Goal: Task Accomplishment & Management: Use online tool/utility

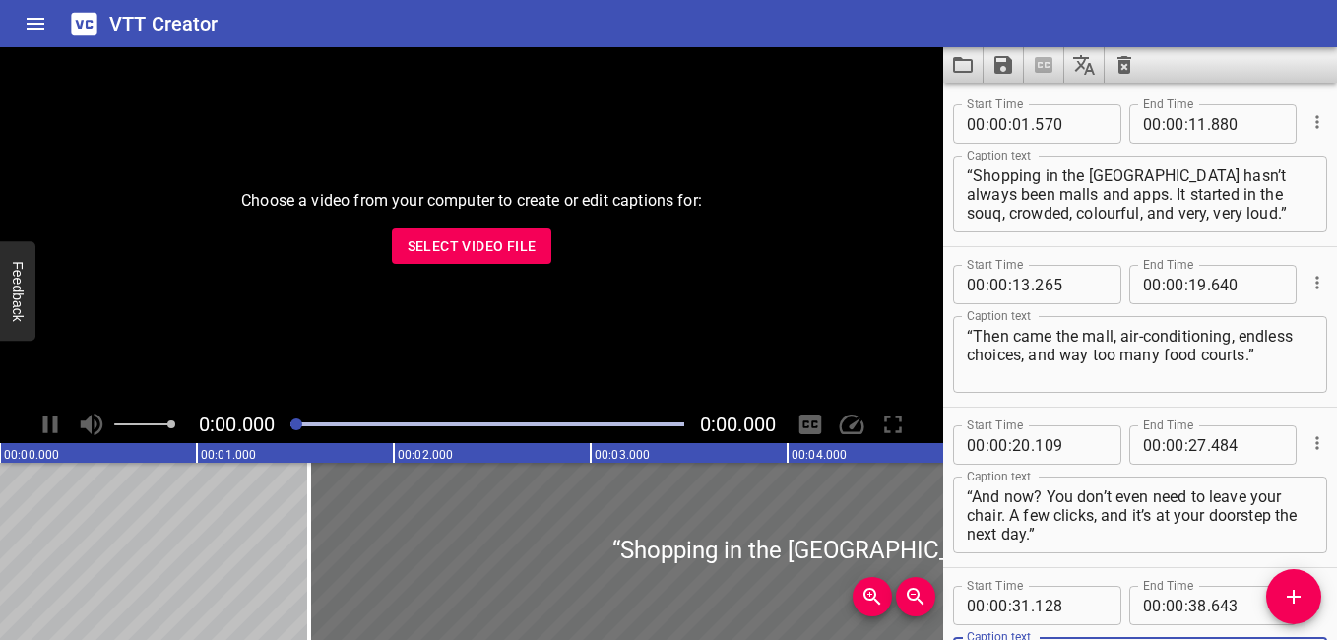
scroll to position [177, 0]
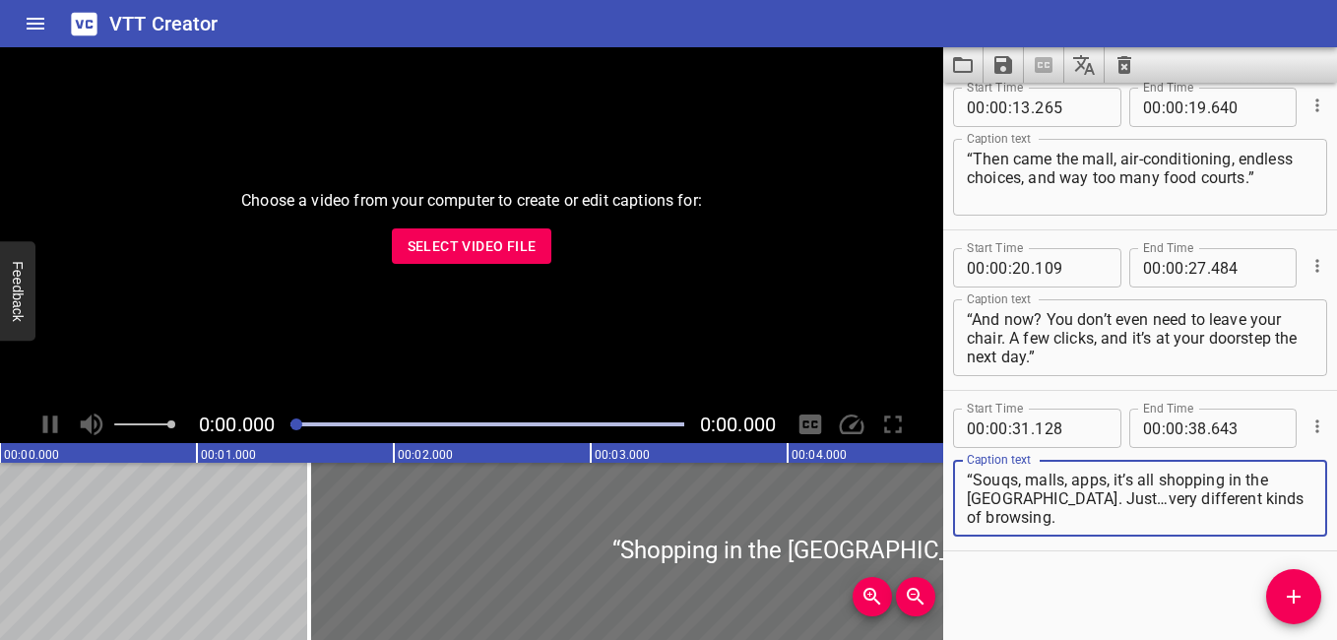
click at [891, 69] on icon "Clear captions" at bounding box center [1125, 65] width 24 height 24
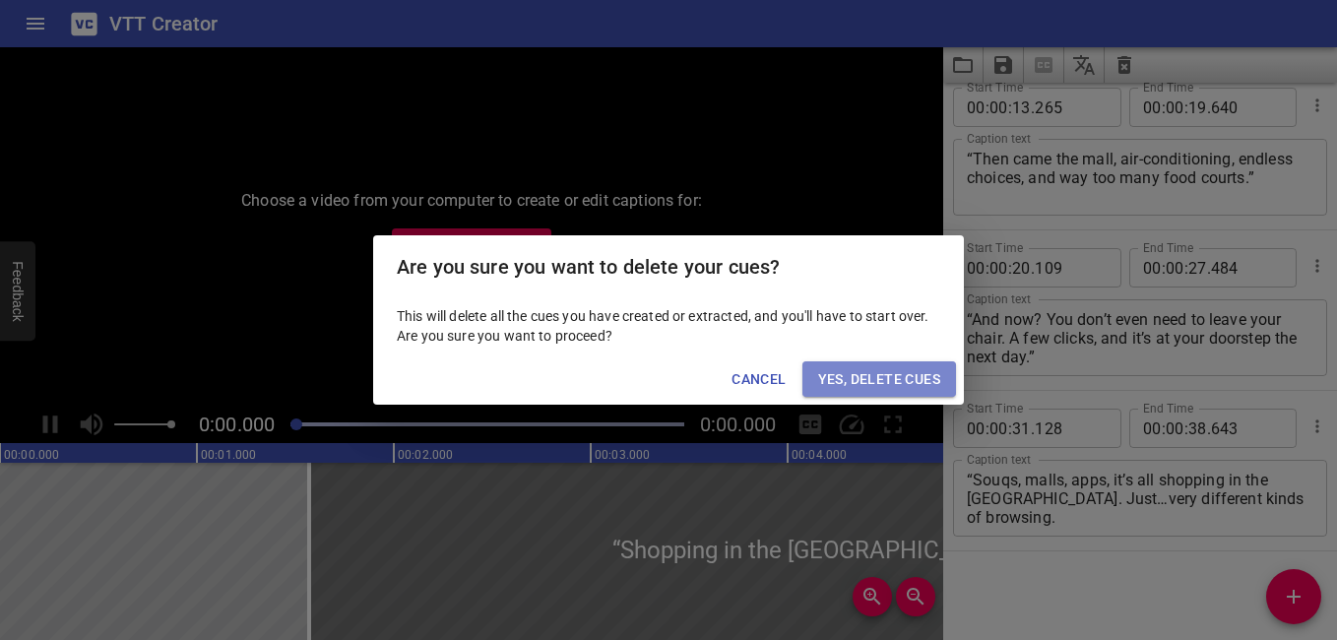
click at [860, 386] on span "Yes, Delete Cues" at bounding box center [879, 379] width 122 height 25
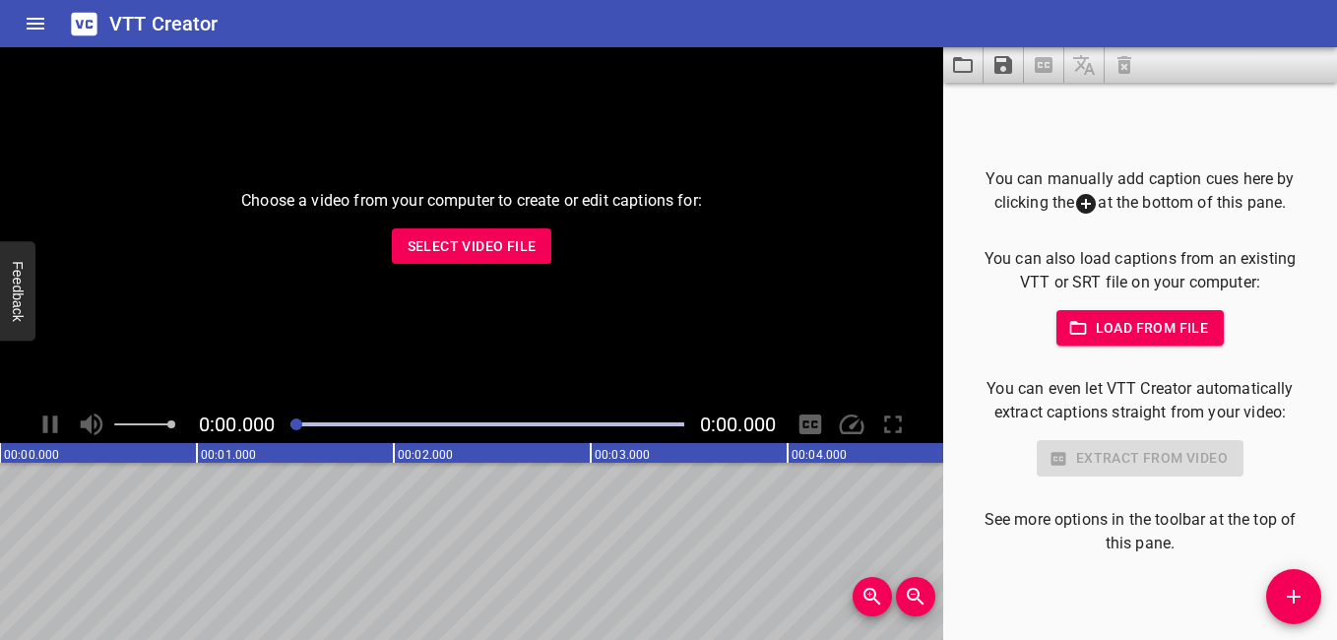
click at [497, 243] on span "Select Video File" at bounding box center [472, 246] width 129 height 25
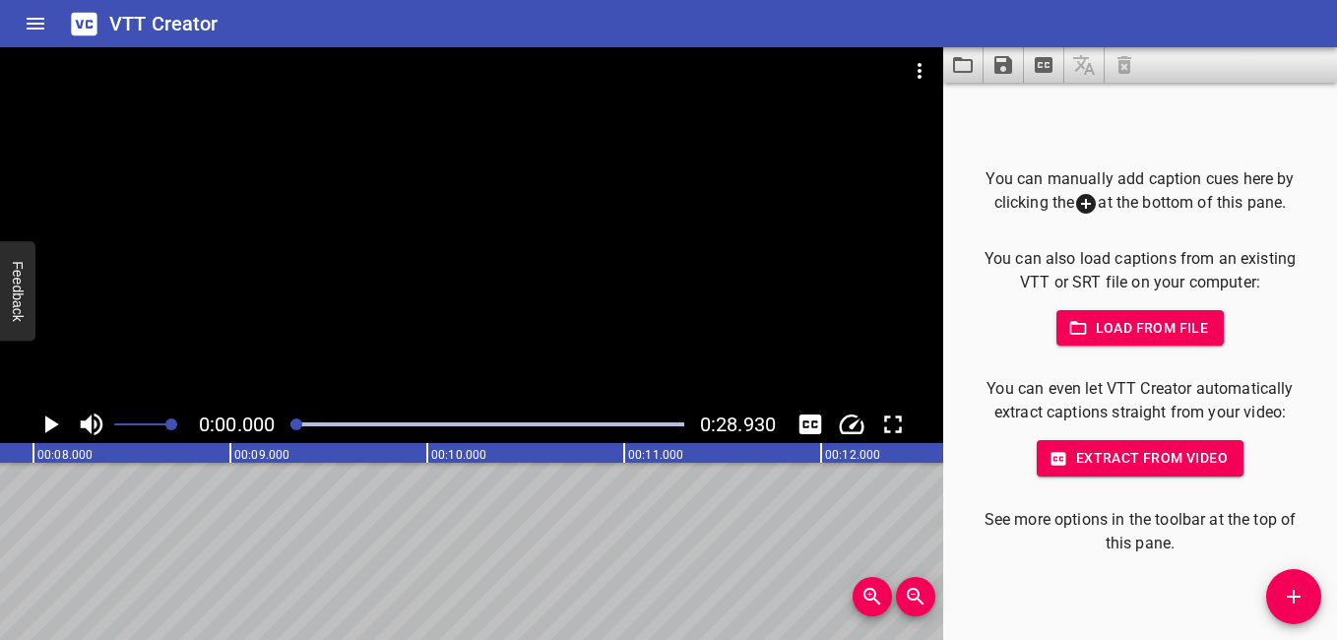
scroll to position [0, 0]
click at [891, 587] on icon "Add Cue" at bounding box center [1294, 597] width 24 height 24
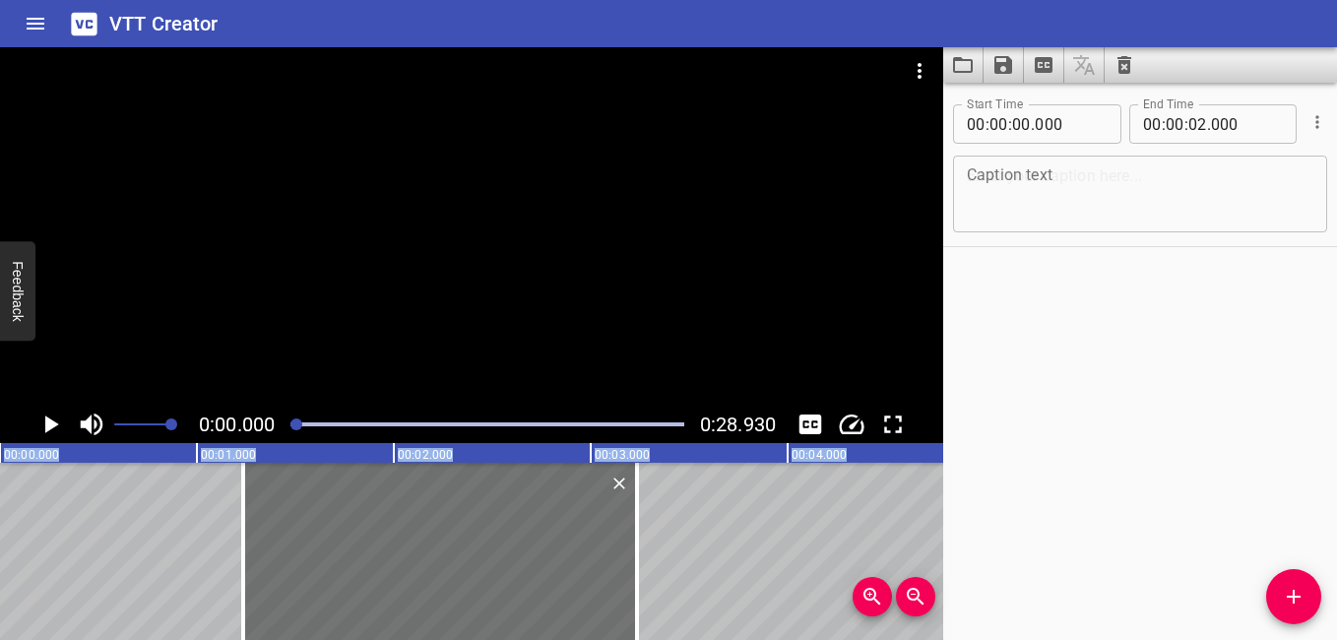
drag, startPoint x: 258, startPoint y: 575, endPoint x: 501, endPoint y: 644, distance: 252.8
click at [501, 595] on html "VTT Creator Caption Editor Batch Transcribe Login Sign Up Privacy Contact 0:00.…" at bounding box center [668, 320] width 1337 height 640
type input "01"
type input "235"
type input "03"
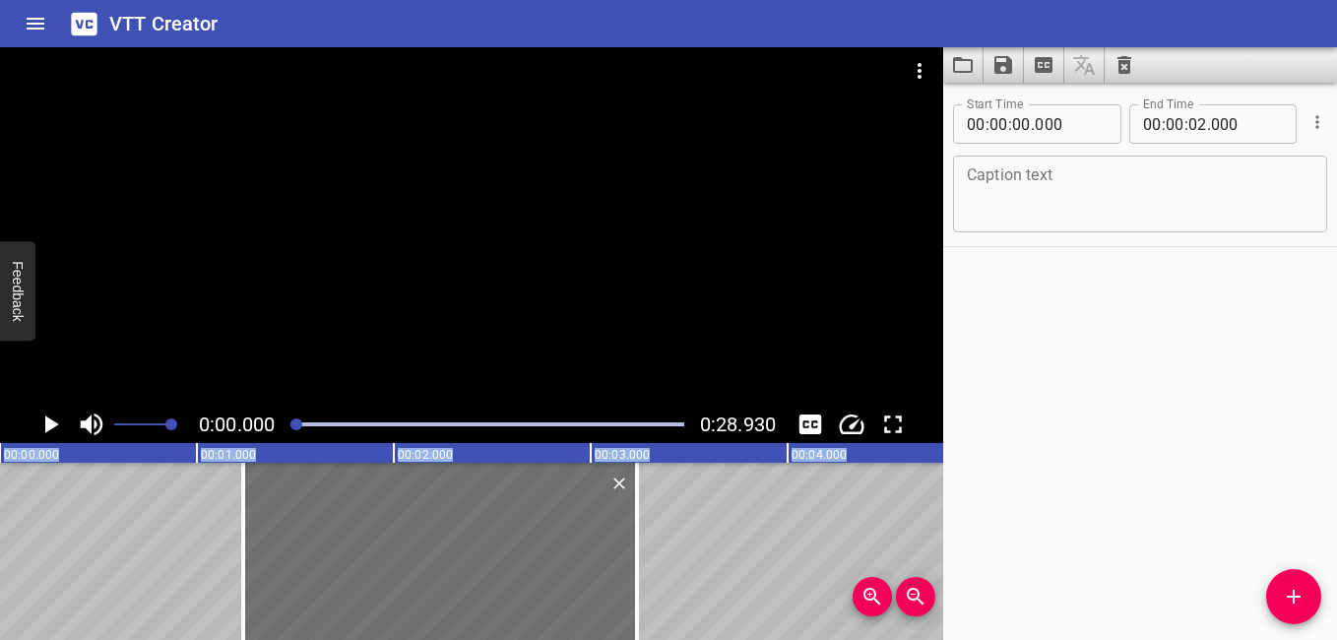
type input "235"
drag, startPoint x: 501, startPoint y: 644, endPoint x: 606, endPoint y: 578, distance: 123.5
click at [606, 578] on div at bounding box center [440, 551] width 394 height 177
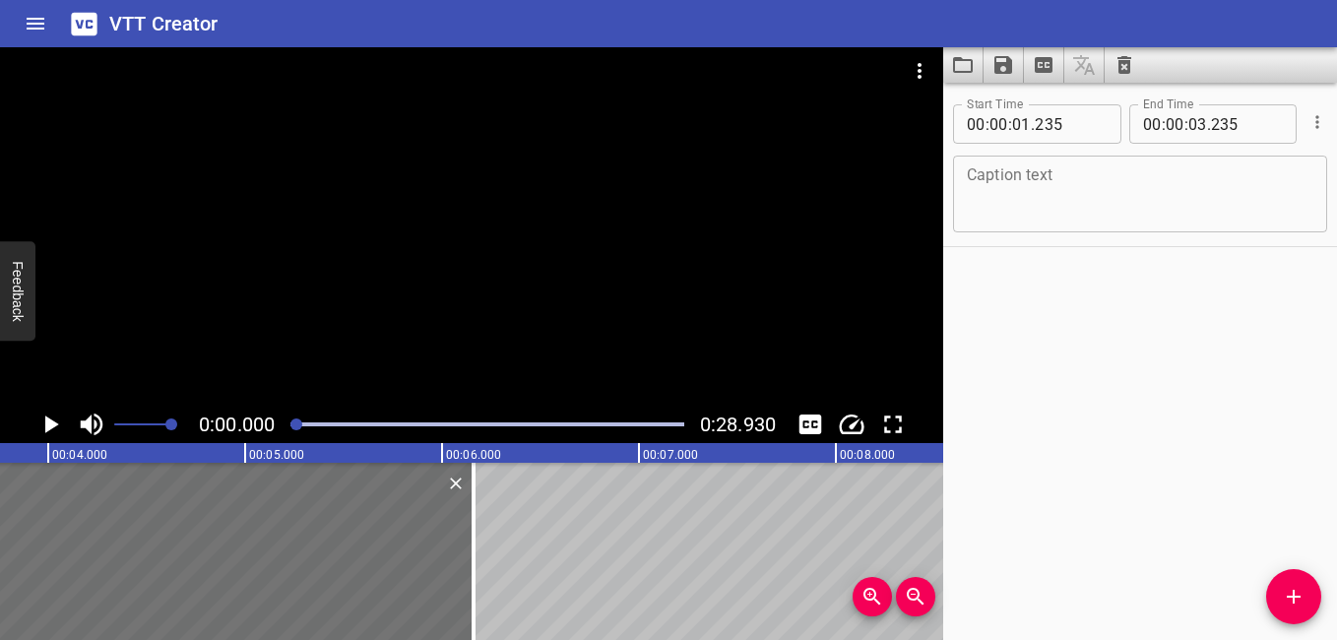
scroll to position [0, 987]
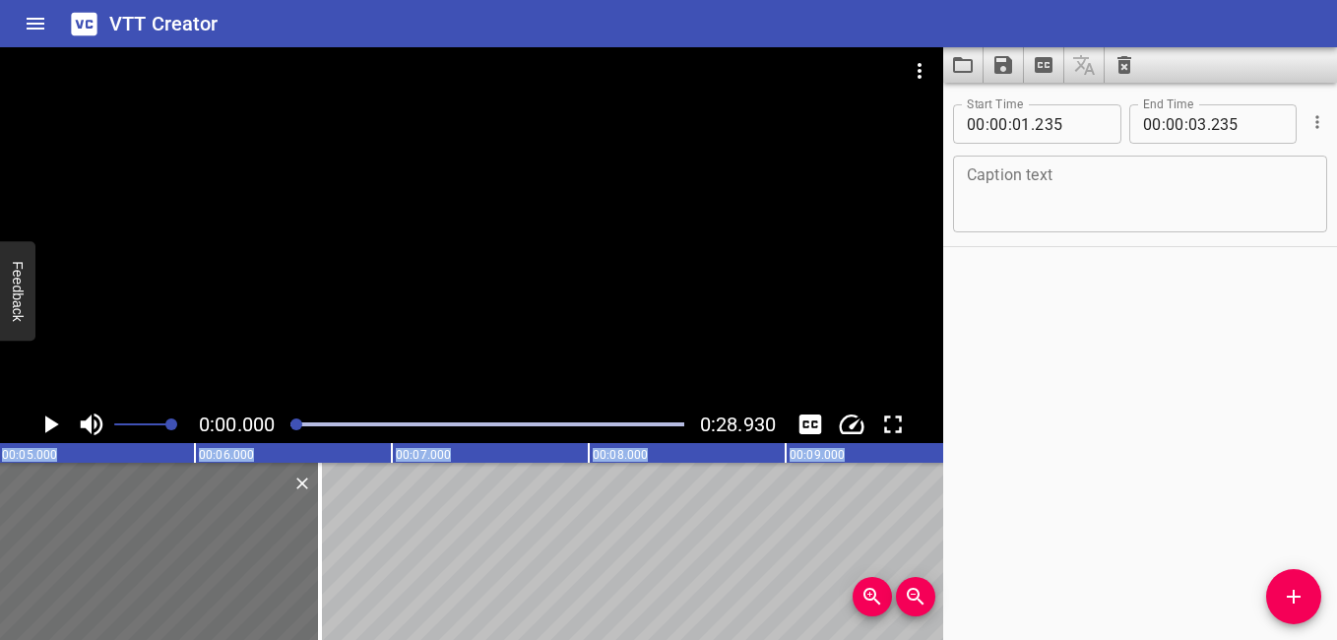
drag, startPoint x: 634, startPoint y: 568, endPoint x: 317, endPoint y: 648, distance: 327.0
click at [317, 595] on html "VTT Creator Caption Editor Batch Transcribe Login Sign Up Privacy Contact 0:00.…" at bounding box center [668, 320] width 1337 height 640
type input "06"
type input "635"
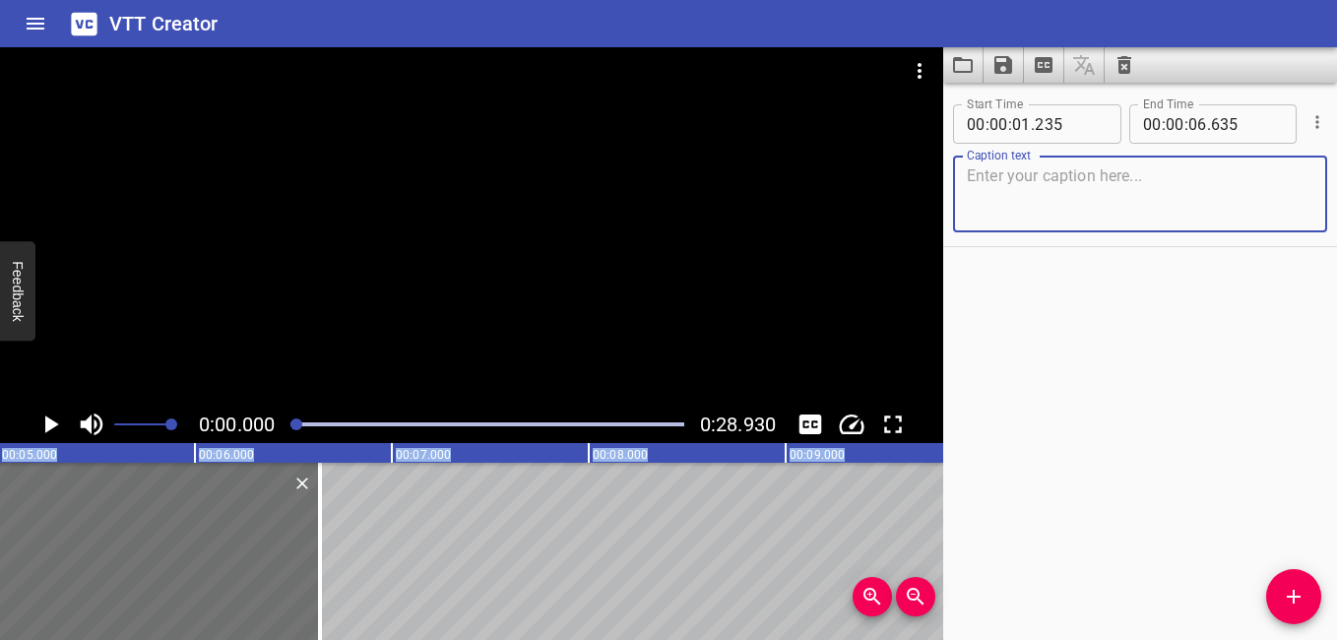
click at [891, 193] on textarea at bounding box center [1140, 194] width 347 height 56
click at [891, 195] on textarea at bounding box center [1140, 194] width 347 height 56
paste textarea "“Summer in the [GEOGRAPHIC_DATA] can get up to 45 degrees, with humidity that a…"
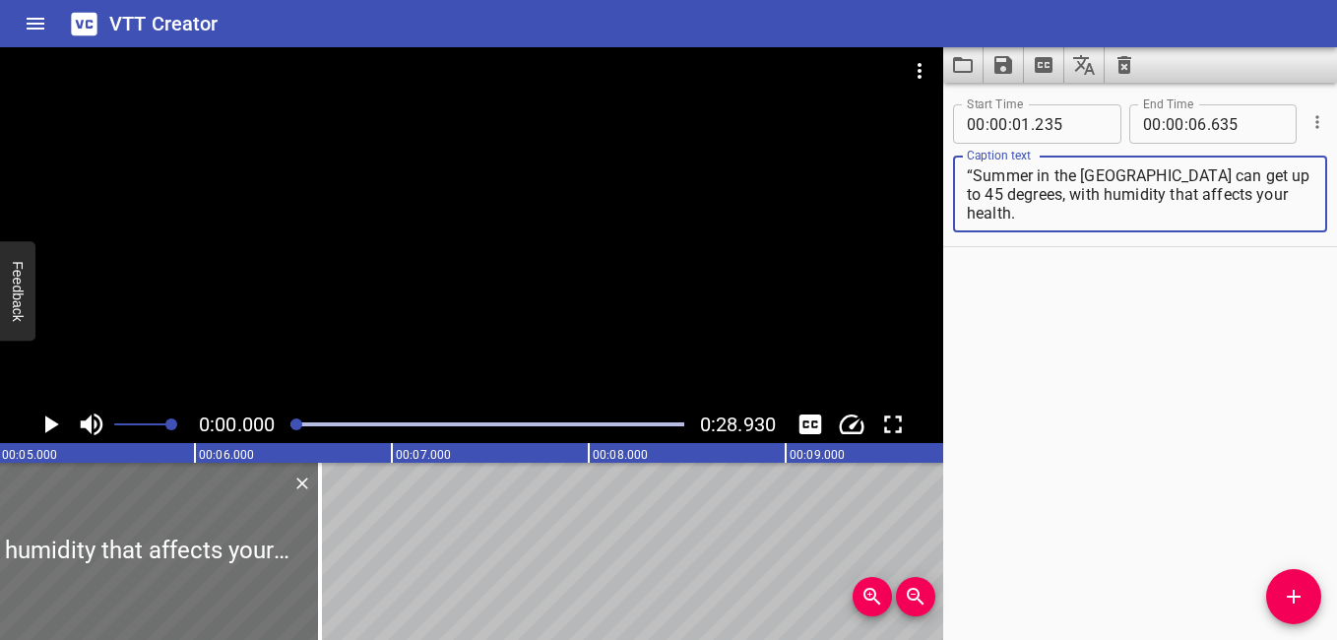
click at [46, 430] on icon "Play/Pause" at bounding box center [52, 425] width 14 height 18
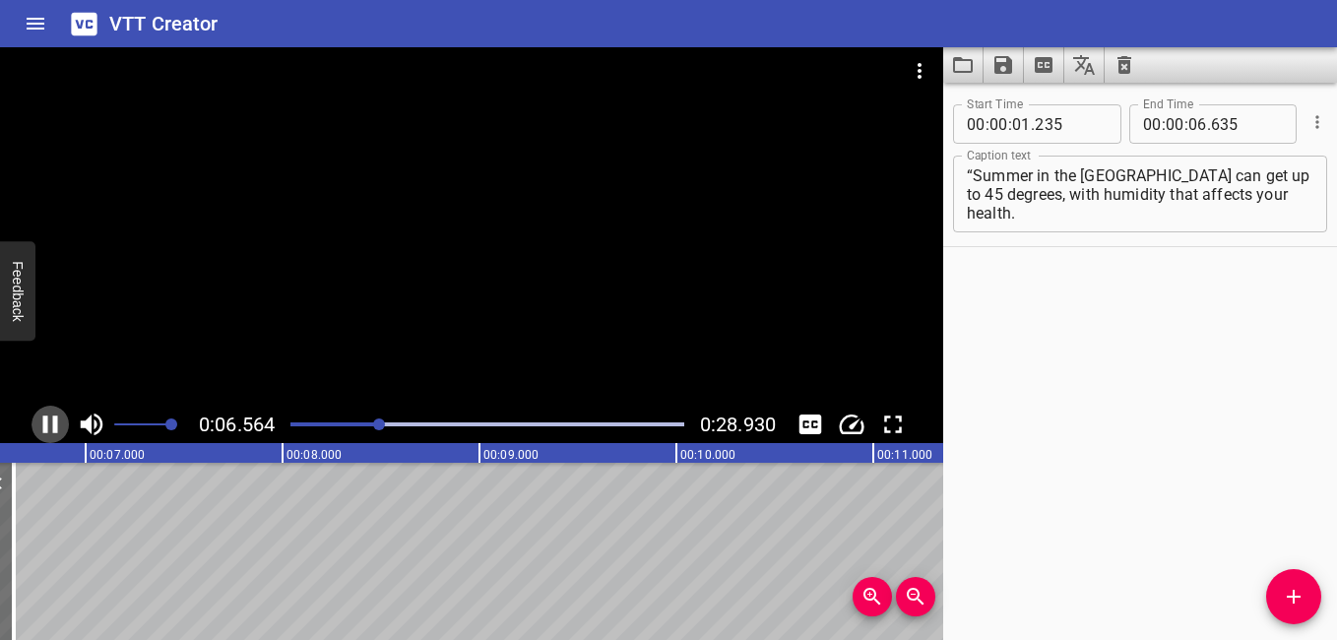
click at [53, 418] on icon "Play/Pause" at bounding box center [50, 425] width 15 height 18
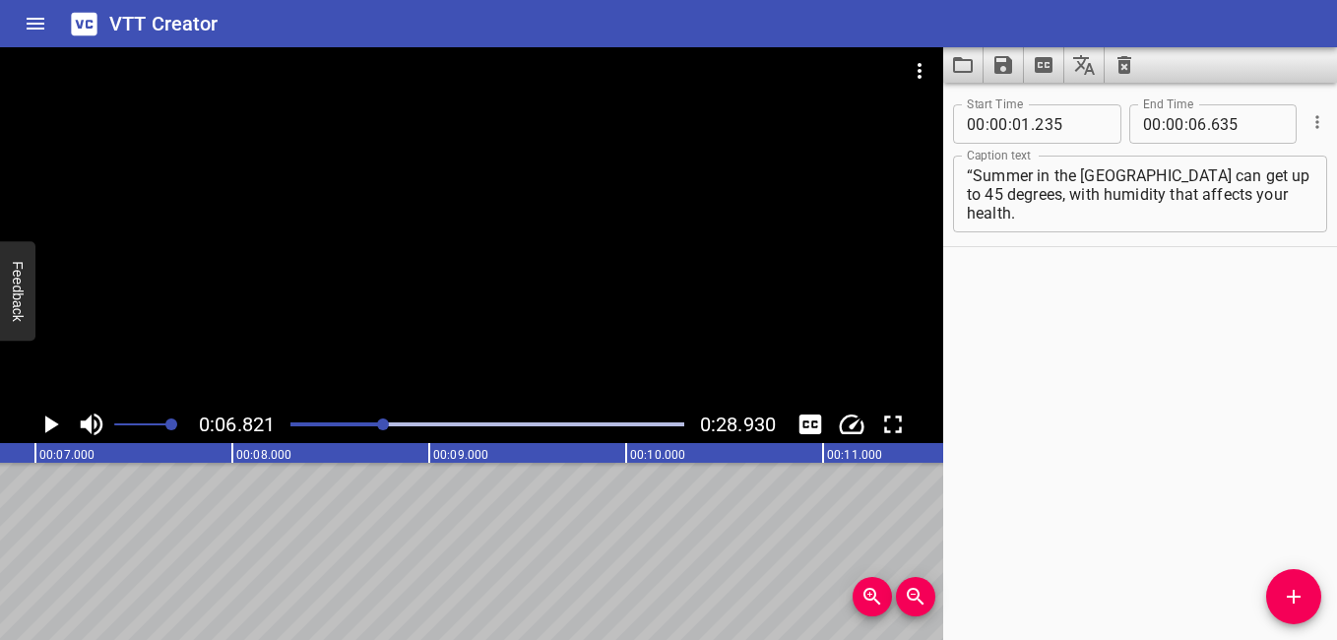
click at [353, 422] on div at bounding box center [488, 425] width 418 height 28
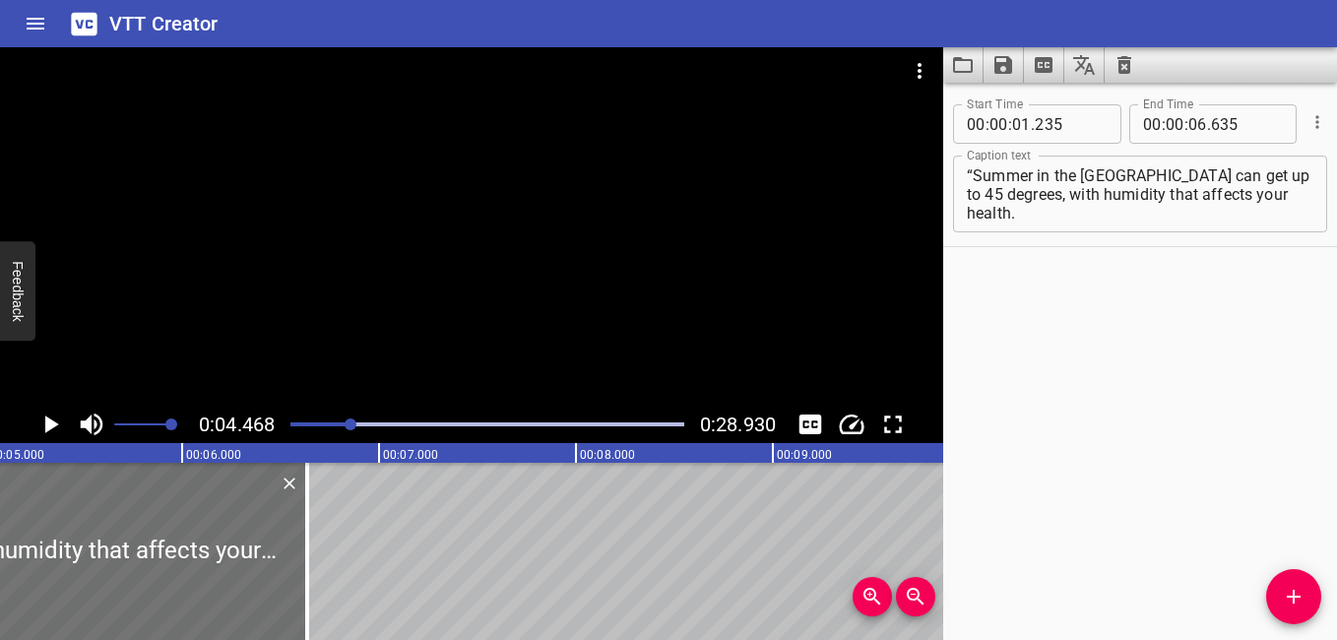
scroll to position [0, 880]
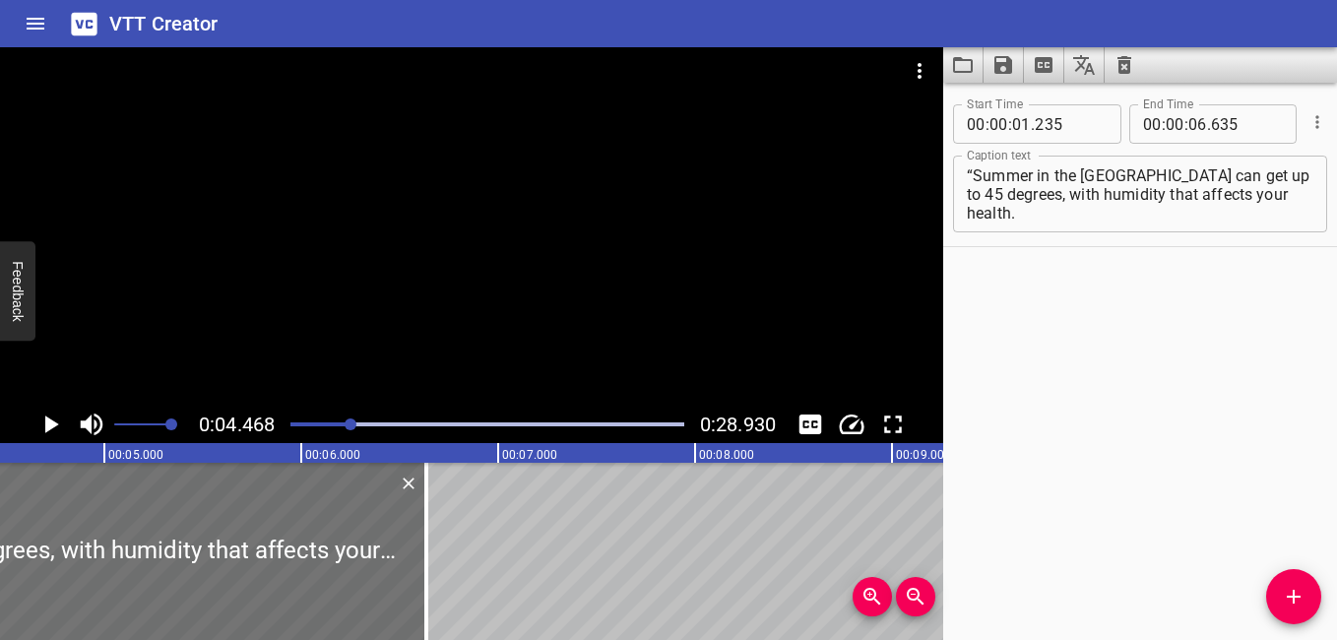
click at [891, 199] on textarea "“Summer in the [GEOGRAPHIC_DATA] can get up to 45 degrees, with humidity that a…" at bounding box center [1140, 194] width 347 height 56
click at [891, 202] on textarea "“Summer in the [GEOGRAPHIC_DATA] can get up to 45 degrees, with humidity that a…" at bounding box center [1140, 194] width 347 height 56
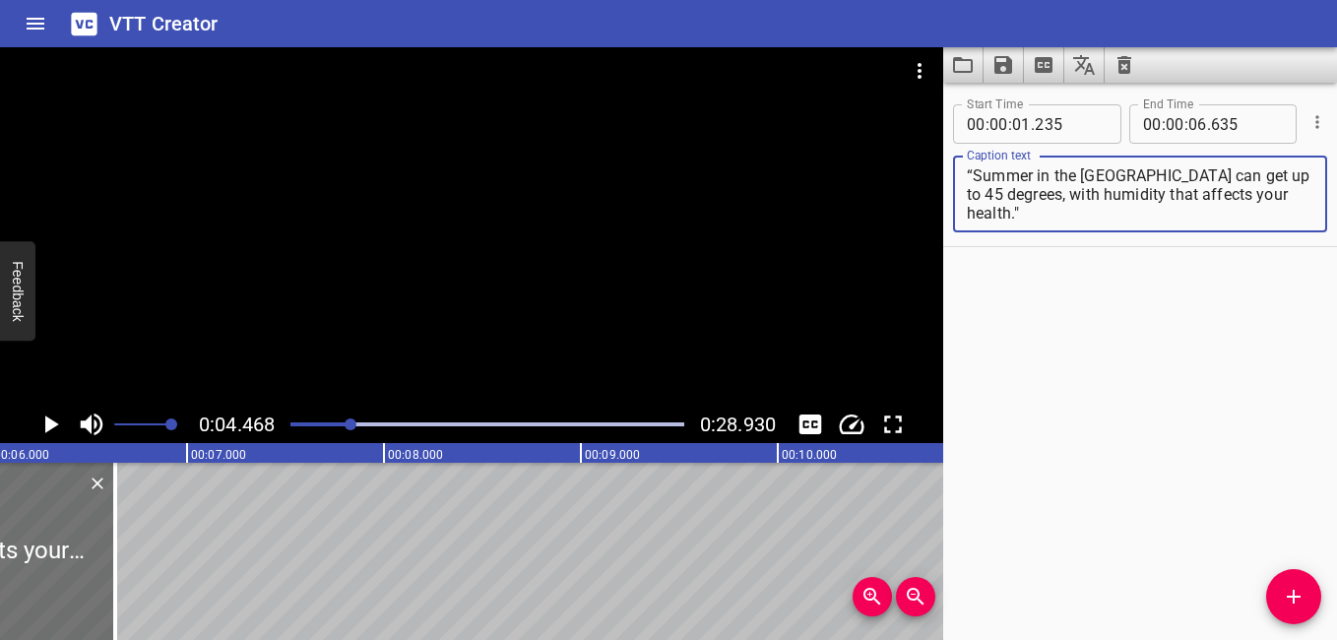
scroll to position [0, 1152]
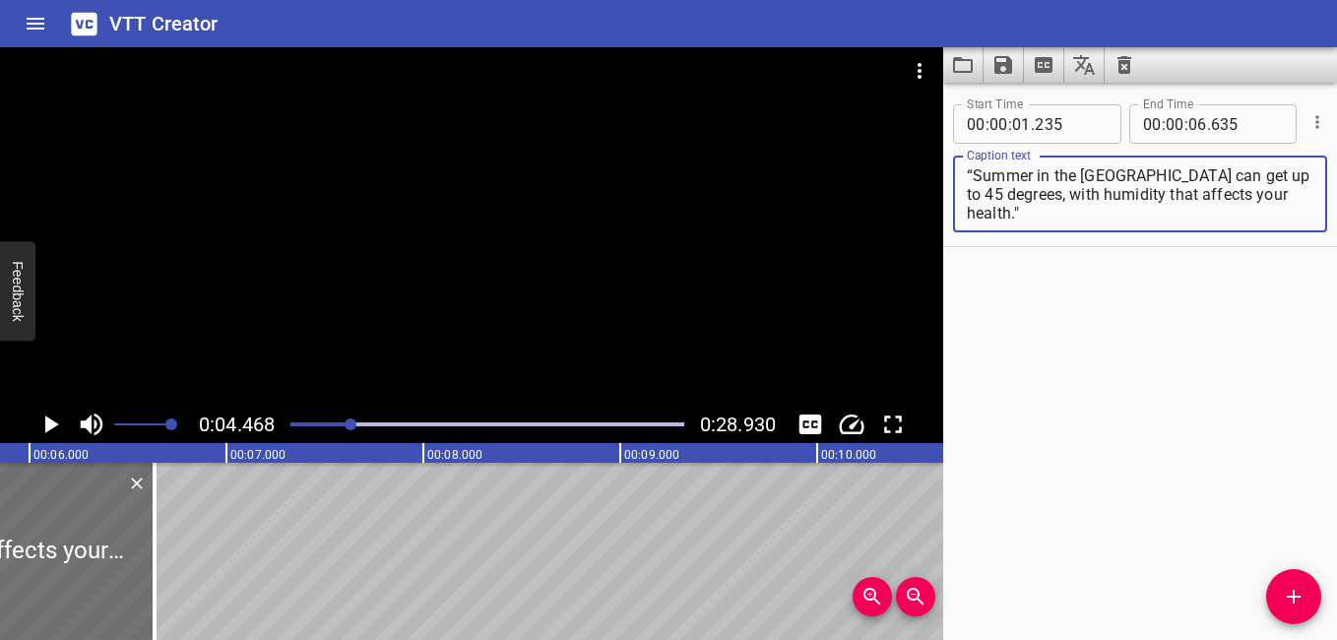
type textarea "“Summer in the [GEOGRAPHIC_DATA] can get up to 45 degrees, with humidity that a…"
click at [891, 595] on icon "Add Cue" at bounding box center [1294, 597] width 24 height 24
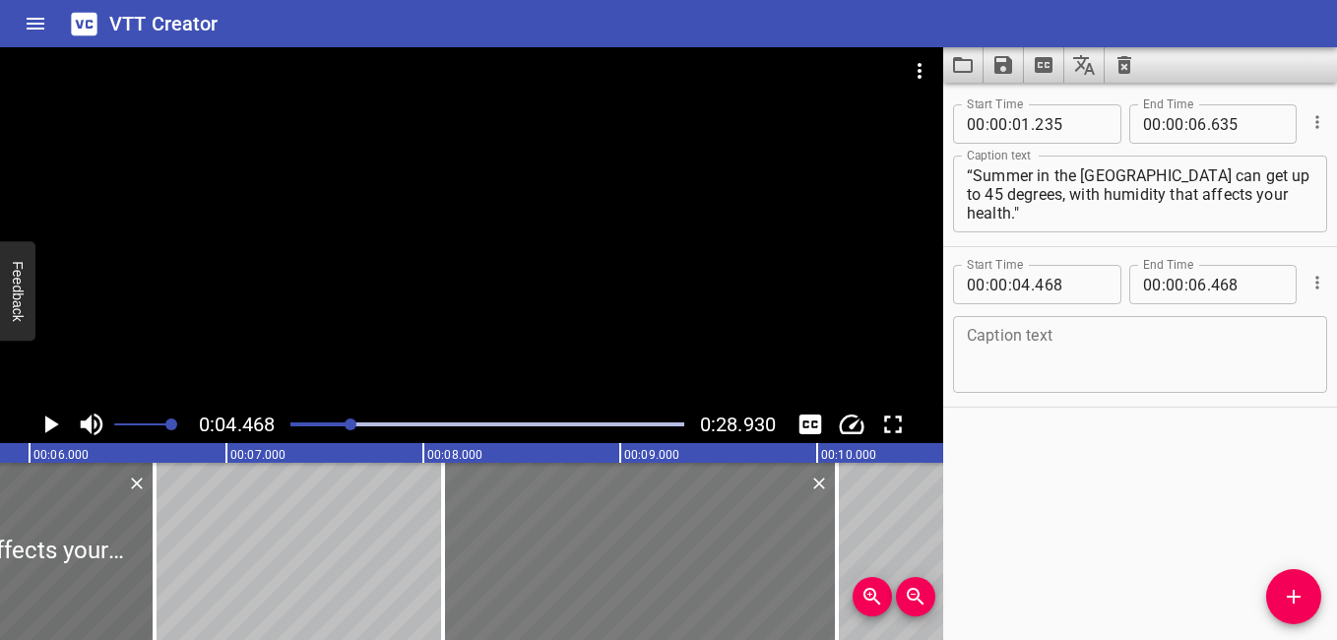
drag, startPoint x: 52, startPoint y: 536, endPoint x: 767, endPoint y: 617, distance: 719.6
click at [767, 595] on div at bounding box center [640, 551] width 394 height 177
type input "08"
type input "098"
type input "10"
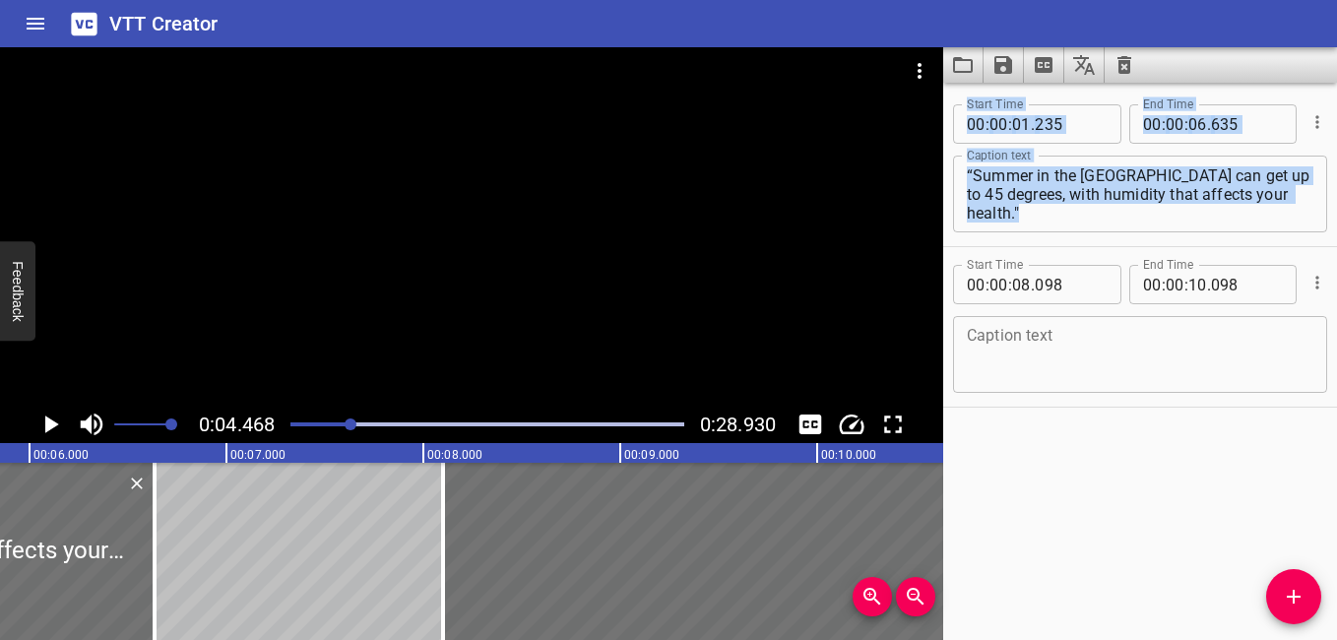
drag, startPoint x: 835, startPoint y: 542, endPoint x: 973, endPoint y: 570, distance: 140.8
click at [891, 571] on main "0:04.468 0:28.930 00:00.000 00:01.000 00:02.000 00:03.000 00:04.000 00:05.000 0…" at bounding box center [668, 343] width 1337 height 593
type input "823"
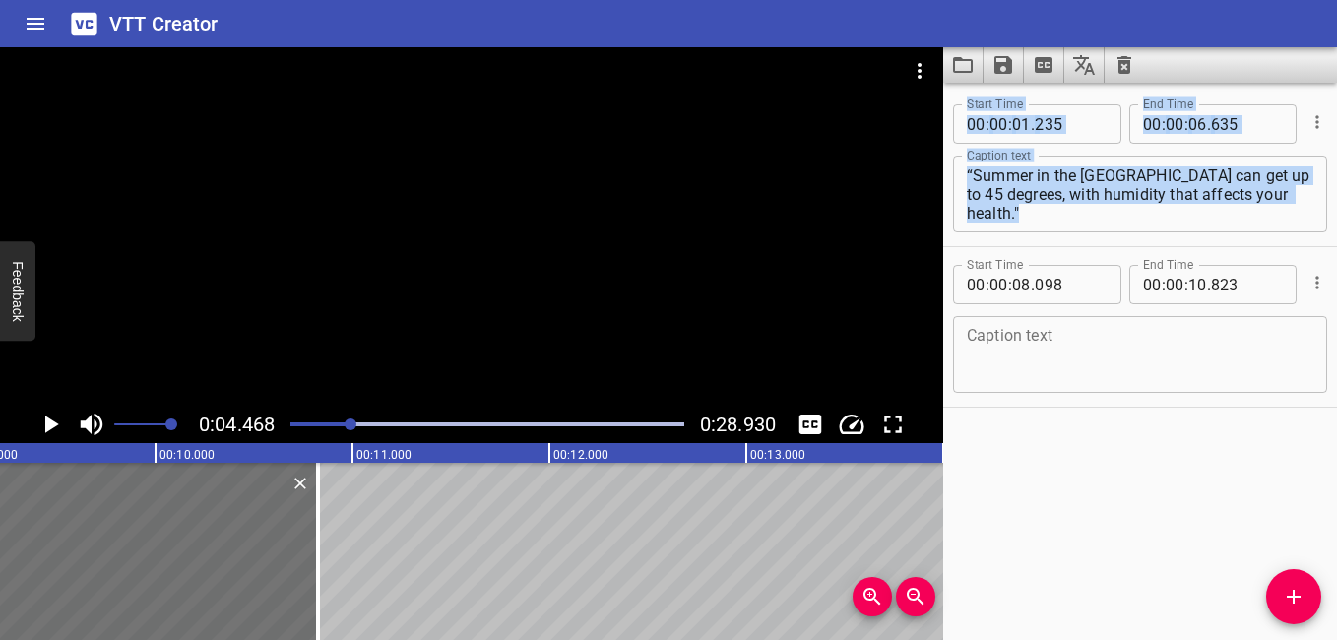
scroll to position [0, 1788]
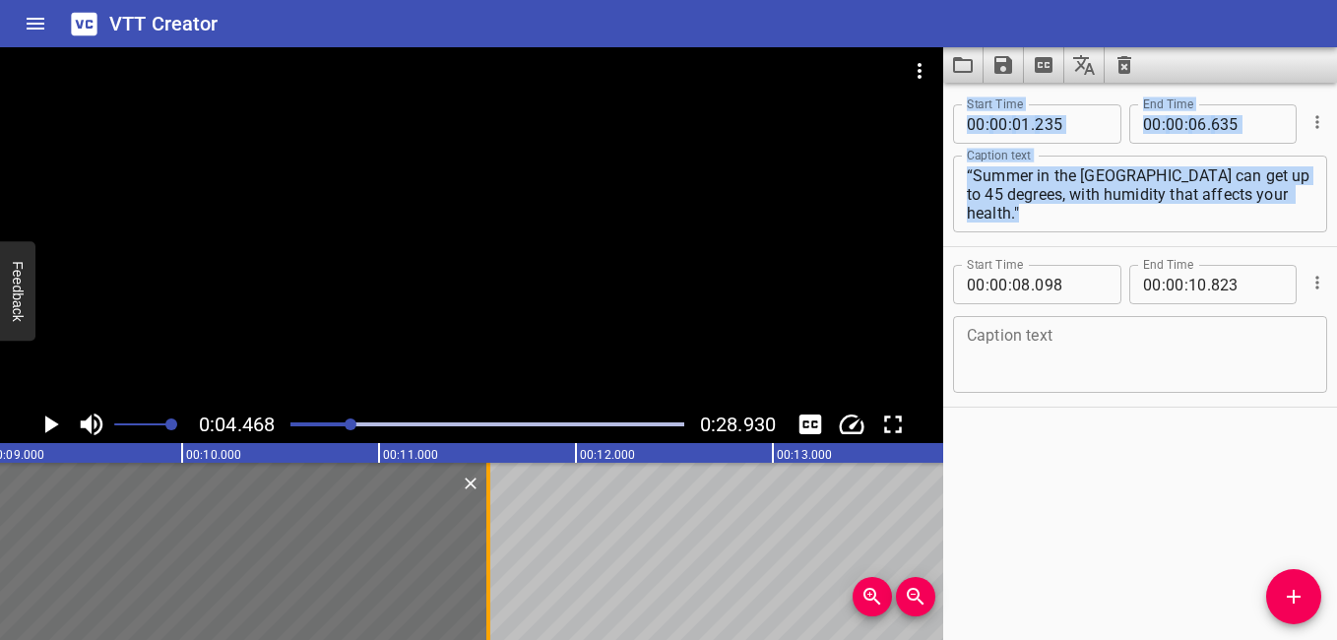
click at [493, 475] on div at bounding box center [489, 551] width 20 height 177
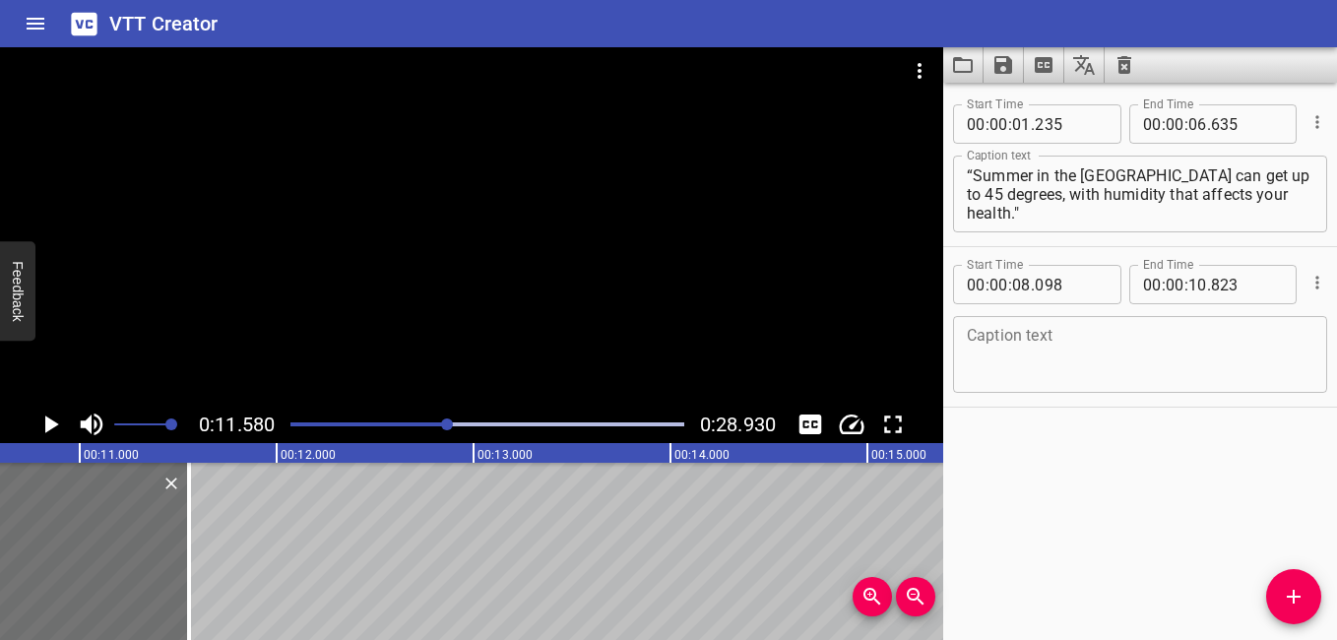
scroll to position [0, 2048]
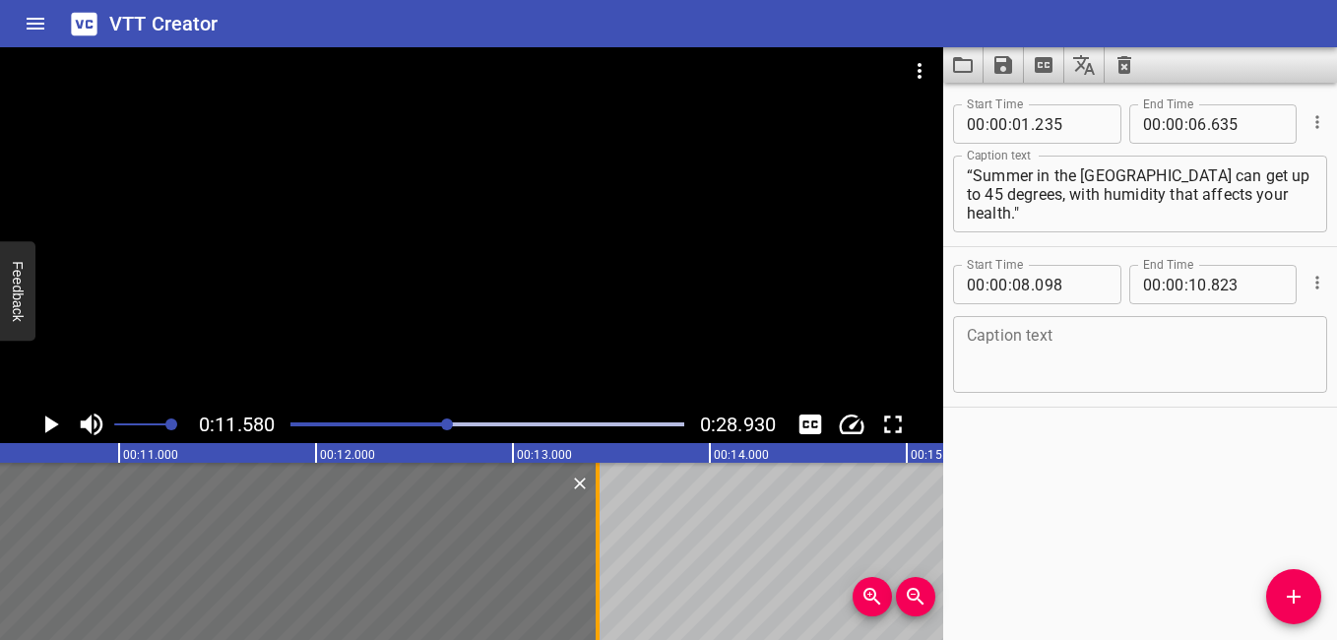
drag, startPoint x: 226, startPoint y: 559, endPoint x: 595, endPoint y: 597, distance: 371.2
click at [595, 595] on div at bounding box center [598, 551] width 20 height 177
type input "12"
type input "698"
drag, startPoint x: 454, startPoint y: 587, endPoint x: 593, endPoint y: 617, distance: 142.0
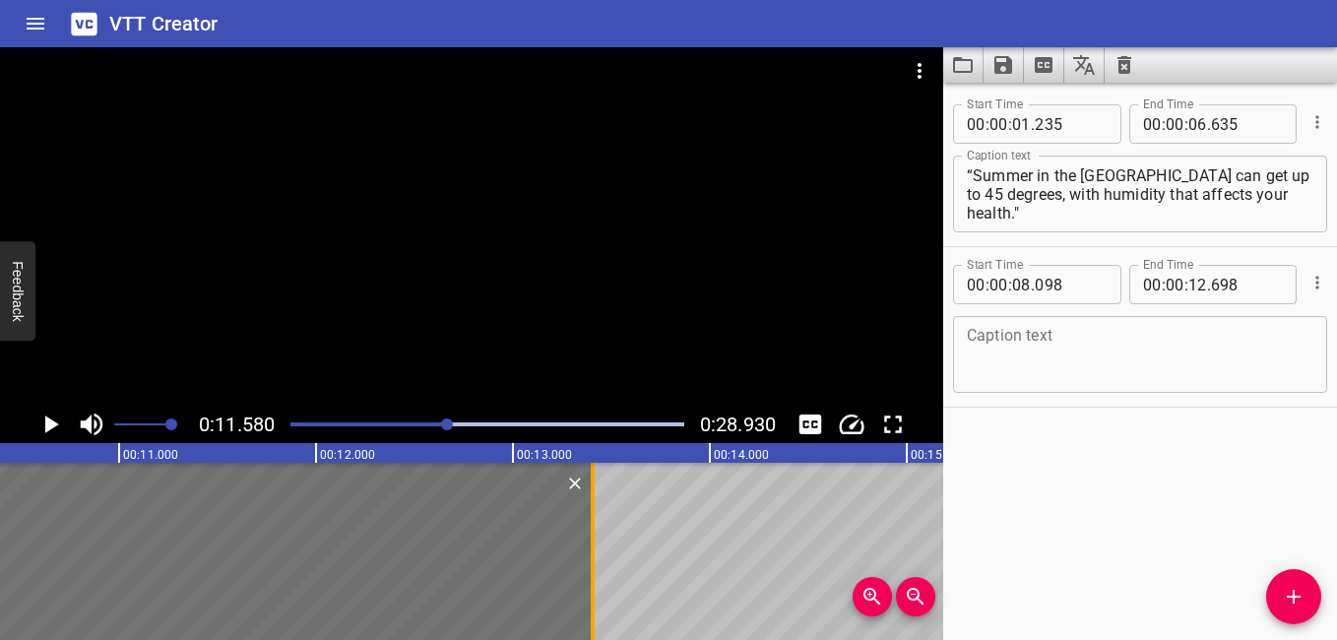
click at [593, 595] on div at bounding box center [593, 551] width 4 height 177
type input "13"
type input "403"
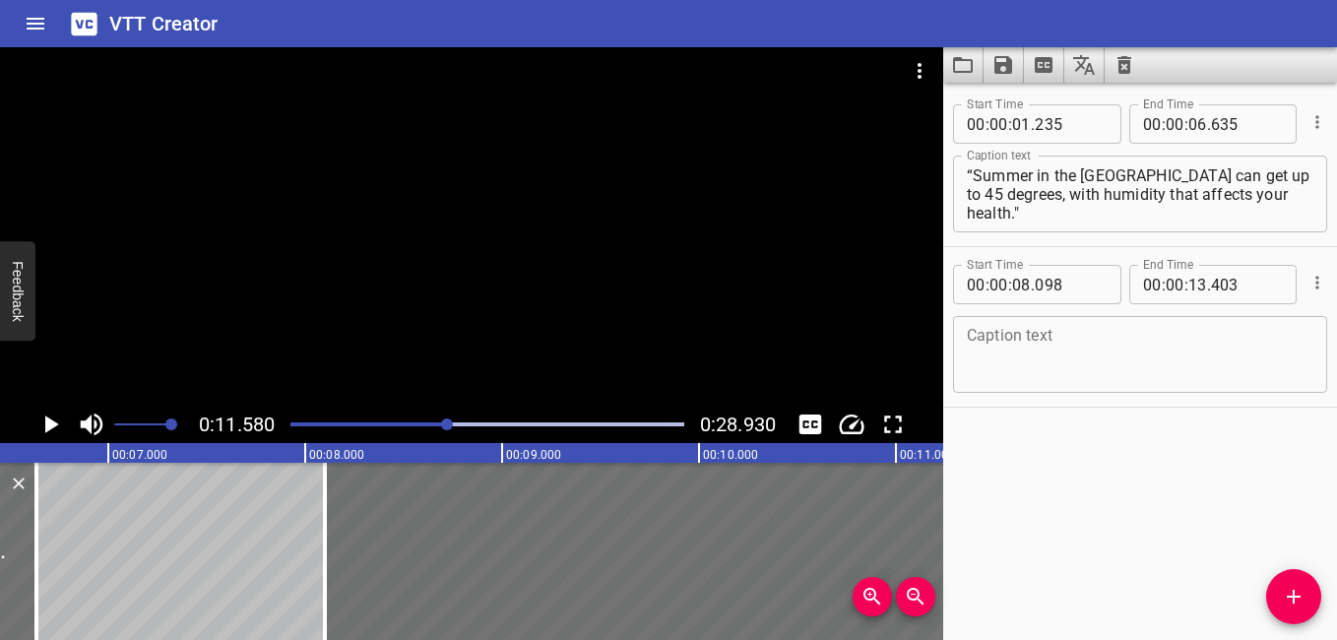
scroll to position [0, 1892]
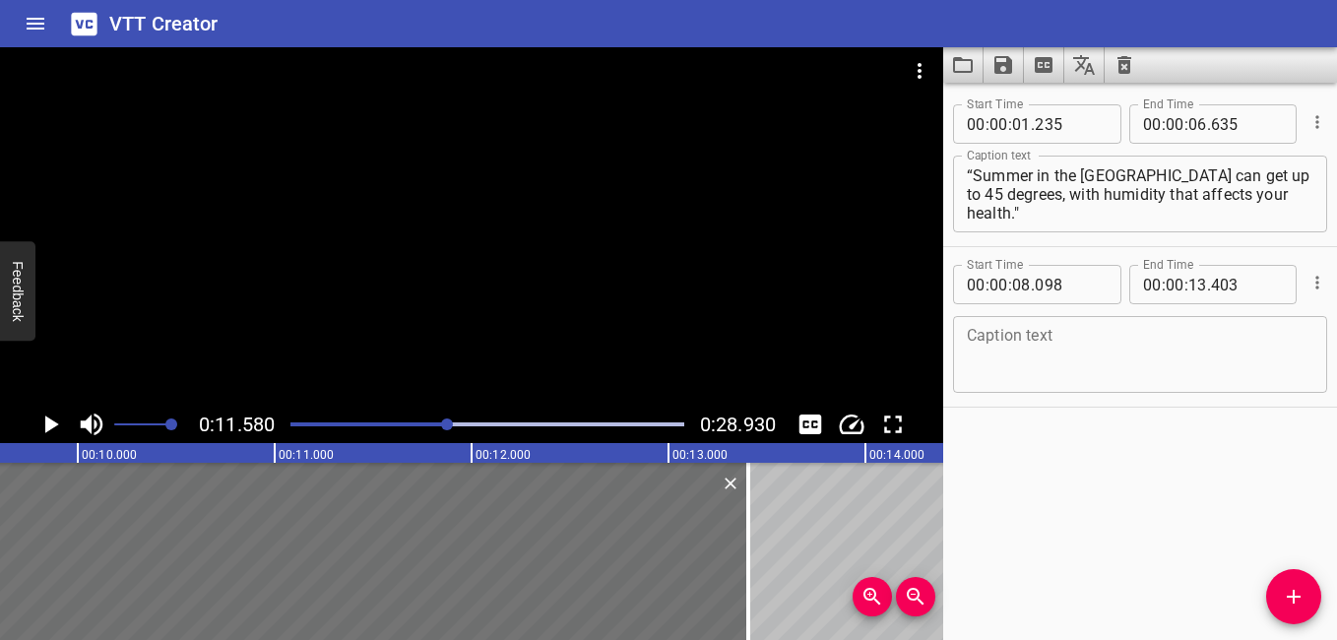
click at [891, 355] on textarea at bounding box center [1140, 355] width 347 height 56
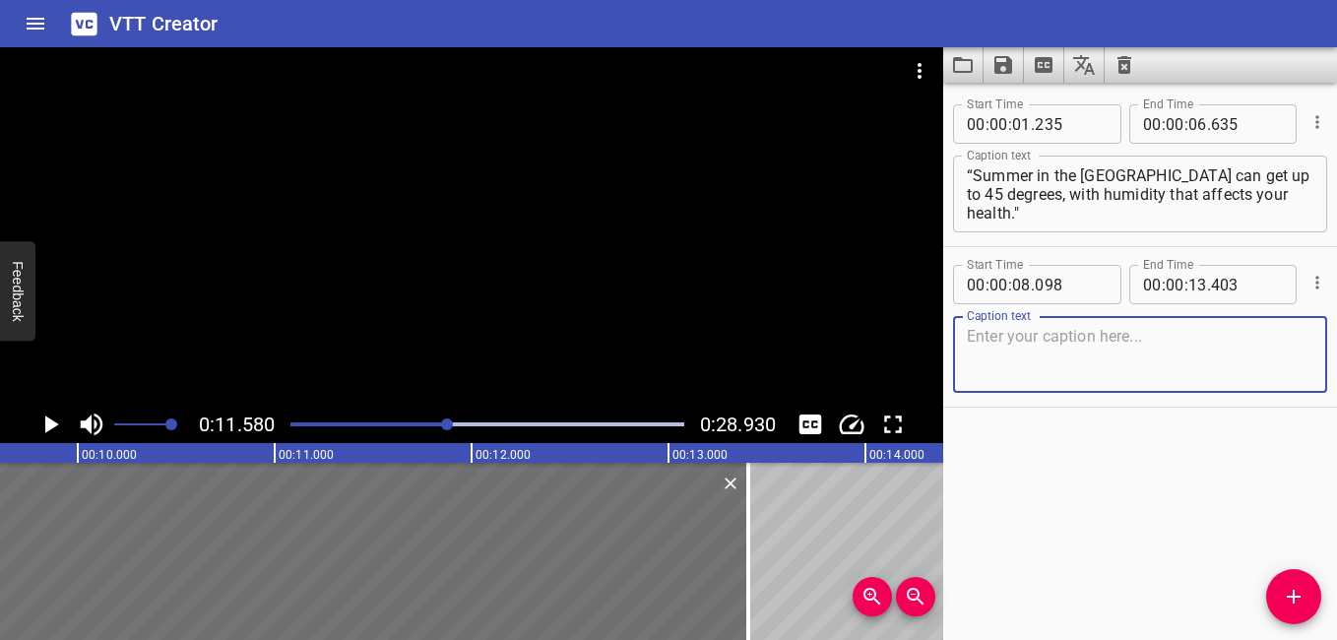
paste textarea "“High night temperatures can make you irritable. Use air conditioning and wear …"
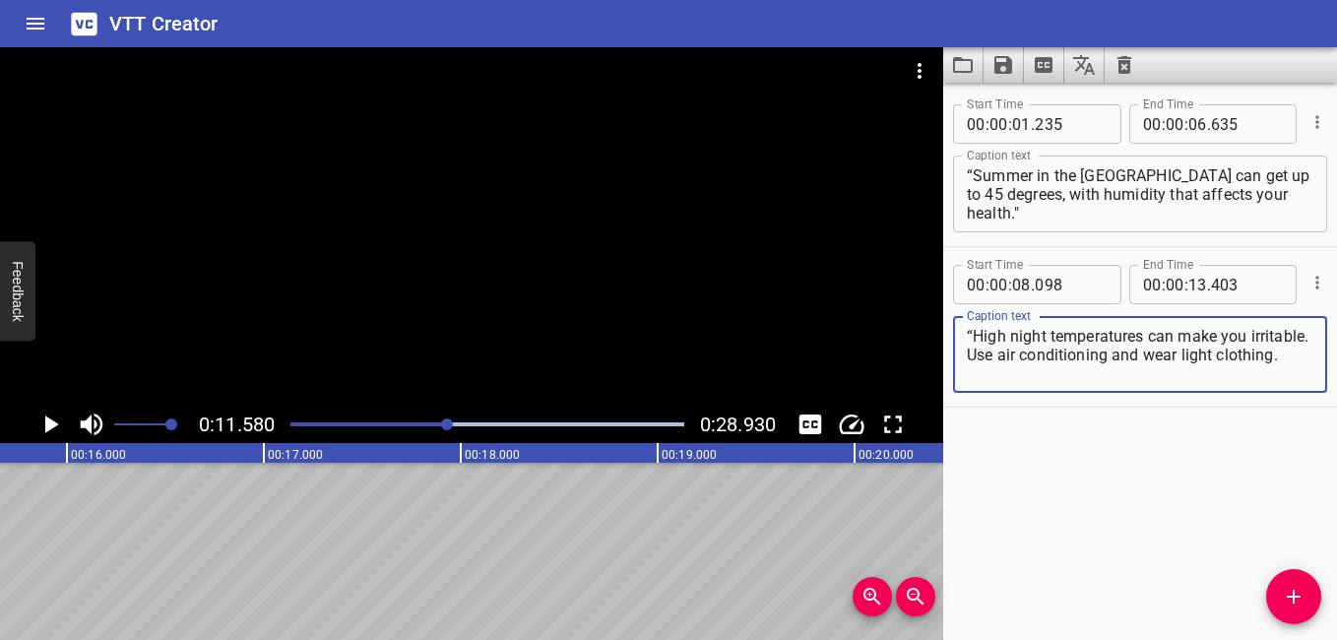
scroll to position [0, 3162]
type textarea "“High night temperatures can make you irritable. Use air conditioning and wear …"
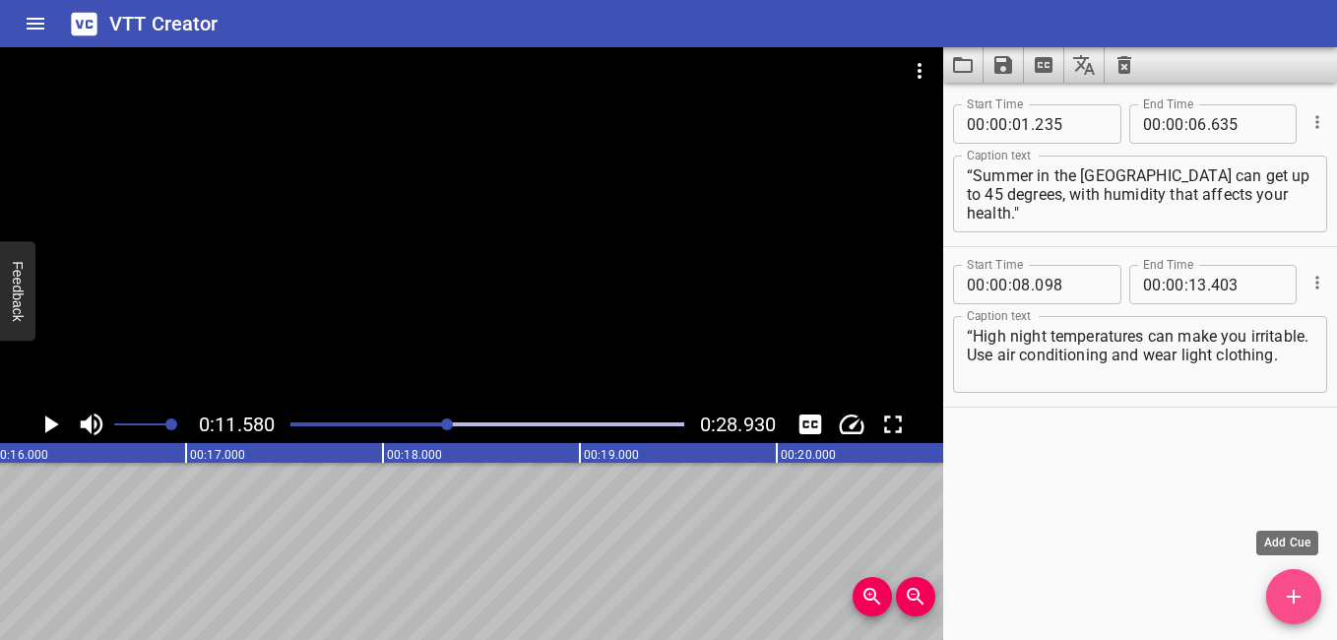
drag, startPoint x: 1301, startPoint y: 587, endPoint x: 1285, endPoint y: 592, distance: 16.5
click at [891, 592] on icon "Add Cue" at bounding box center [1294, 597] width 24 height 24
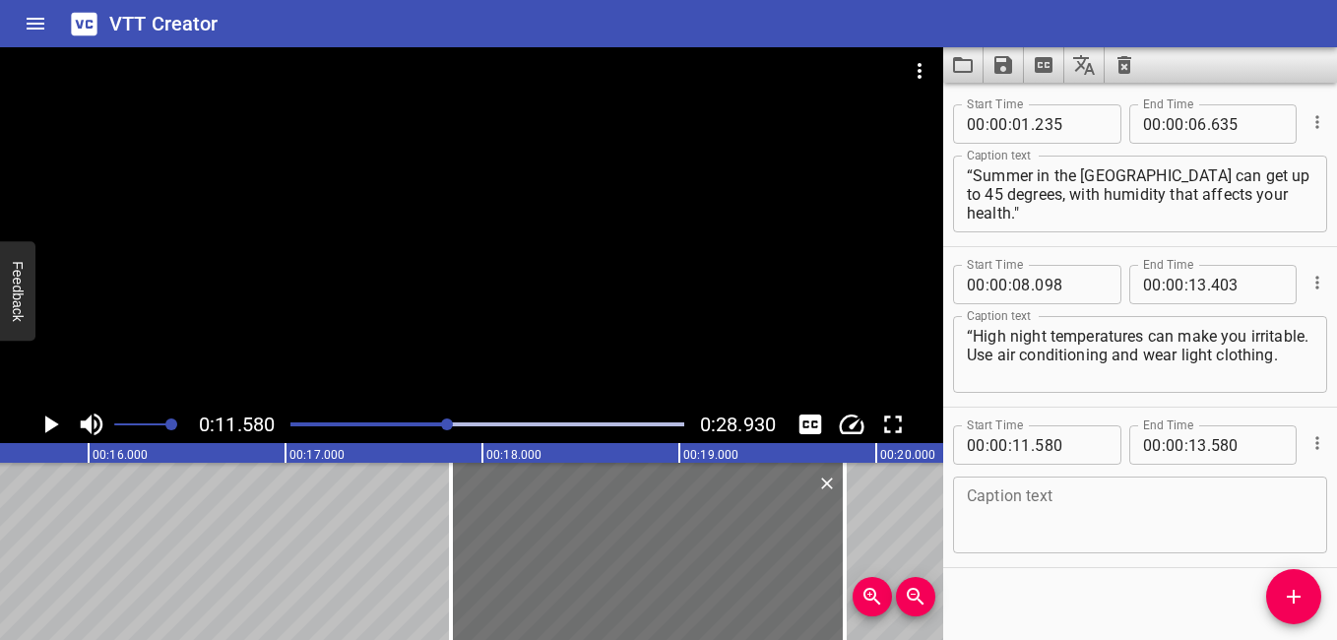
scroll to position [0, 4189]
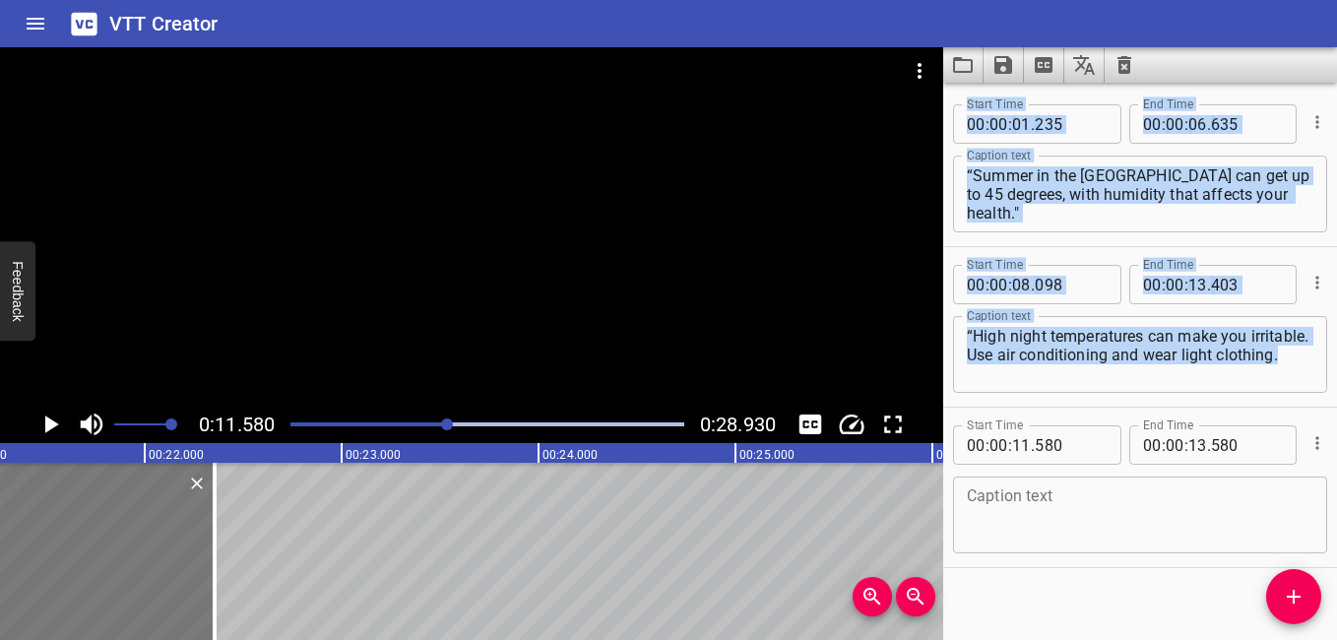
drag, startPoint x: 414, startPoint y: 577, endPoint x: 196, endPoint y: 587, distance: 217.9
click at [196, 587] on div at bounding box center [18, 551] width 394 height 177
type input "20"
type input "355"
type input "22"
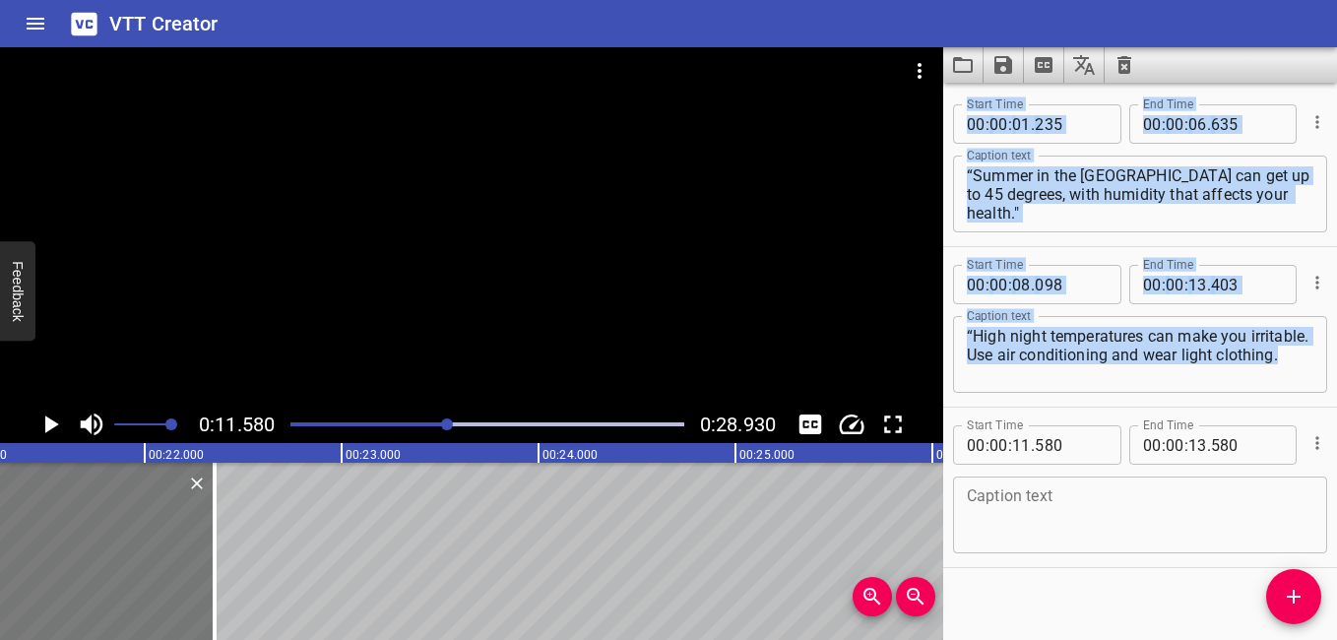
type input "355"
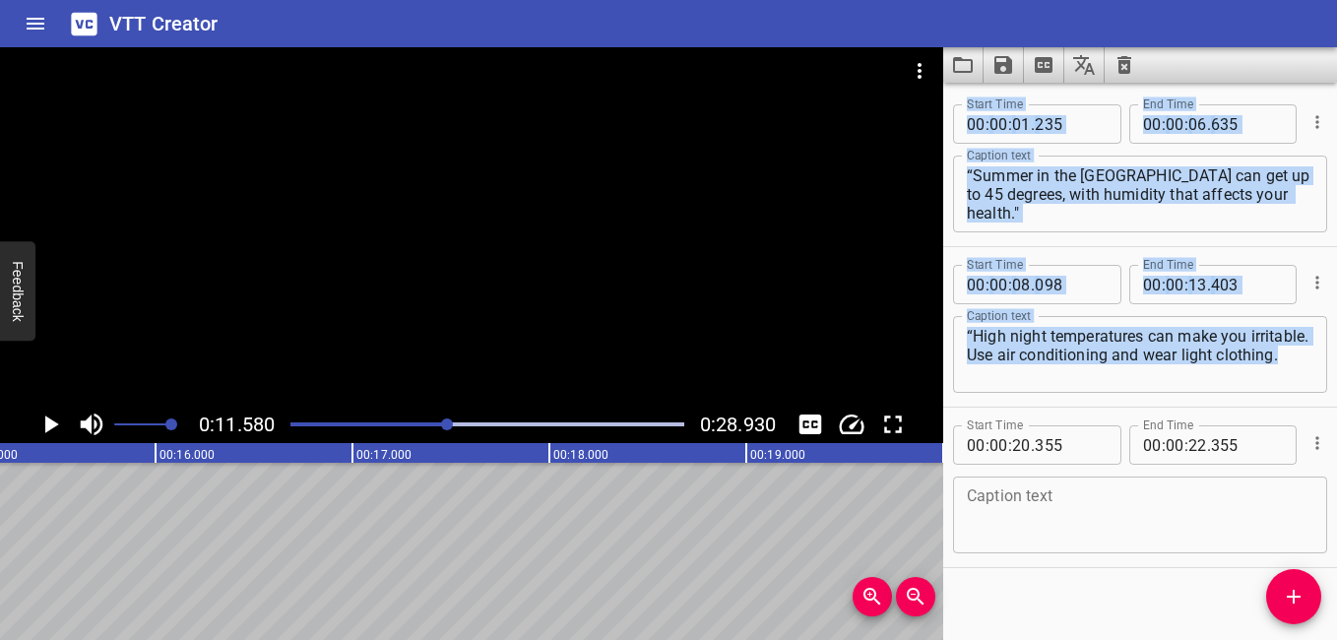
scroll to position [0, 3398]
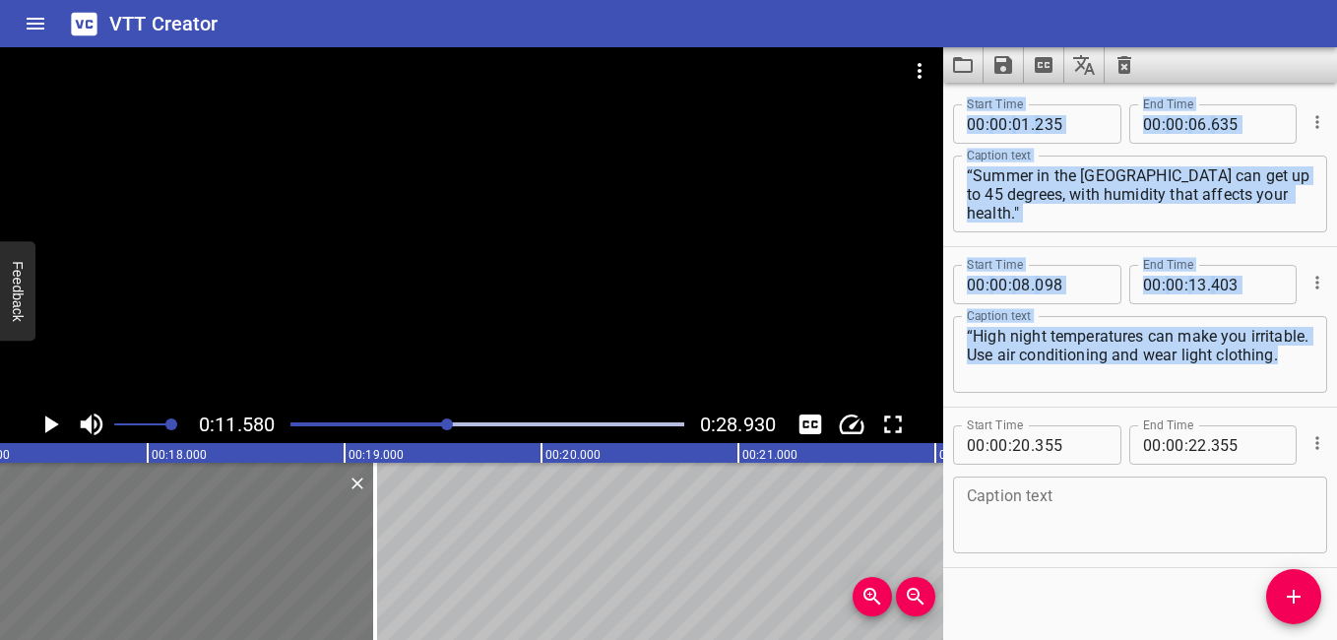
click at [144, 531] on div at bounding box center [178, 551] width 394 height 177
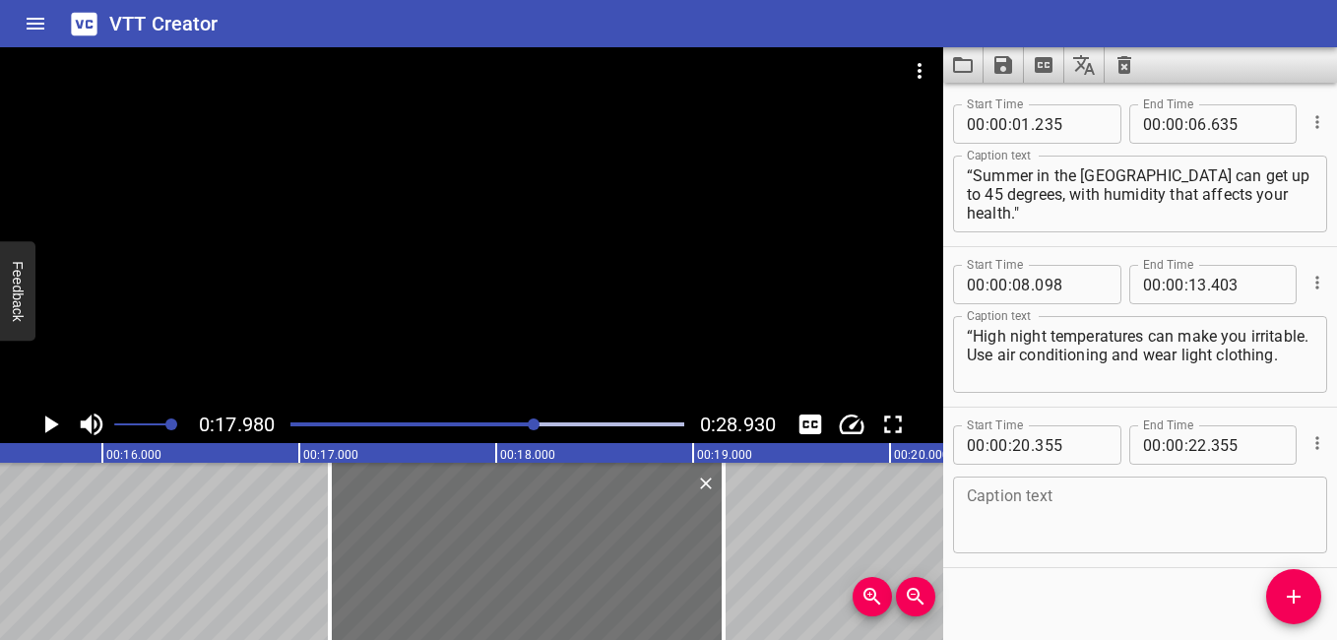
scroll to position [0, 3062]
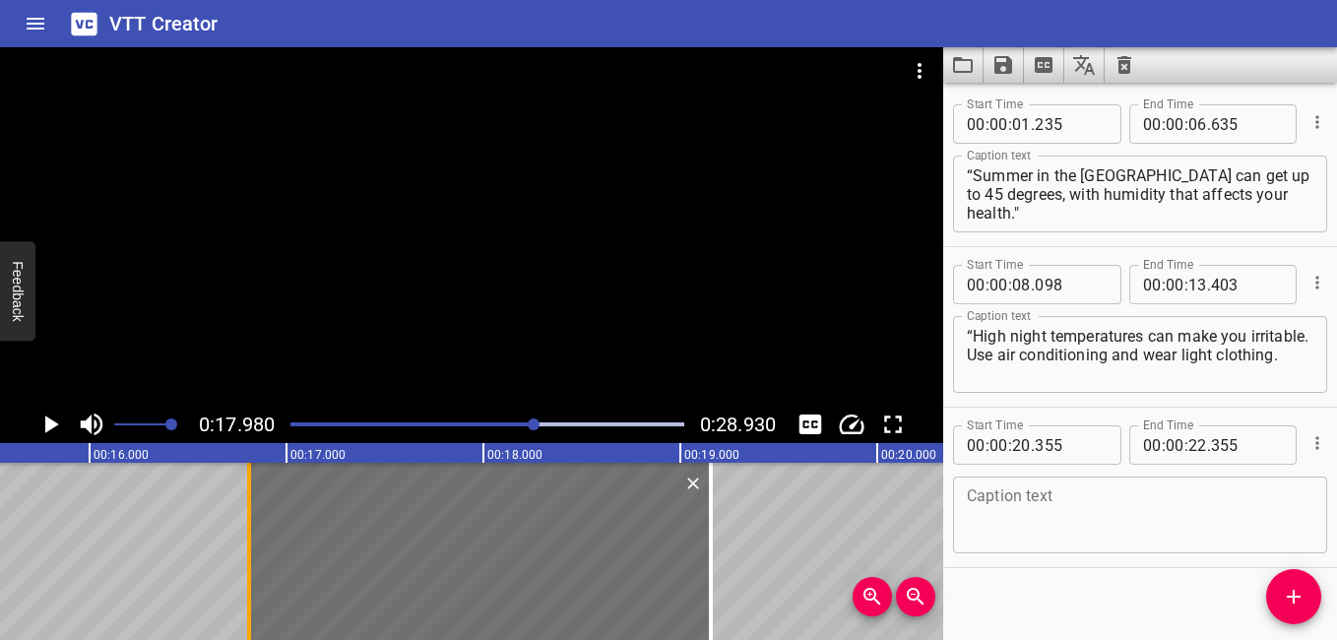
drag, startPoint x: 314, startPoint y: 567, endPoint x: 246, endPoint y: 582, distance: 69.5
click at [246, 582] on div at bounding box center [249, 551] width 20 height 177
type input "010"
drag, startPoint x: 900, startPoint y: 524, endPoint x: 270, endPoint y: 520, distance: 630.3
click at [270, 520] on div at bounding box center [480, 551] width 462 height 177
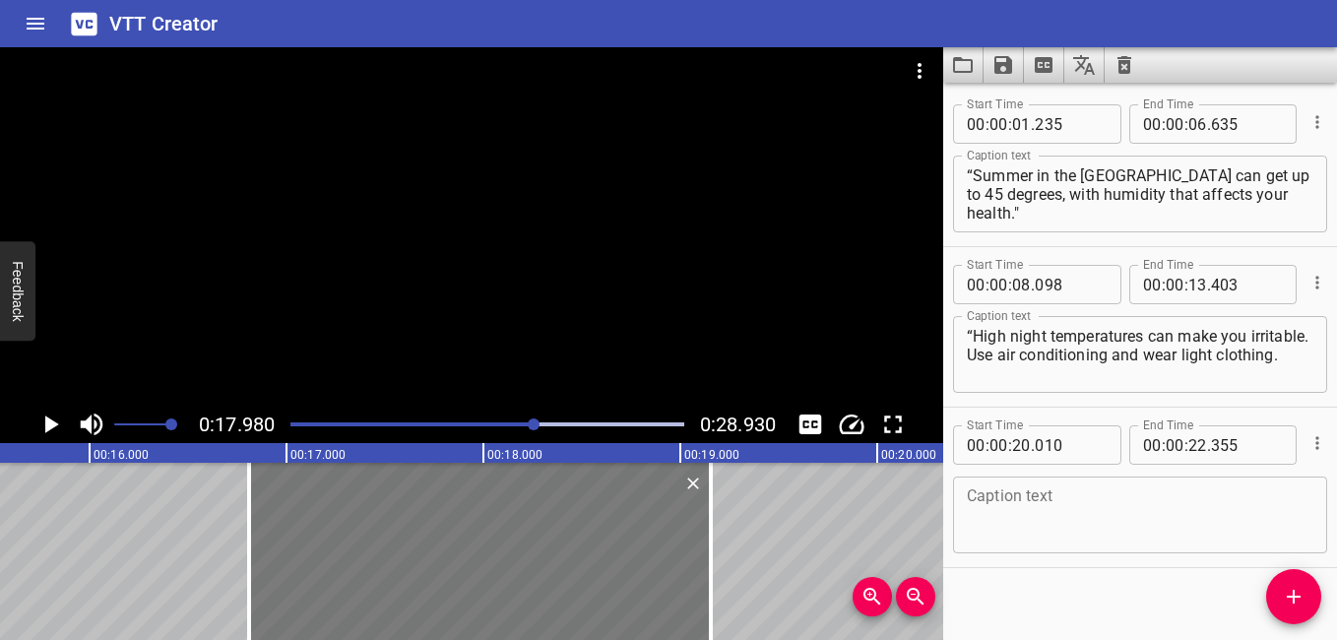
type input "16"
type input "810"
type input "19"
type input "155"
click at [666, 566] on div at bounding box center [480, 551] width 462 height 177
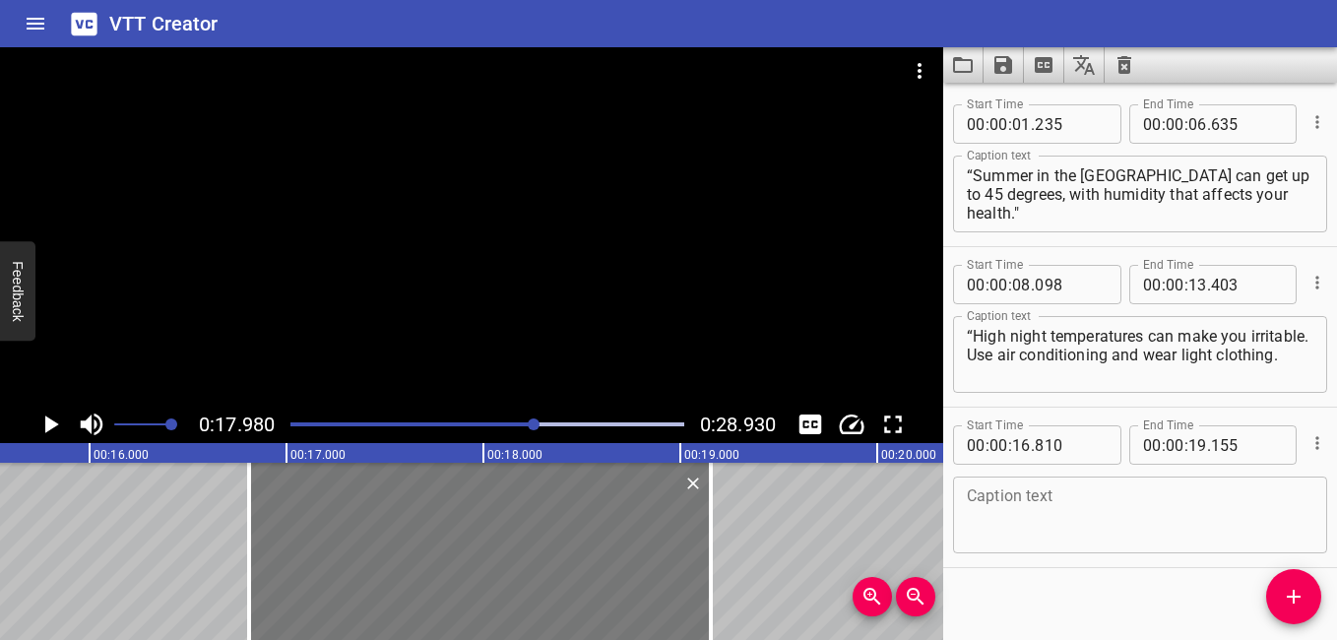
type input "800"
type input "145"
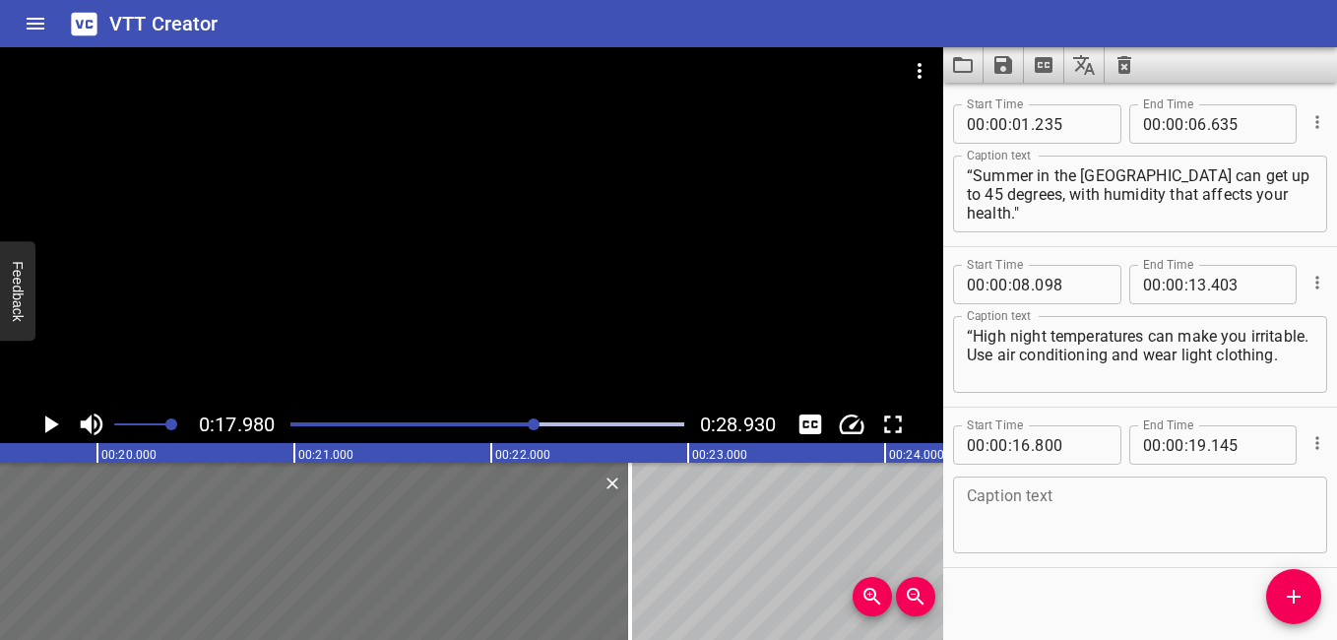
scroll to position [0, 3879]
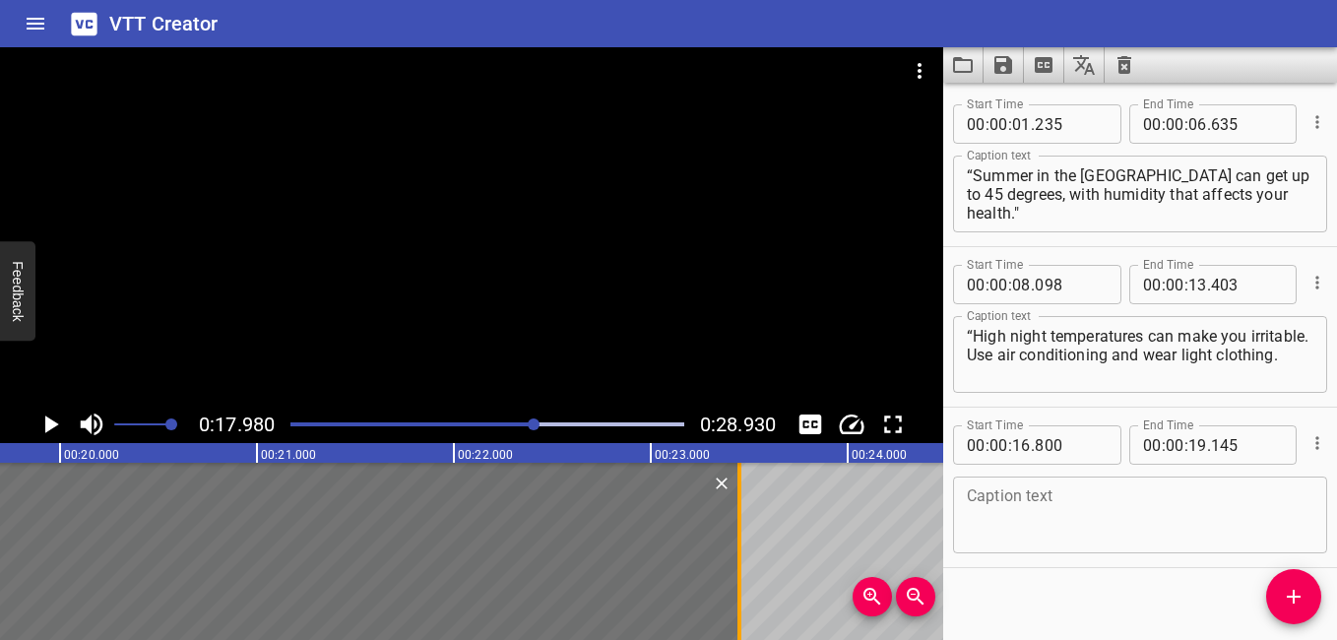
drag, startPoint x: 708, startPoint y: 552, endPoint x: 738, endPoint y: 598, distance: 54.9
click at [738, 595] on div at bounding box center [740, 551] width 4 height 177
type input "23"
type input "445"
click at [397, 423] on div "Play progress" at bounding box center [339, 425] width 394 height 4
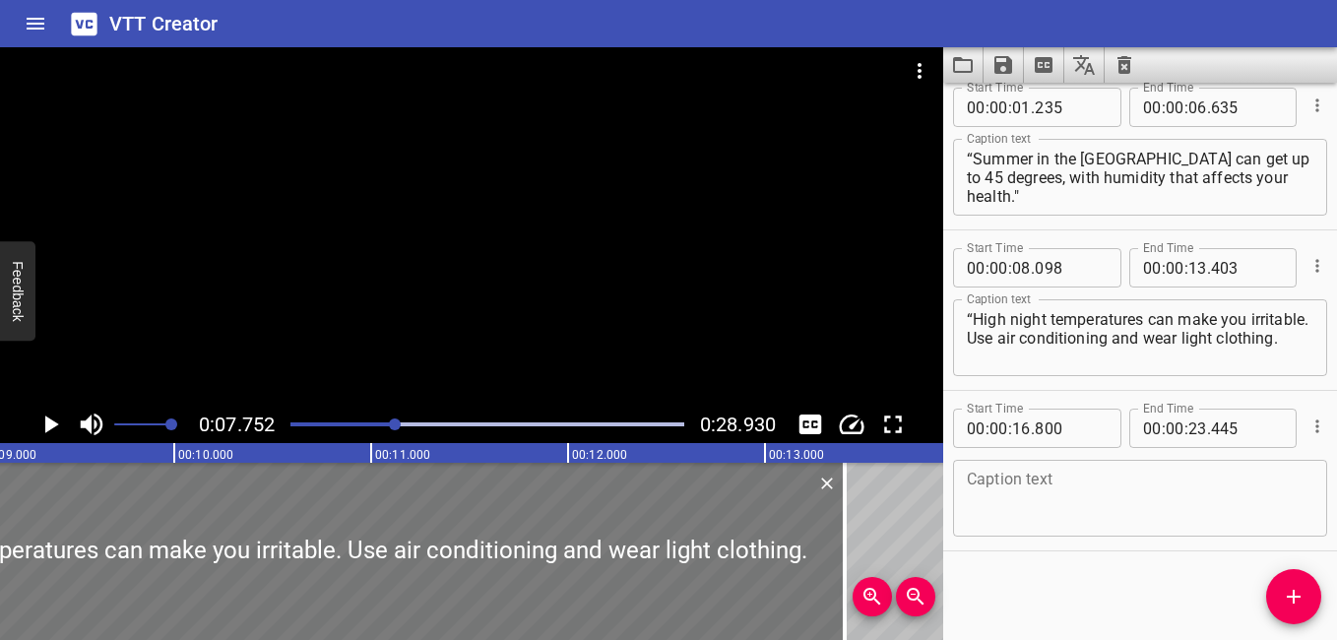
scroll to position [0, 1527]
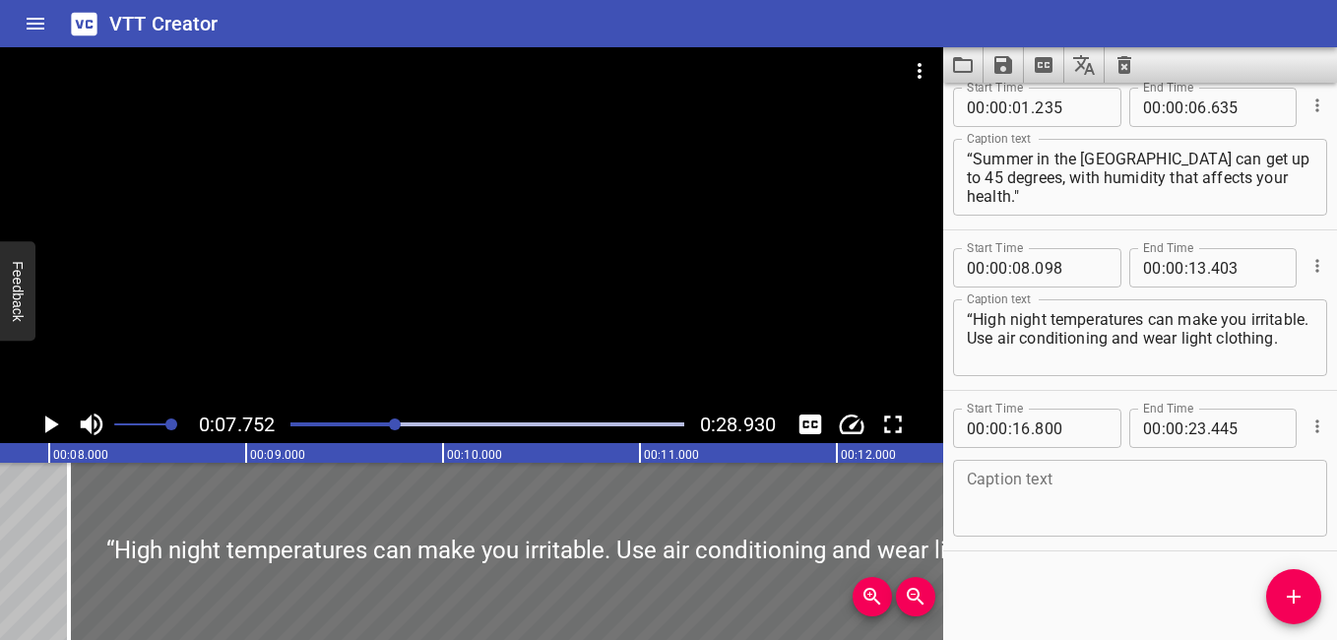
click at [41, 429] on icon "Play/Pause" at bounding box center [50, 425] width 30 height 30
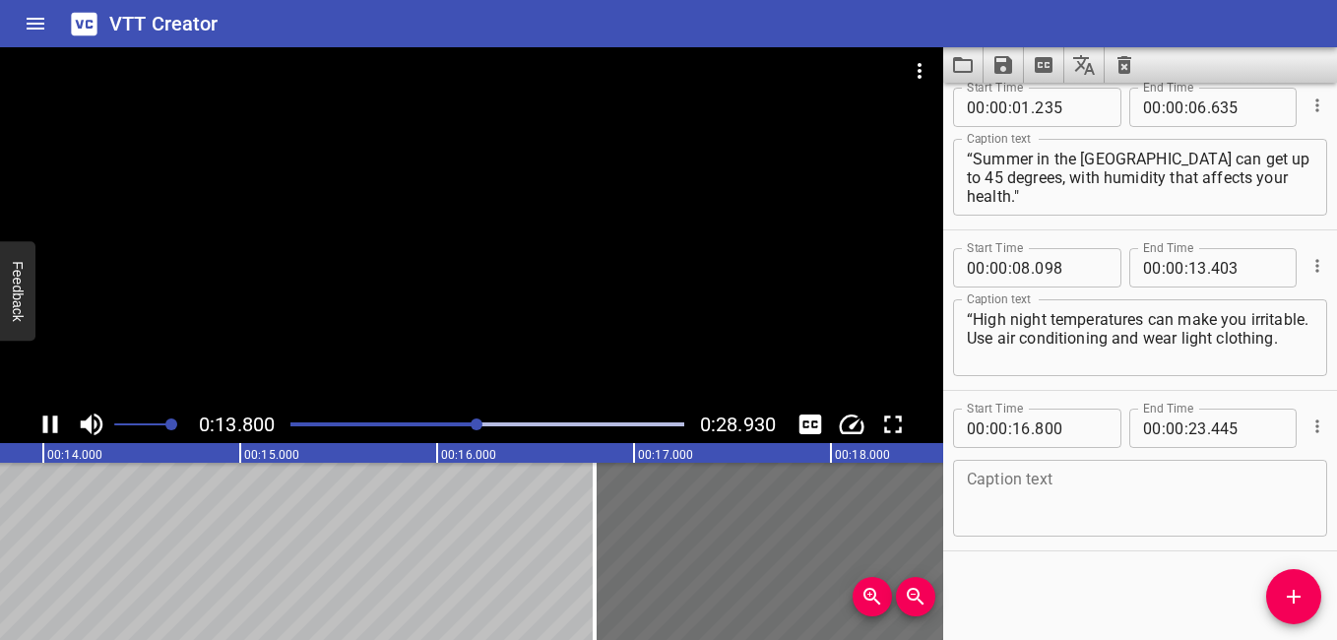
click at [51, 420] on icon "Play/Pause" at bounding box center [50, 425] width 30 height 30
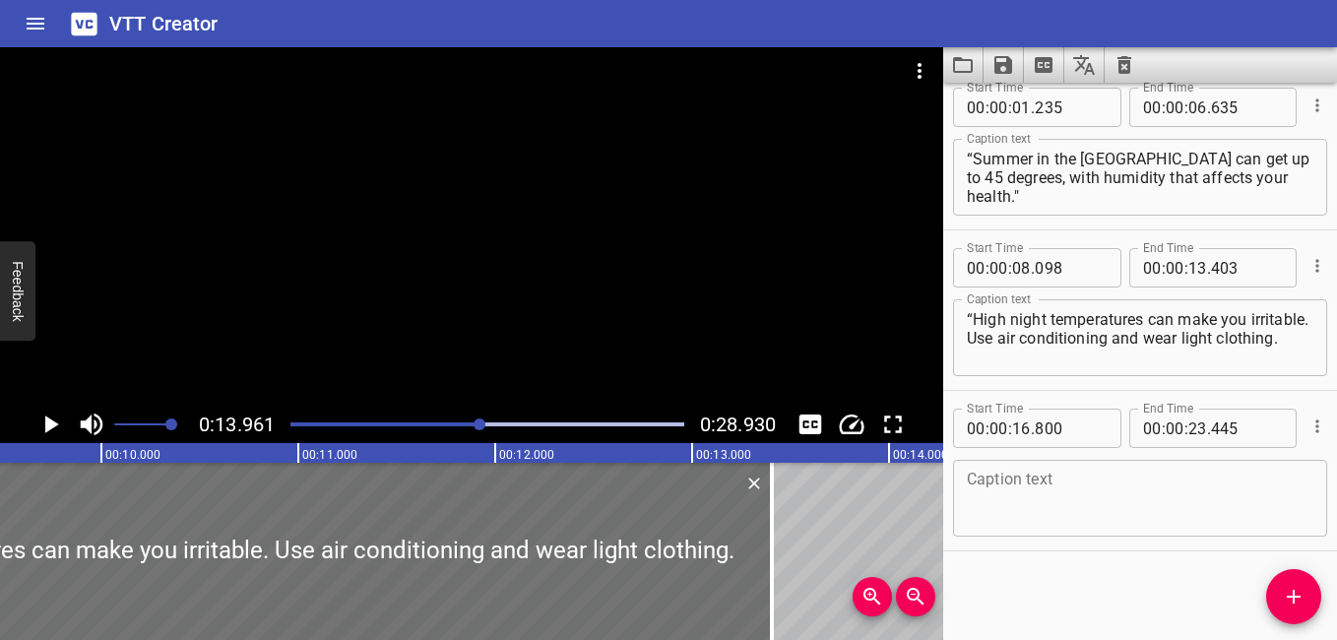
scroll to position [0, 1687]
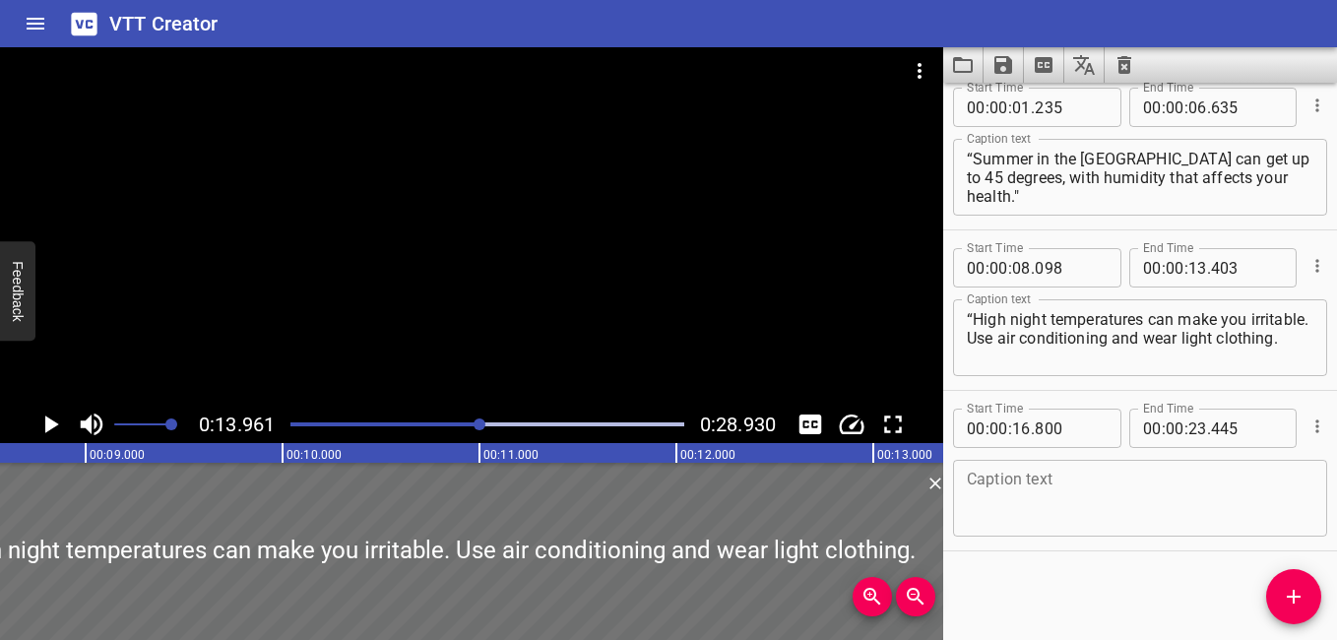
click at [417, 418] on div at bounding box center [488, 425] width 418 height 28
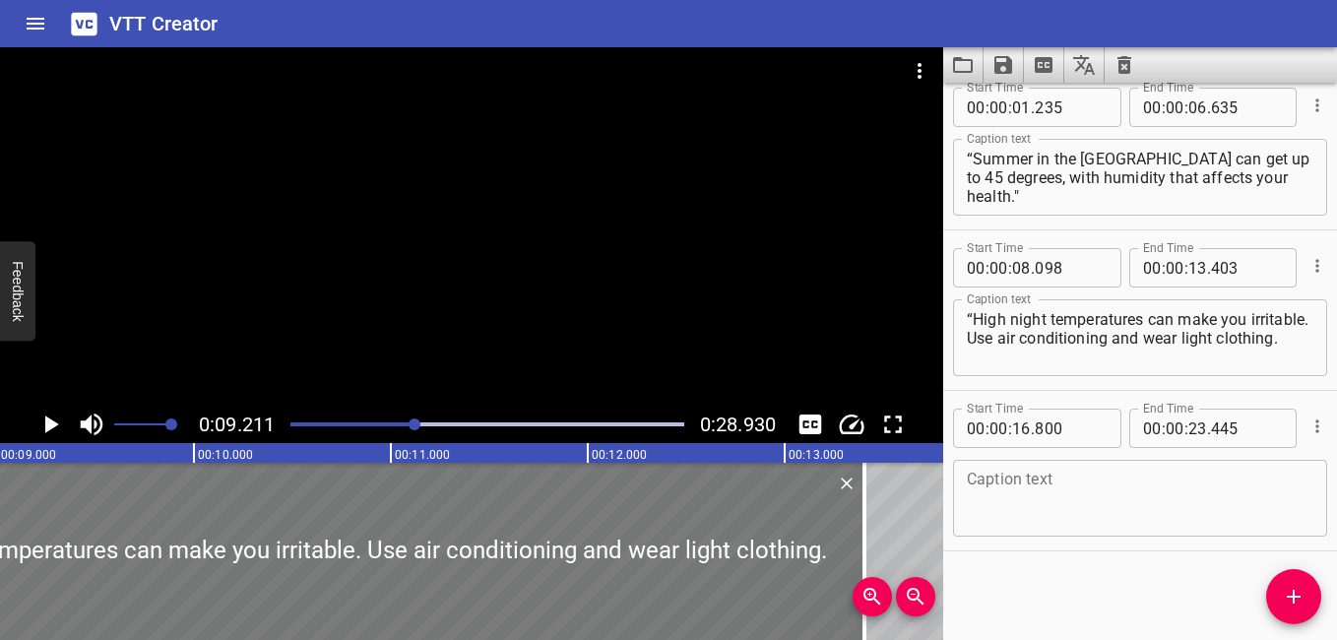
scroll to position [0, 1814]
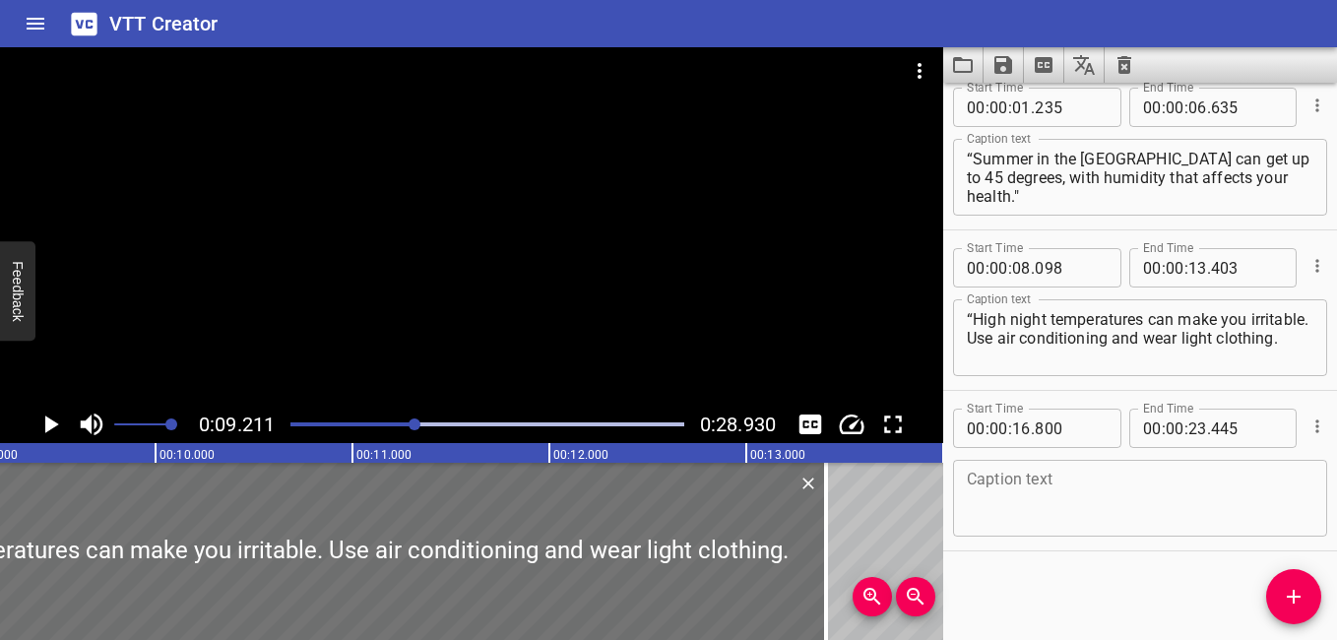
click at [49, 417] on icon "Play/Pause" at bounding box center [50, 425] width 30 height 30
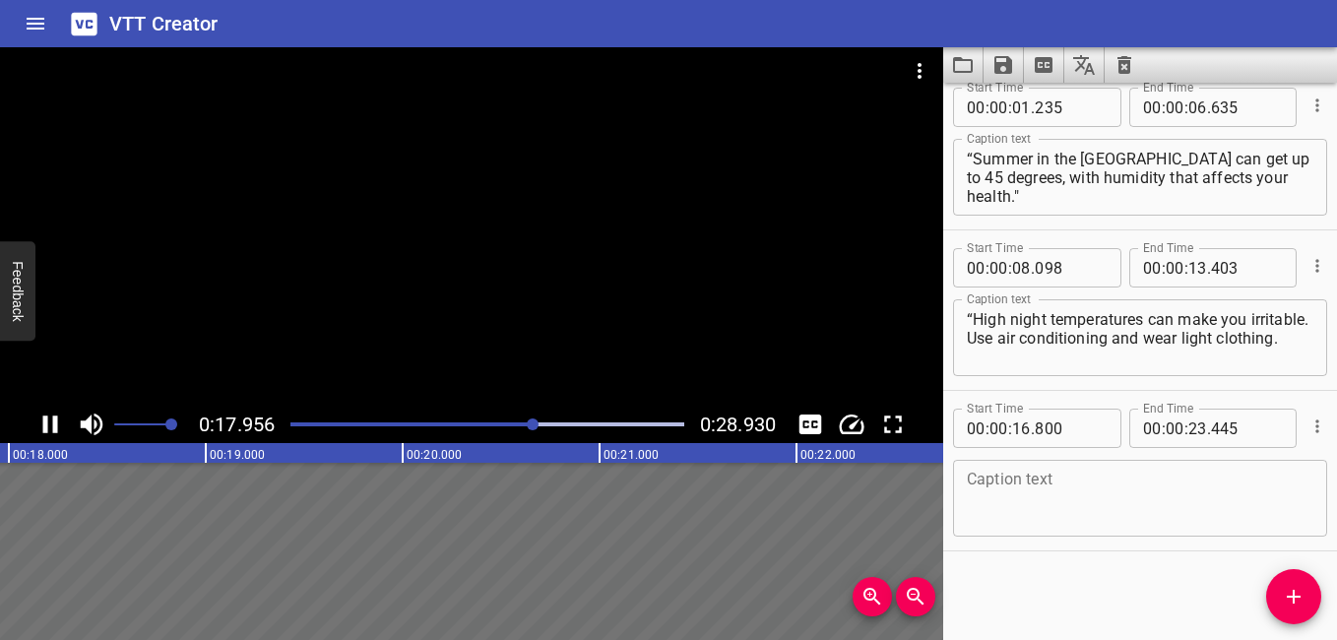
click at [365, 430] on div at bounding box center [488, 425] width 418 height 28
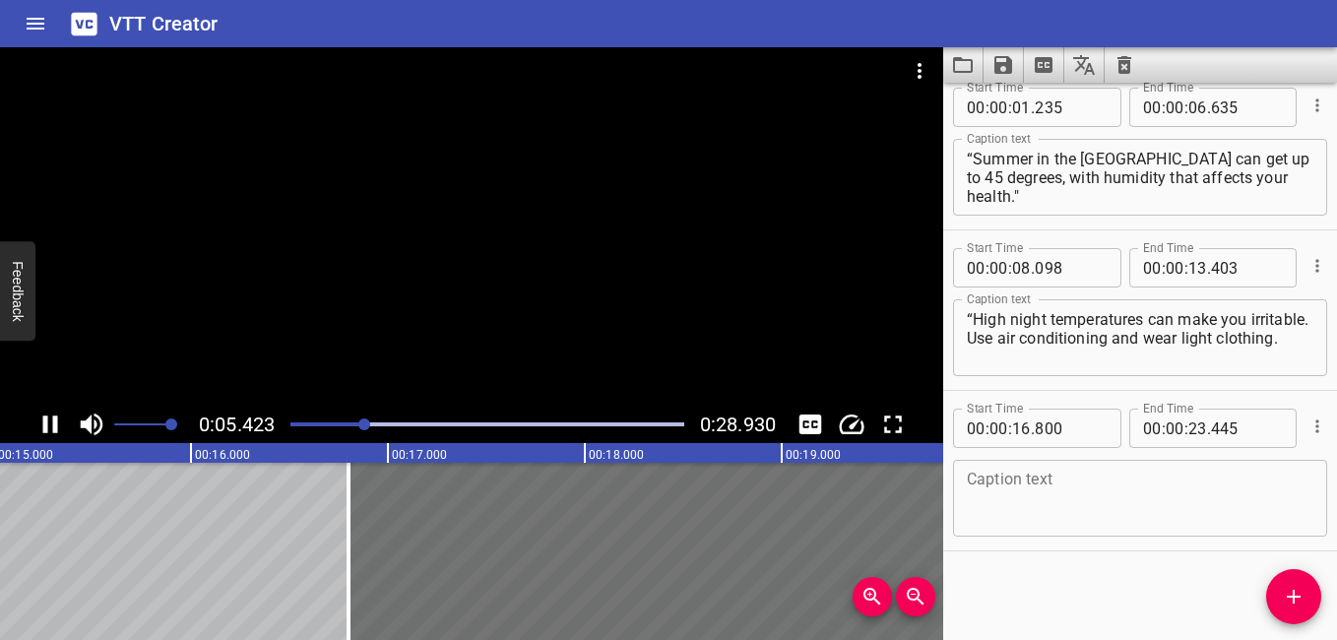
click at [370, 425] on div at bounding box center [364, 425] width 12 height 12
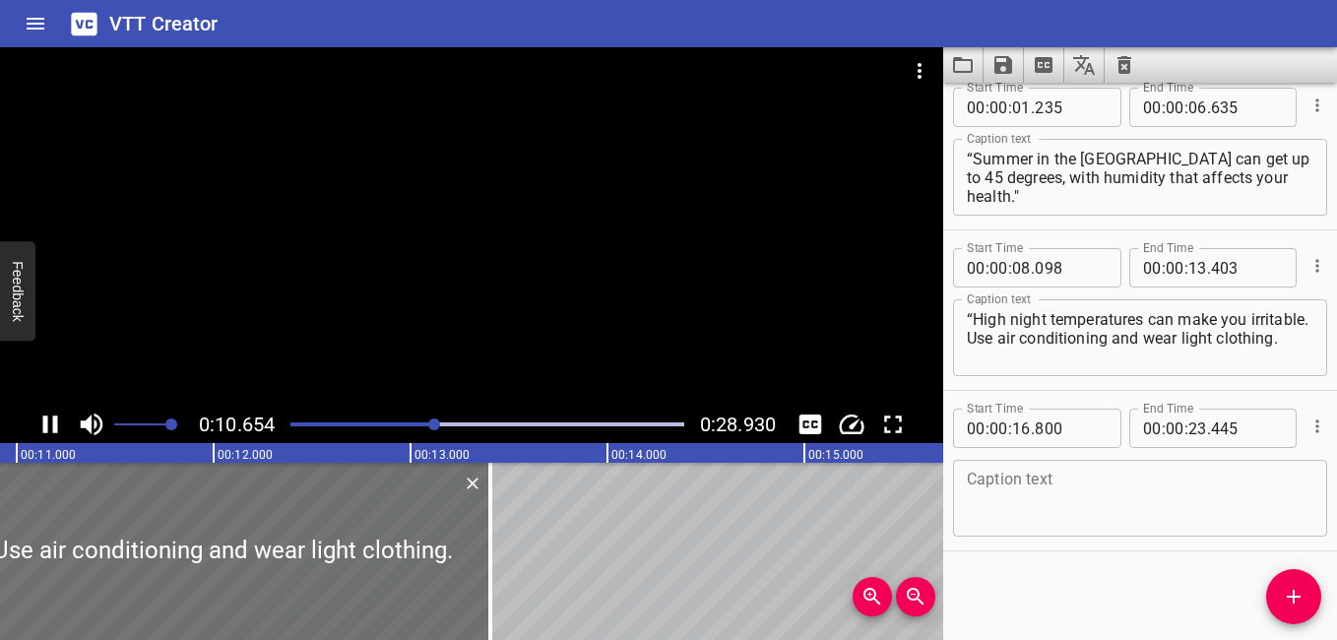
click at [61, 427] on icon "Play/Pause" at bounding box center [50, 425] width 30 height 30
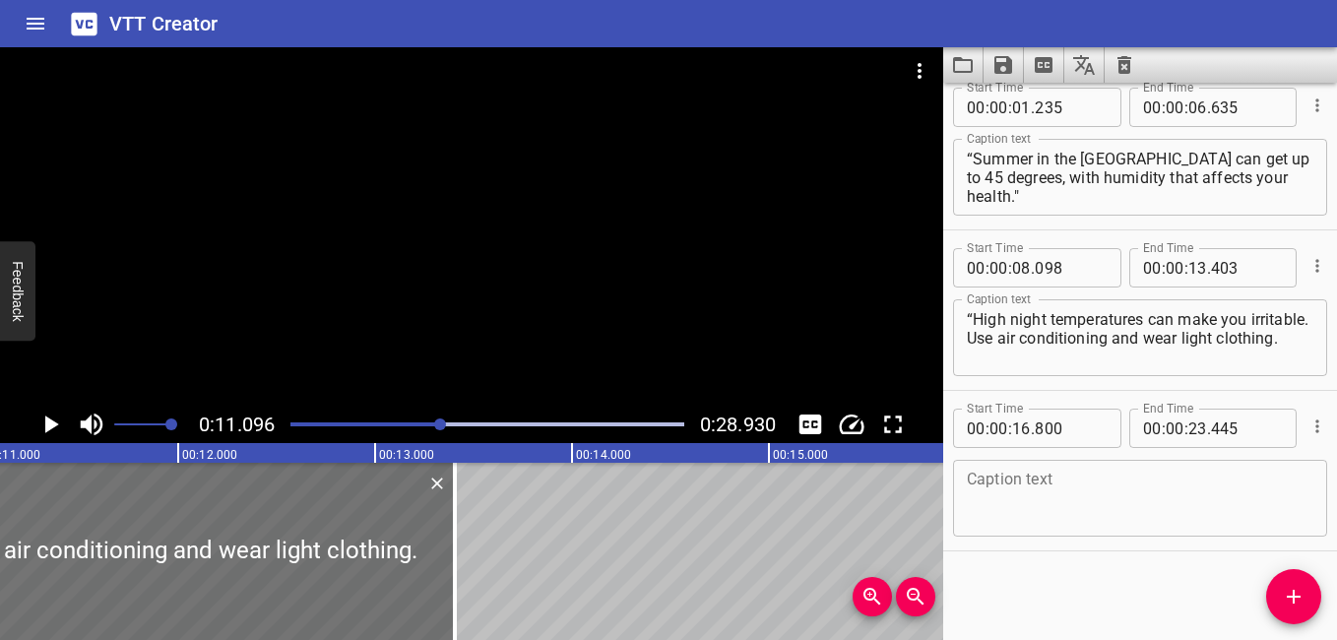
scroll to position [0, 0]
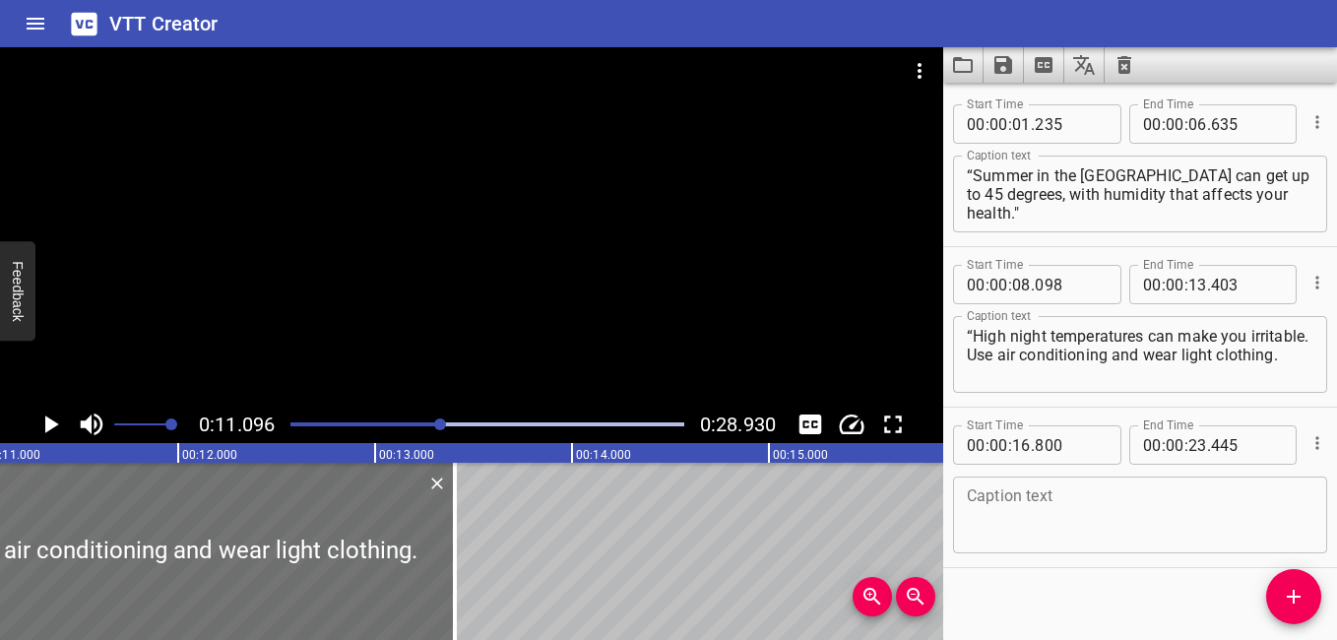
drag, startPoint x: 965, startPoint y: 336, endPoint x: 1034, endPoint y: 376, distance: 79.9
click at [891, 376] on div "“High night temperatures can make you irritable. Use air conditioning and wear …" at bounding box center [1140, 354] width 374 height 77
drag, startPoint x: 961, startPoint y: 333, endPoint x: 978, endPoint y: 345, distance: 20.5
click at [891, 362] on div "“High night temperatures can make you irritable. Use air conditioning and wear …" at bounding box center [1140, 354] width 374 height 77
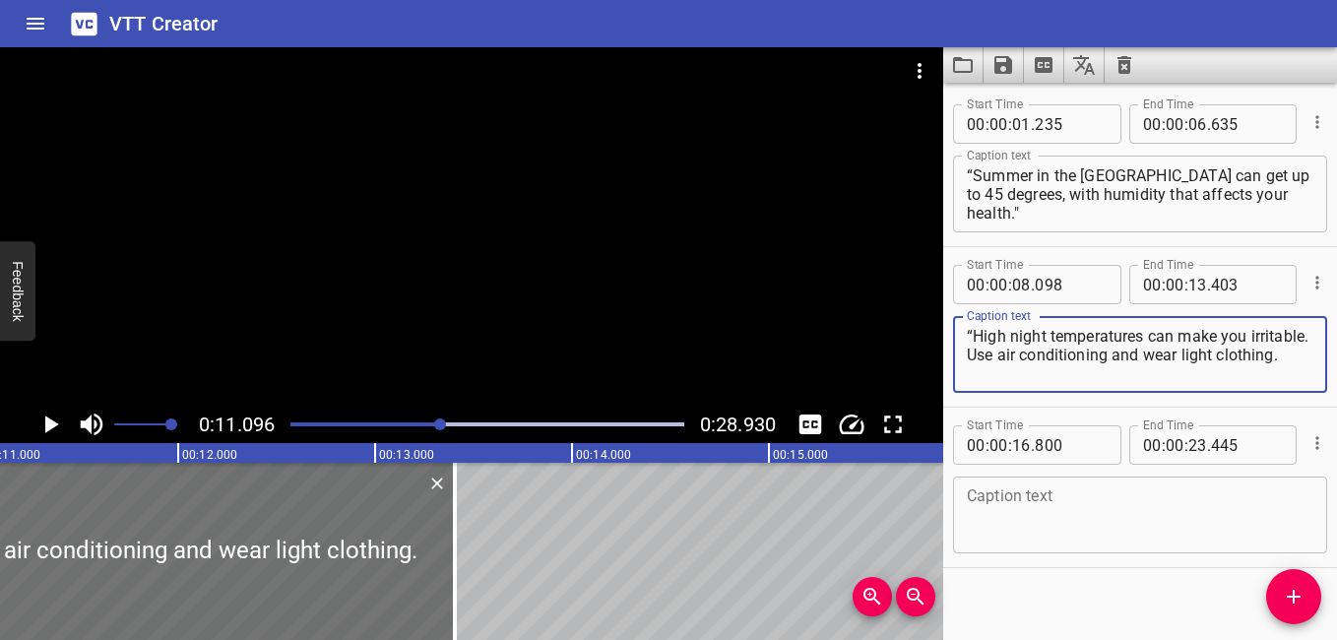
click at [891, 337] on textarea "“High night temperatures can make you irritable. Use air conditioning and wear …" at bounding box center [1140, 355] width 347 height 56
drag, startPoint x: 969, startPoint y: 336, endPoint x: 1034, endPoint y: 383, distance: 80.4
click at [891, 383] on div "“High night temperatures can make you irritable. Use air conditioning and wear …" at bounding box center [1140, 354] width 374 height 77
paste textarea "Always drink water. Dehydration can cause headaches and [MEDICAL_DATA].”"
type textarea "“Always drink water. Dehydration can cause headaches and [MEDICAL_DATA].”"
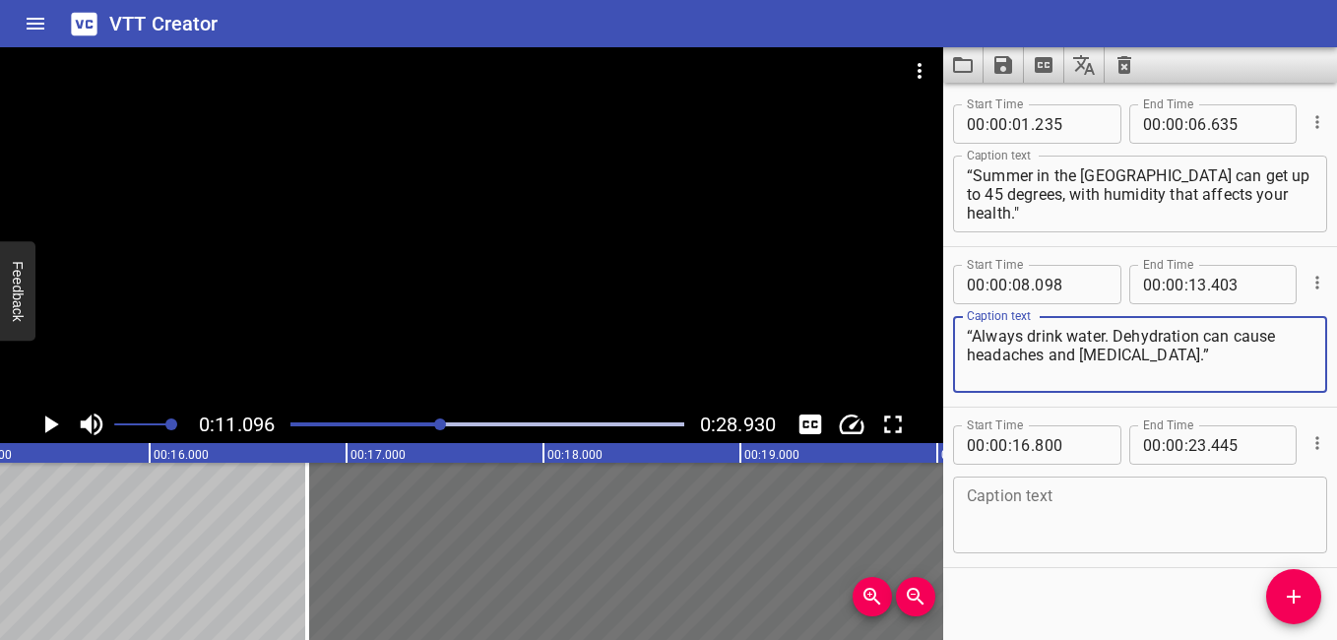
scroll to position [0, 3027]
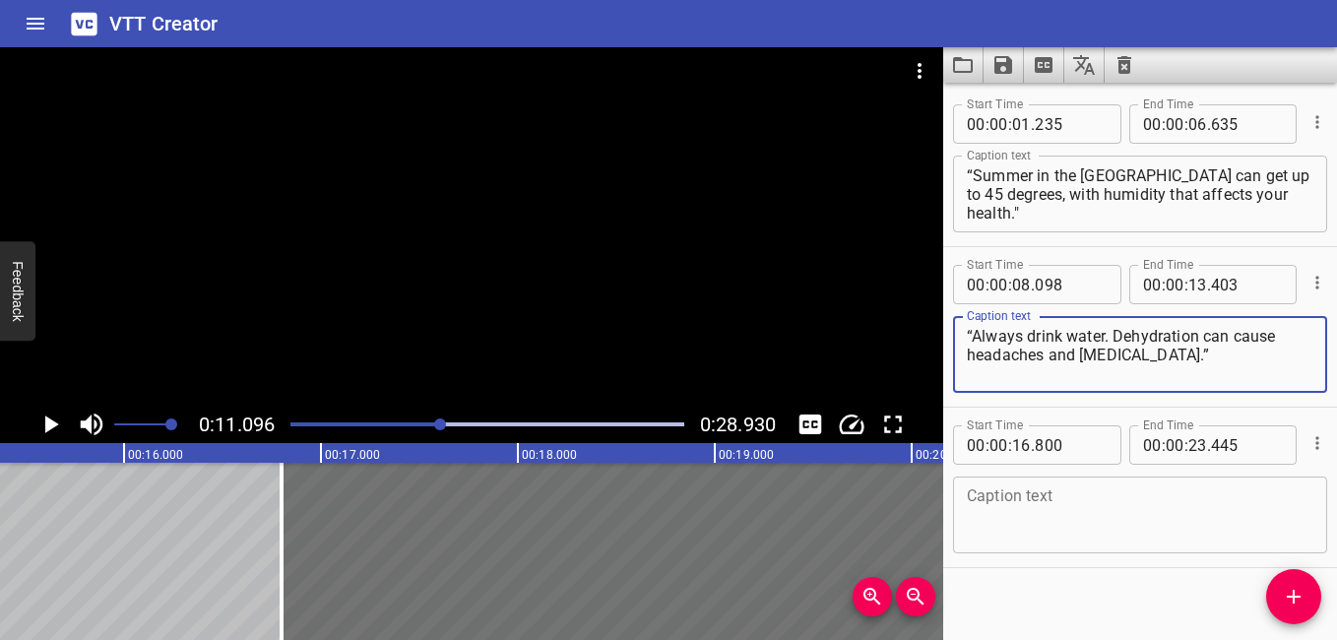
click at [891, 534] on textarea at bounding box center [1140, 516] width 347 height 56
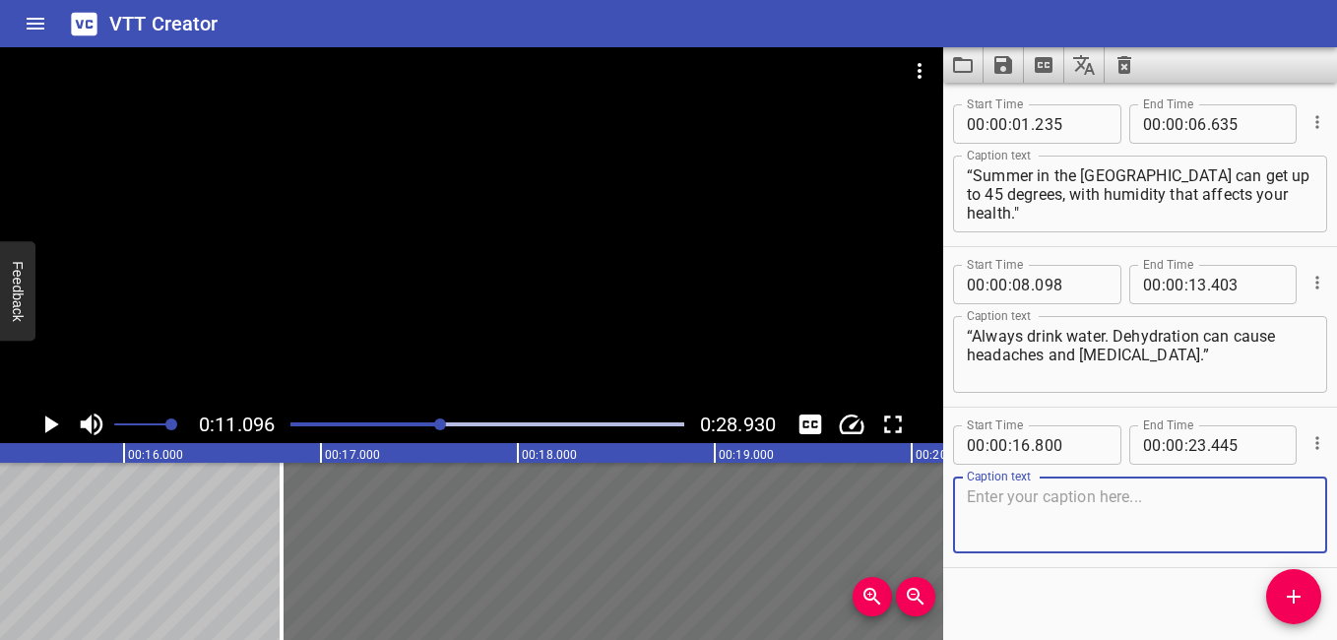
paste textarea "“High night temperatures can make you irritable. Use air conditioning and wear …"
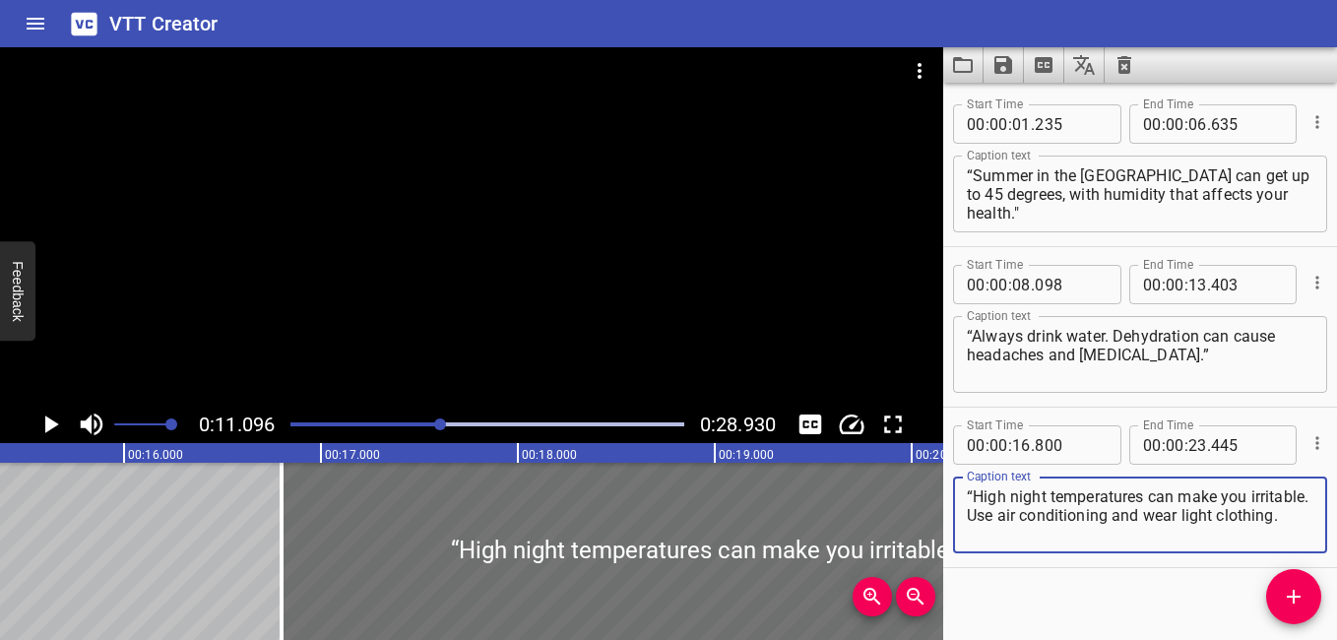
type textarea "“High night temperatures can make you irritable. Use air conditioning and wear …"
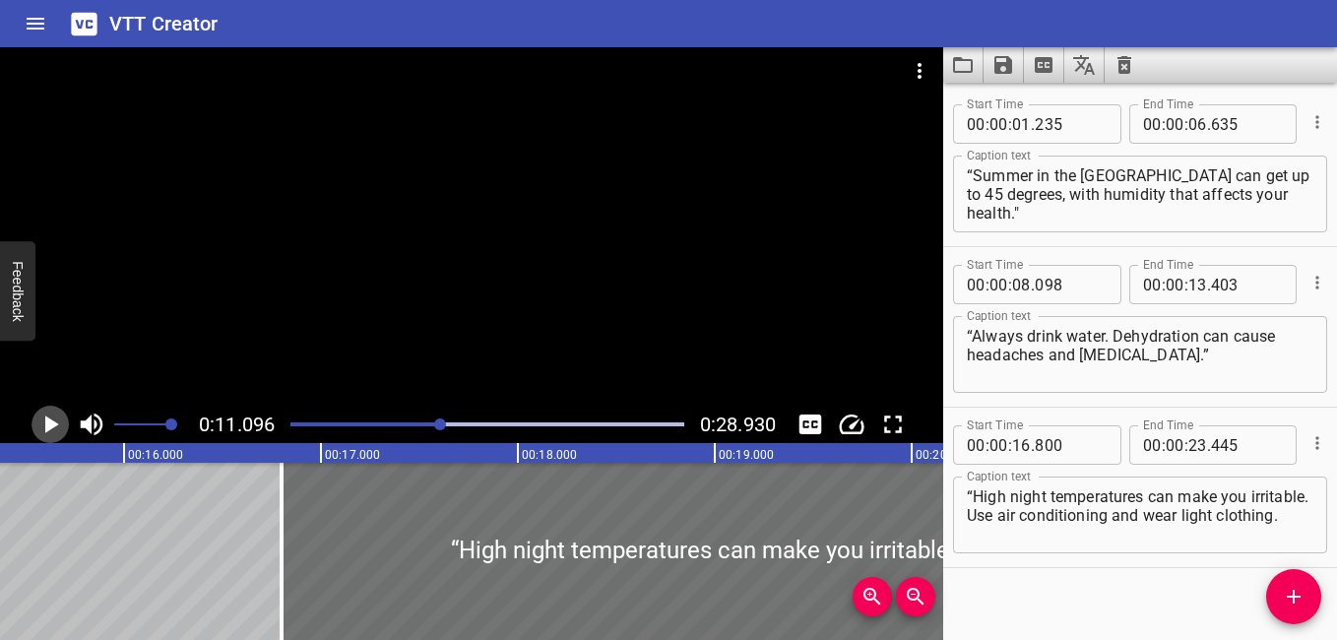
click at [49, 417] on icon "Play/Pause" at bounding box center [50, 425] width 30 height 30
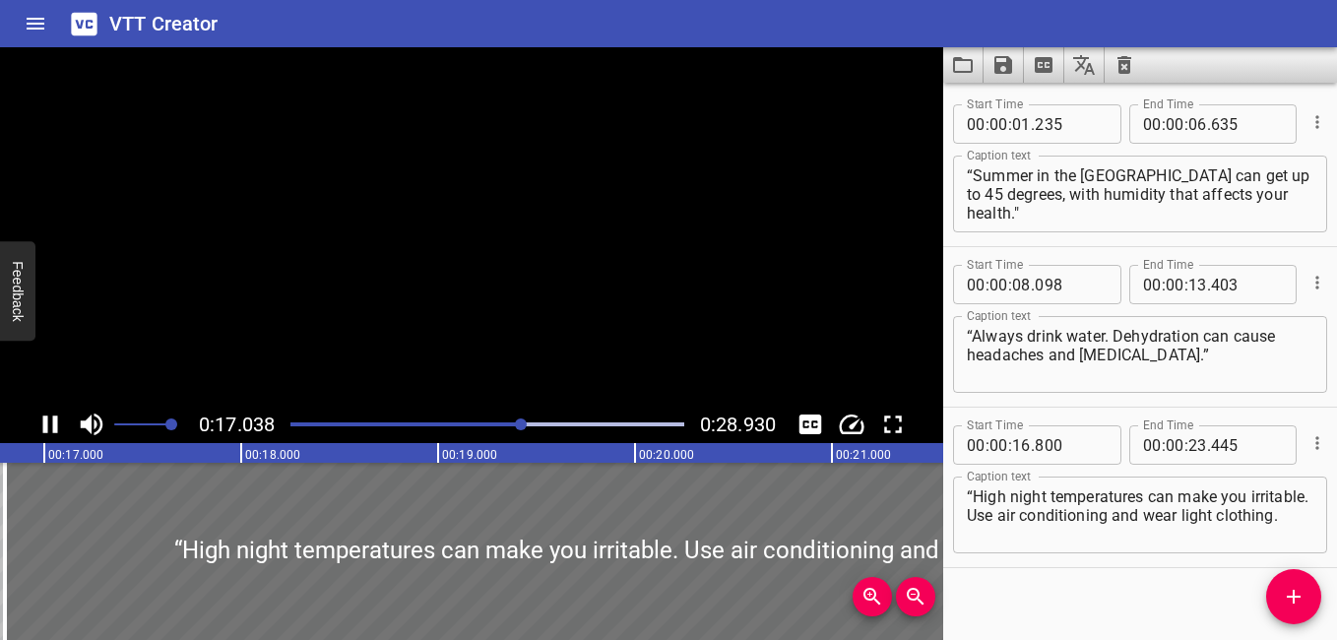
scroll to position [17, 0]
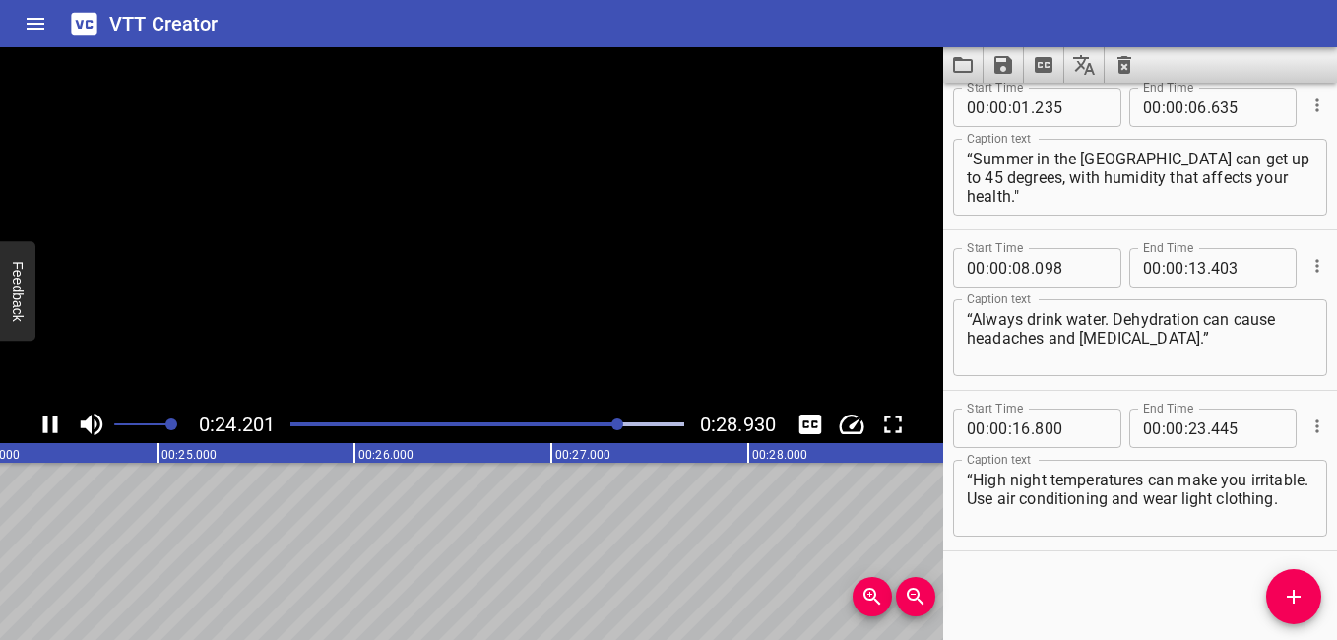
click at [50, 417] on icon "Play/Pause" at bounding box center [50, 425] width 30 height 30
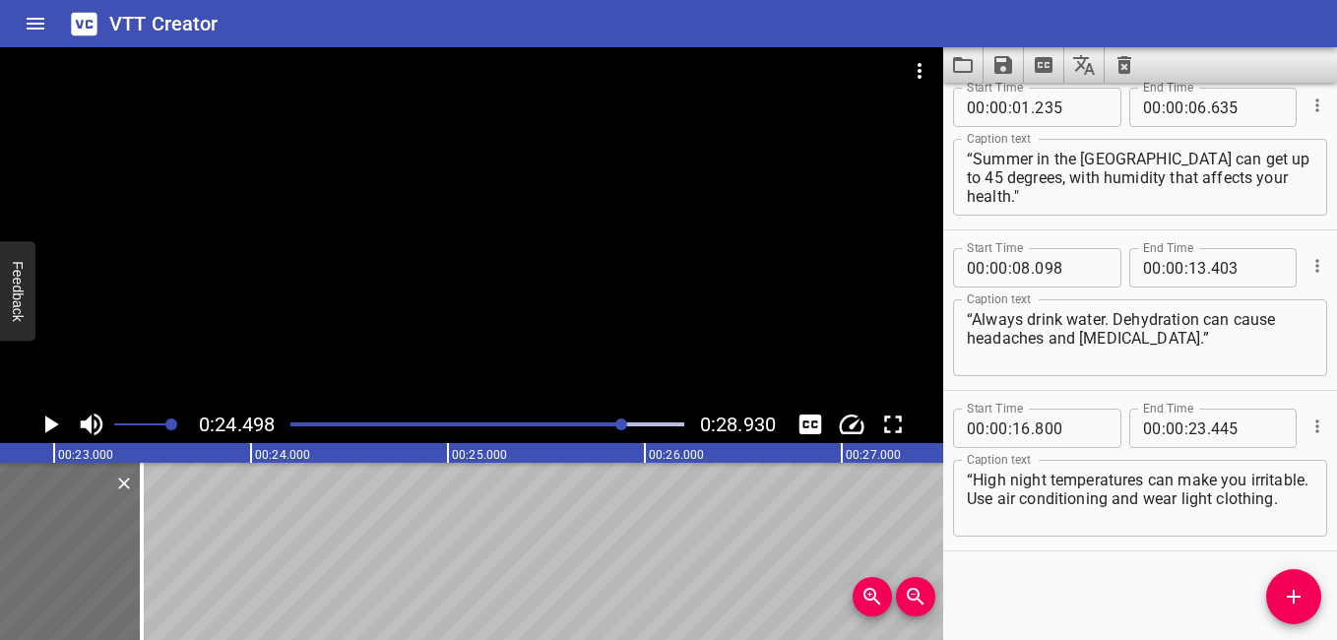
scroll to position [0, 4450]
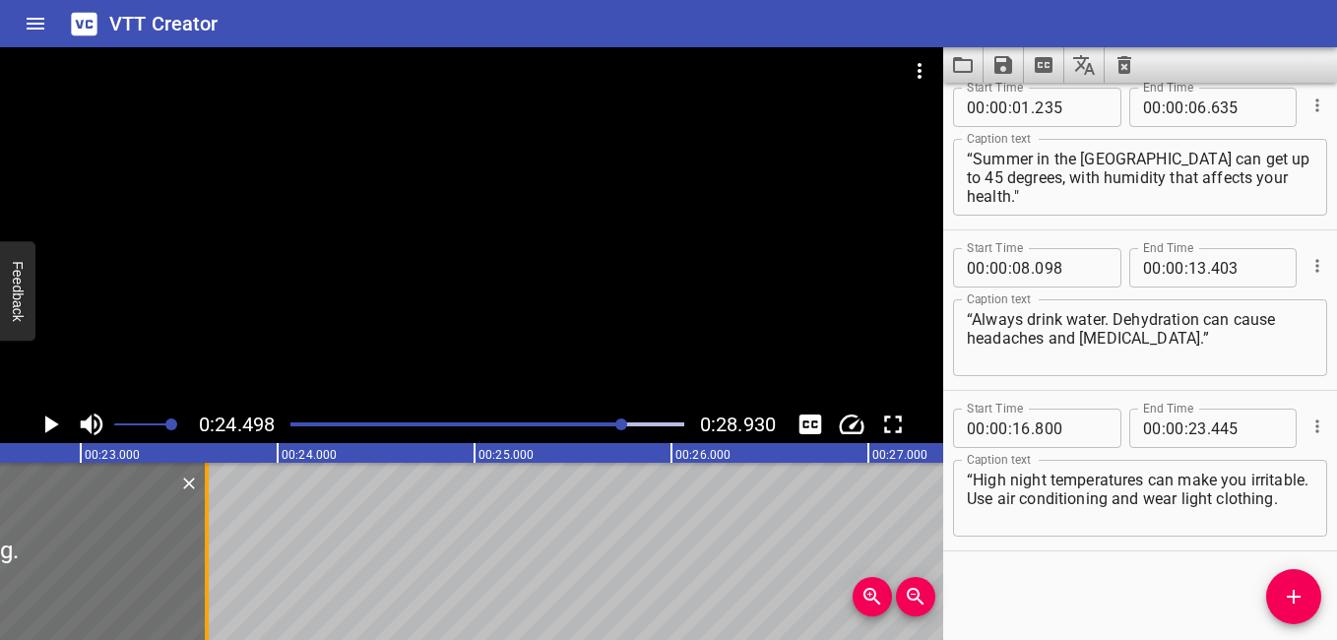
drag, startPoint x: 166, startPoint y: 555, endPoint x: 205, endPoint y: 590, distance: 51.6
click at [205, 590] on div at bounding box center [207, 551] width 4 height 177
type input "640"
click at [891, 591] on icon "Add Cue" at bounding box center [1294, 597] width 24 height 24
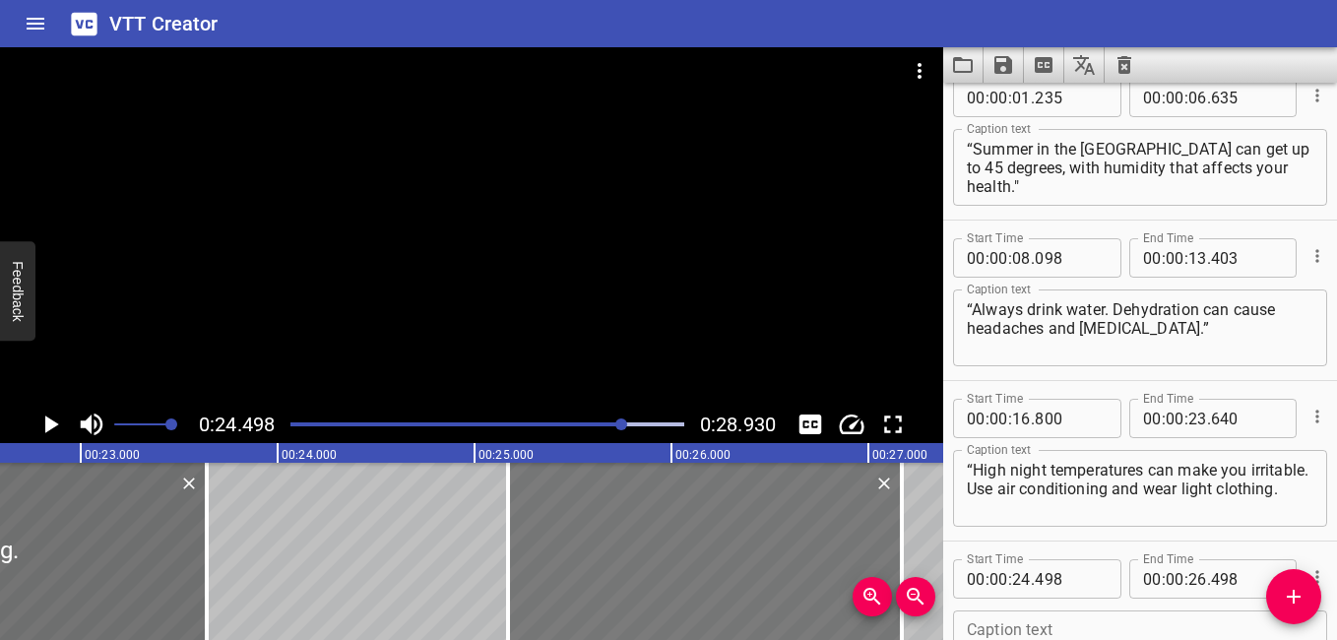
drag, startPoint x: 478, startPoint y: 536, endPoint x: 610, endPoint y: 590, distance: 142.7
click at [610, 590] on div at bounding box center [705, 551] width 394 height 177
type input "25"
type input "168"
type input "27"
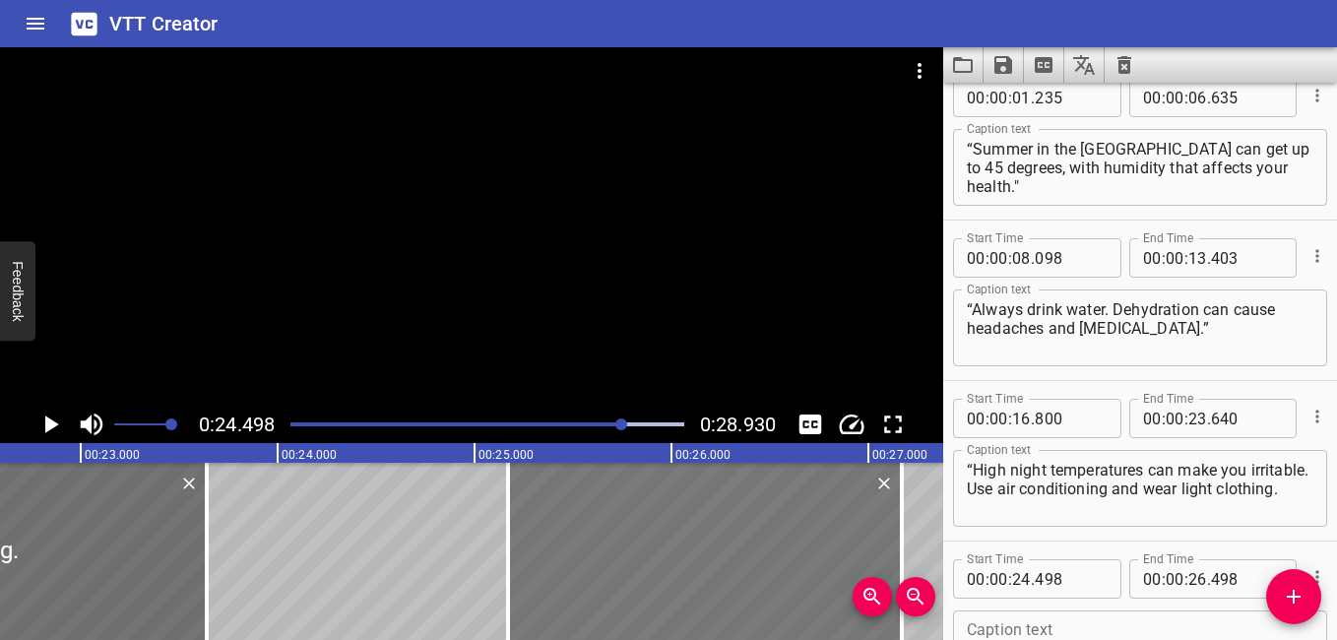
type input "168"
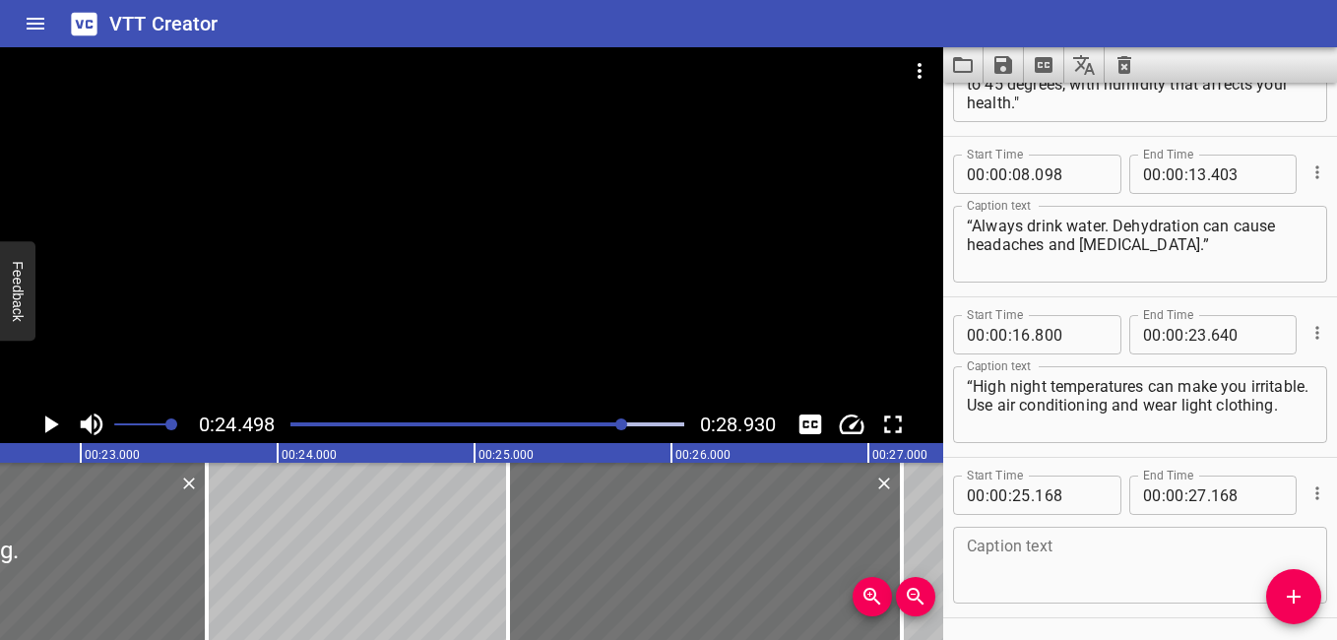
scroll to position [177, 0]
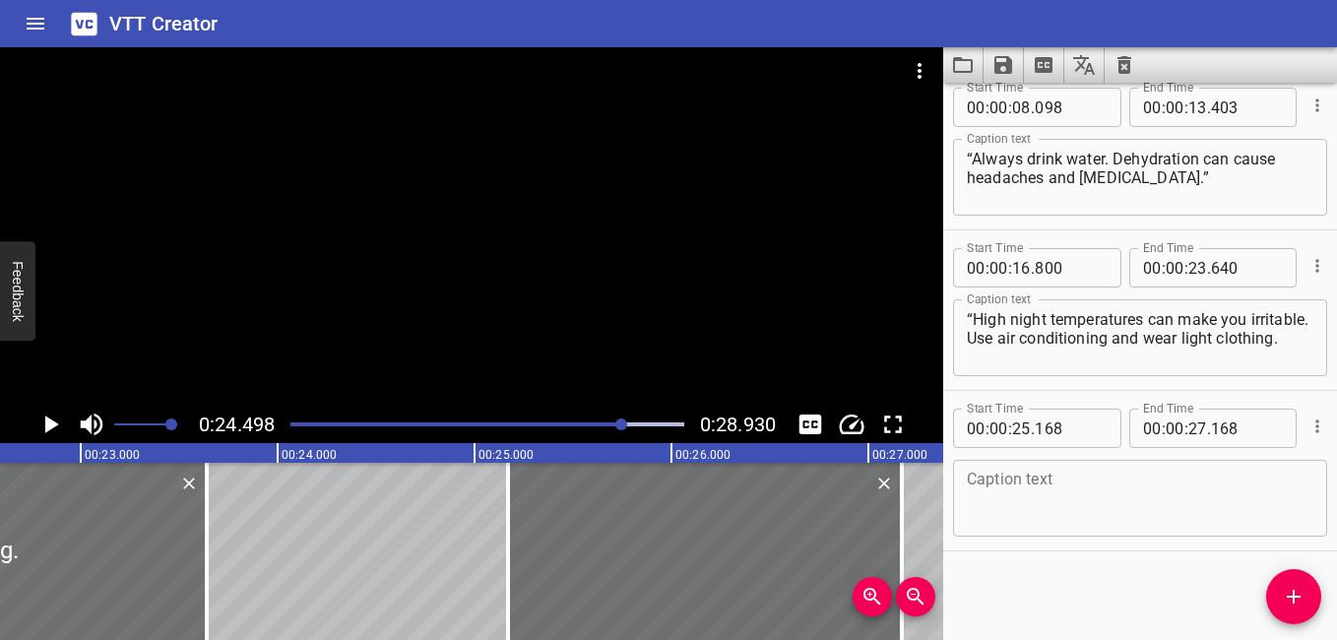
click at [891, 508] on textarea at bounding box center [1140, 499] width 347 height 56
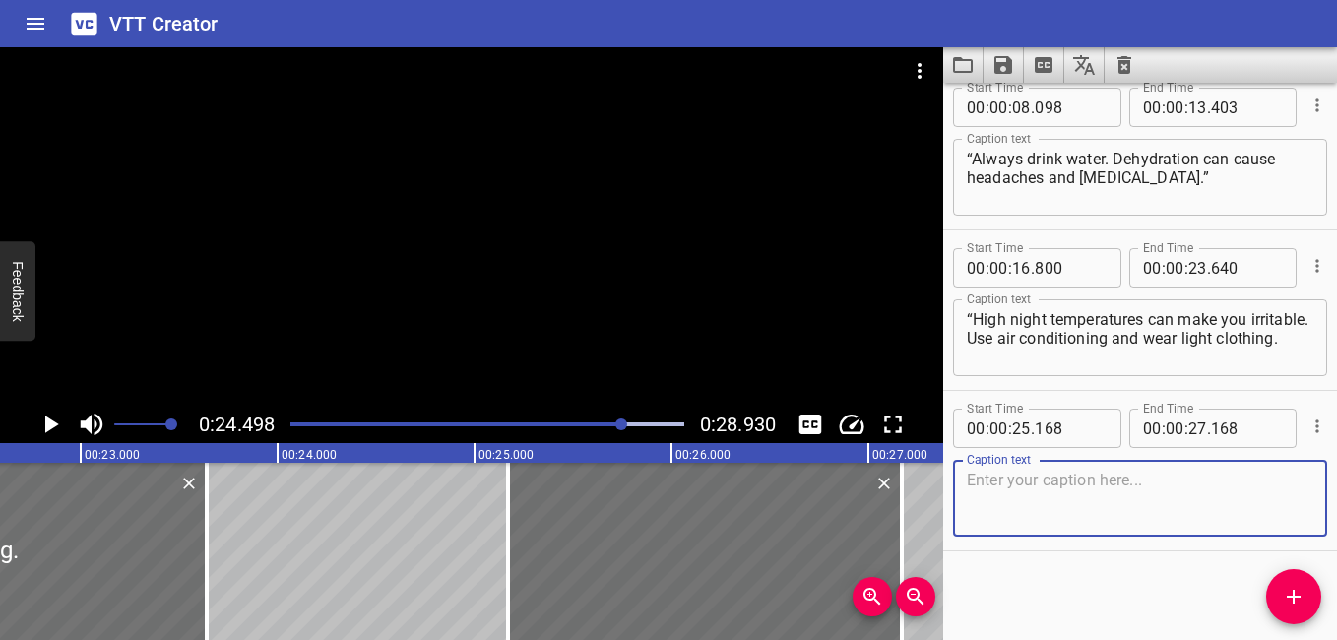
paste textarea "“Good habits will keep you safe and healthy in the desert heat.”"
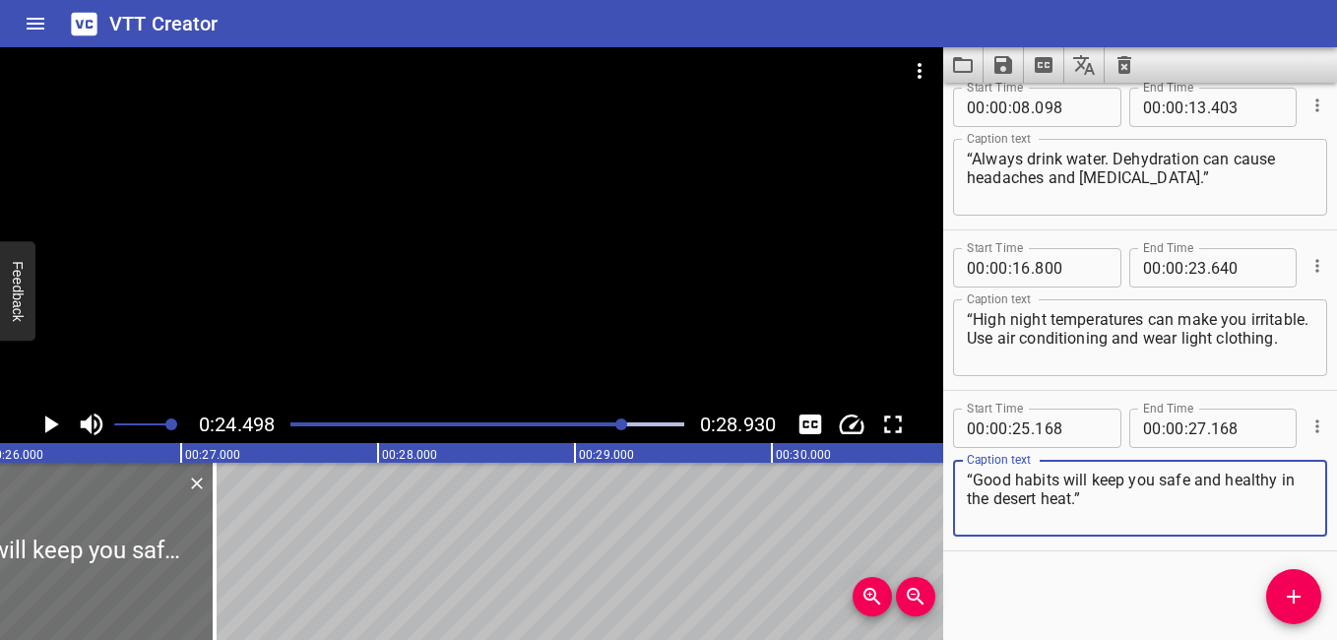
scroll to position [0, 5150]
type textarea "“Good habits will keep you safe and healthy in the desert heat.”"
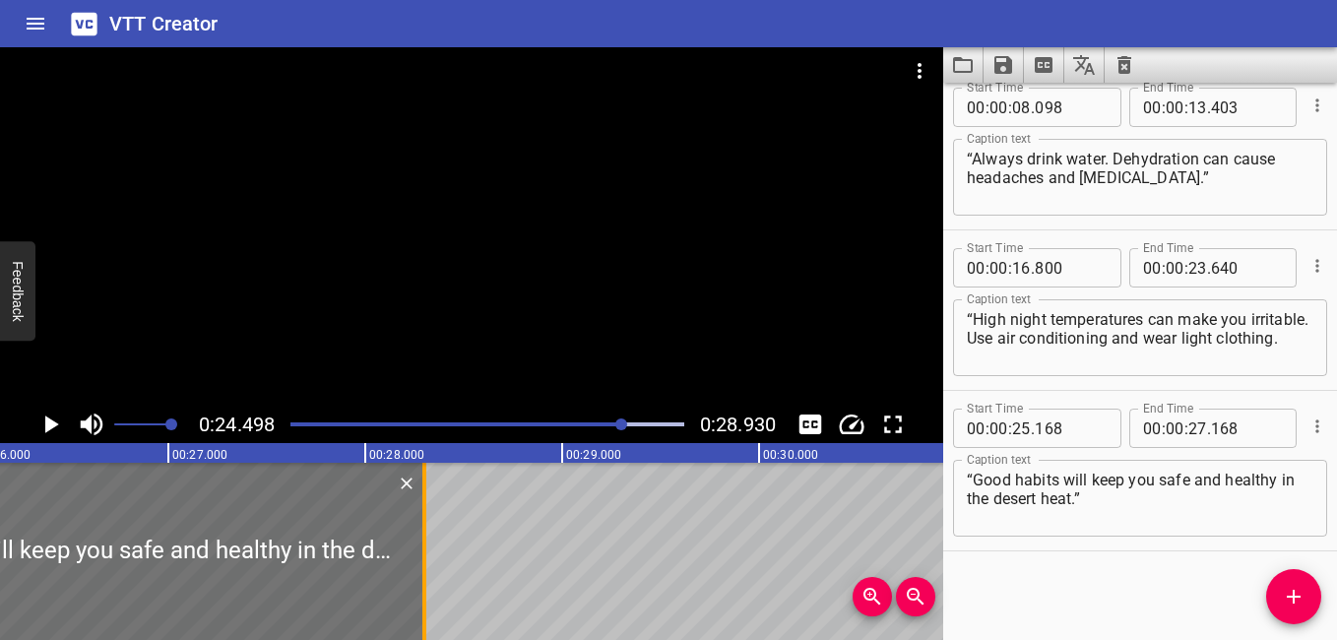
drag, startPoint x: 202, startPoint y: 560, endPoint x: 424, endPoint y: 622, distance: 231.1
click at [424, 595] on div at bounding box center [425, 551] width 4 height 177
type input "28"
type input "298"
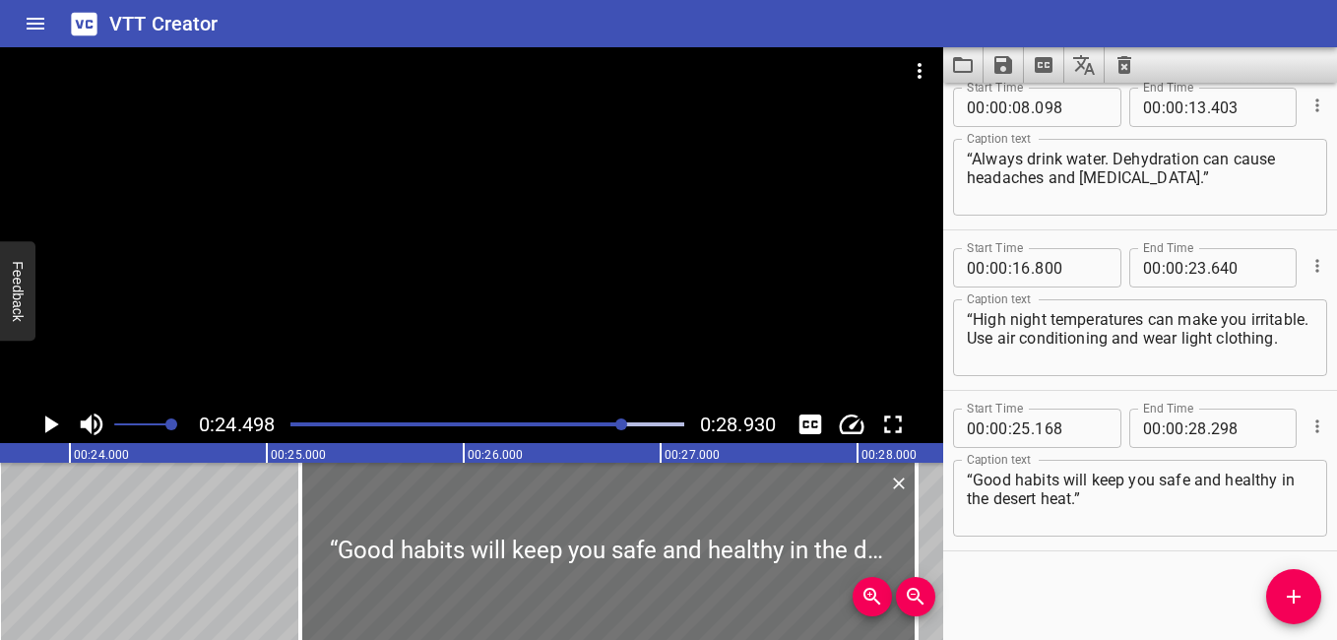
scroll to position [0, 4567]
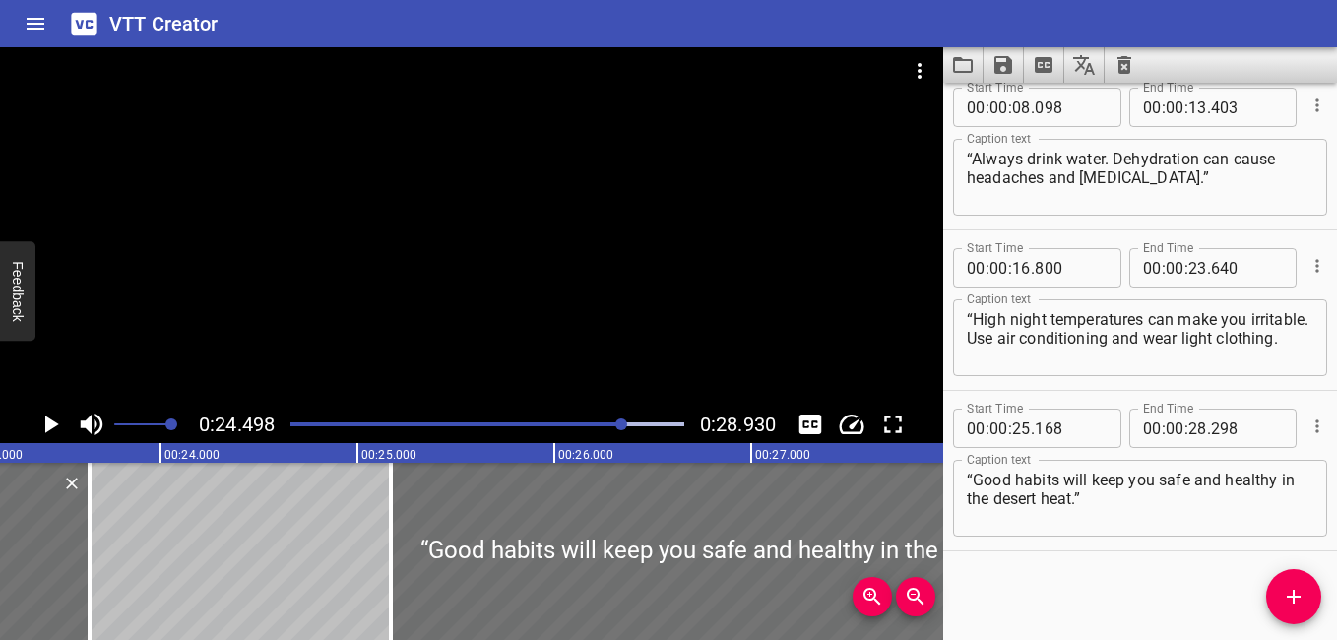
click at [38, 415] on icon "Play/Pause" at bounding box center [50, 425] width 30 height 30
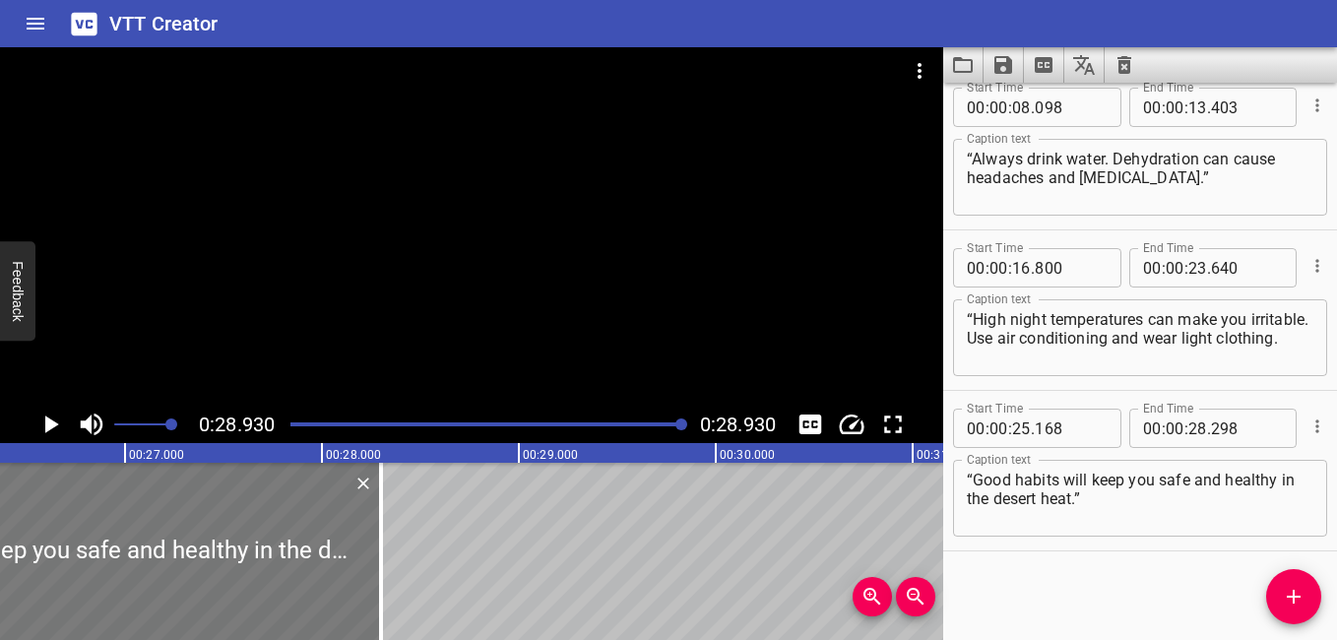
scroll to position [0, 5179]
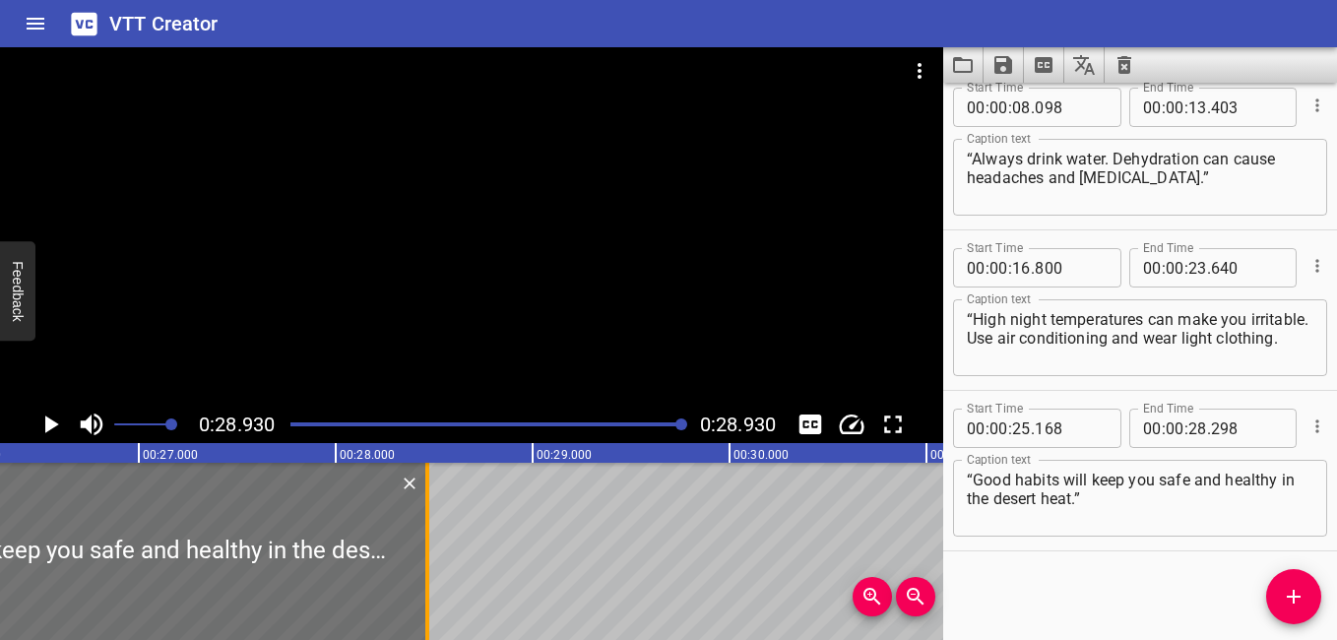
click at [423, 595] on div at bounding box center [428, 551] width 20 height 177
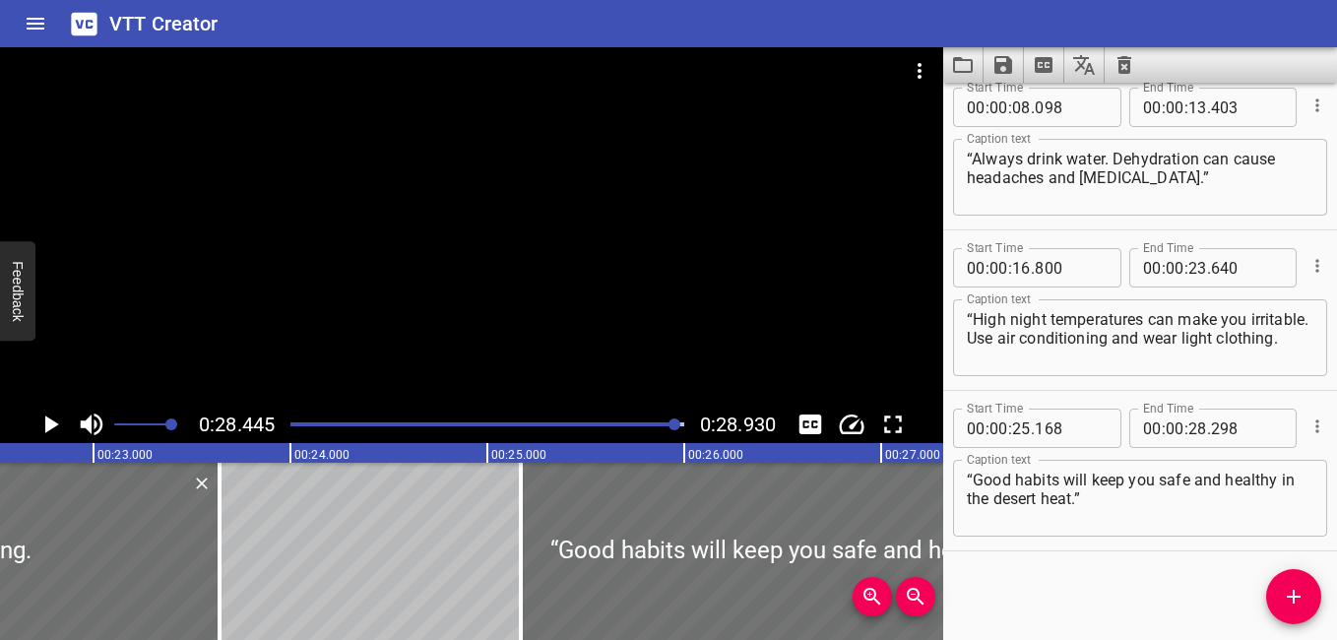
scroll to position [0, 4696]
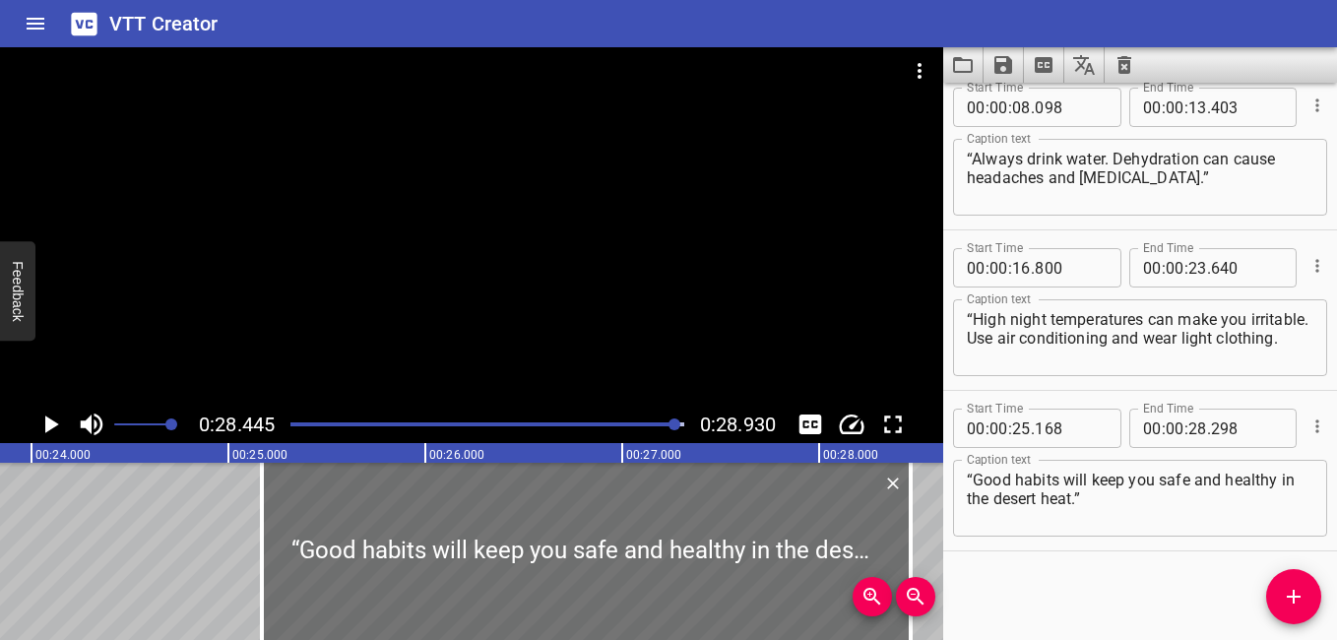
click at [891, 474] on textarea "“Good habits will keep you safe and healthy in the desert heat.”" at bounding box center [1140, 499] width 347 height 56
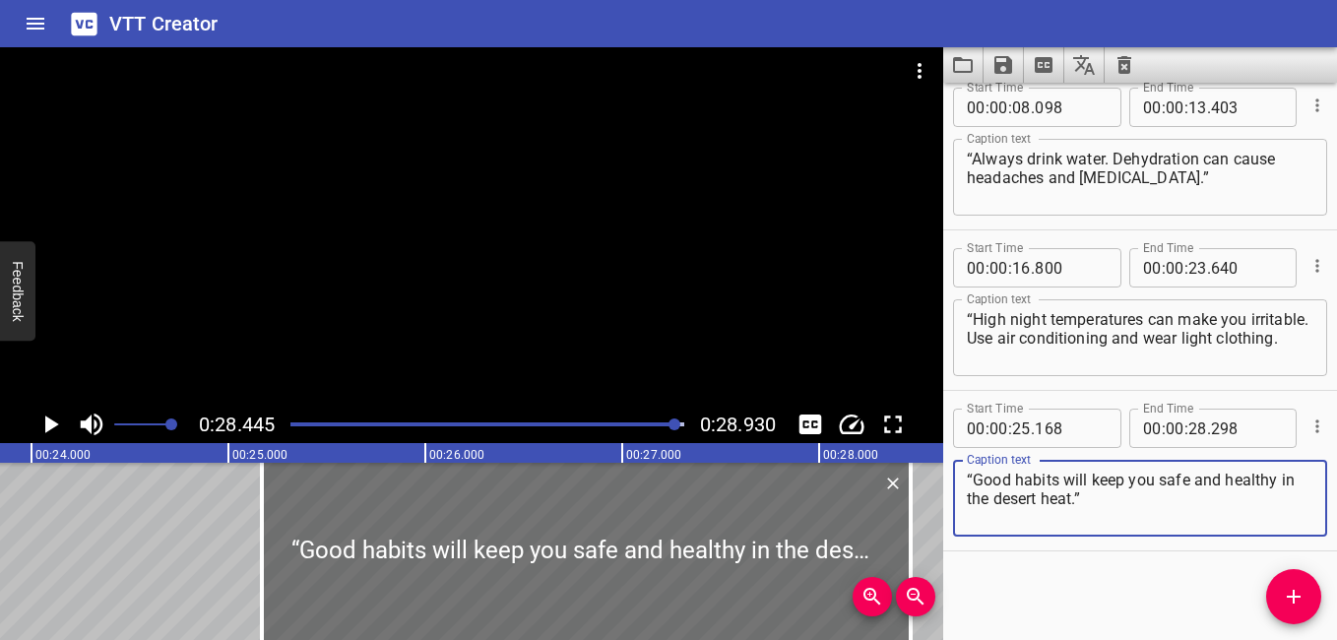
type textarea "“Good habits will keep you safe and healthy in the desert heat.”"
click at [891, 323] on textarea "“High night temperatures can make you irritable. Use air conditioning and wear …" at bounding box center [1140, 338] width 347 height 56
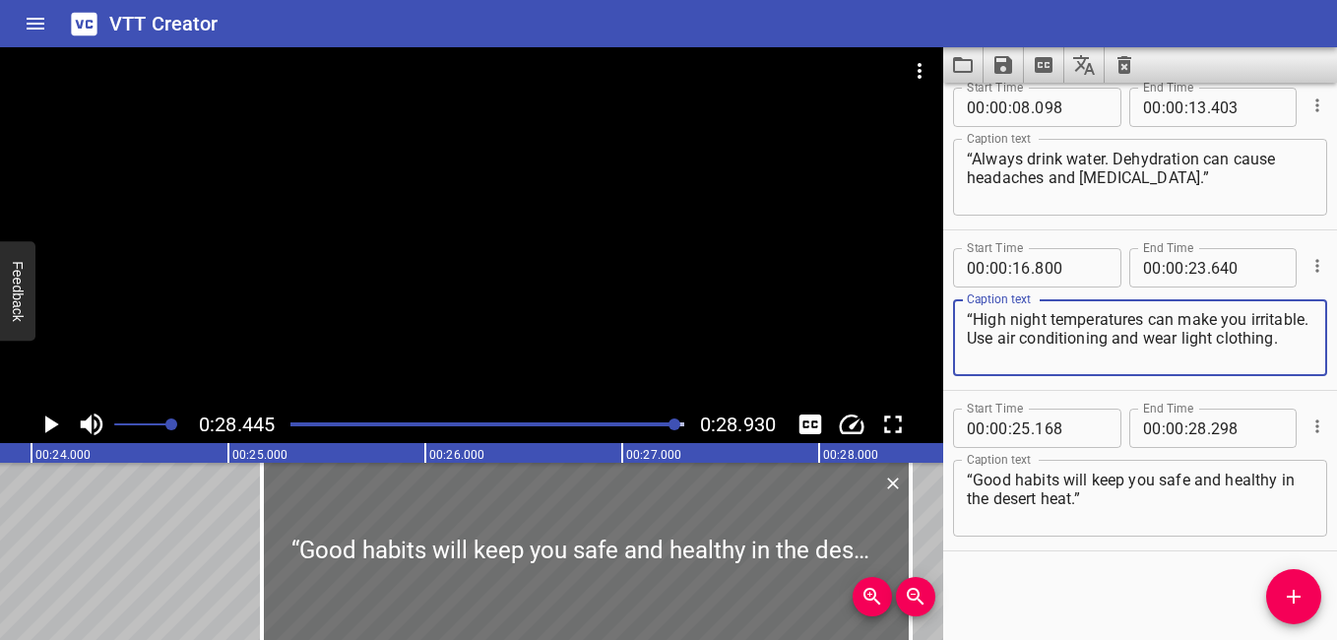
type textarea "“High night temperatures can make you irritable. Use air conditioning and wear …"
click at [891, 163] on textarea "“Always drink water. Dehydration can cause headaches and [MEDICAL_DATA].”" at bounding box center [1140, 178] width 347 height 56
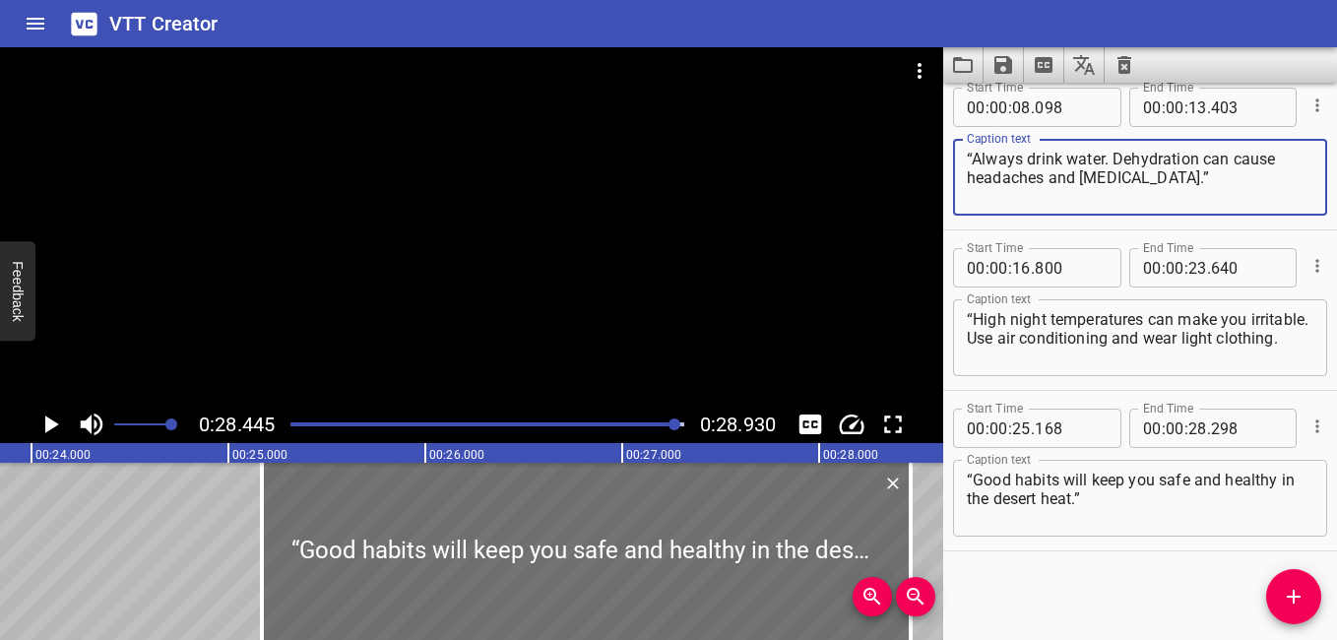
click at [891, 163] on textarea "“Always drink water. Dehydration can cause headaches and [MEDICAL_DATA].”" at bounding box center [1140, 178] width 347 height 56
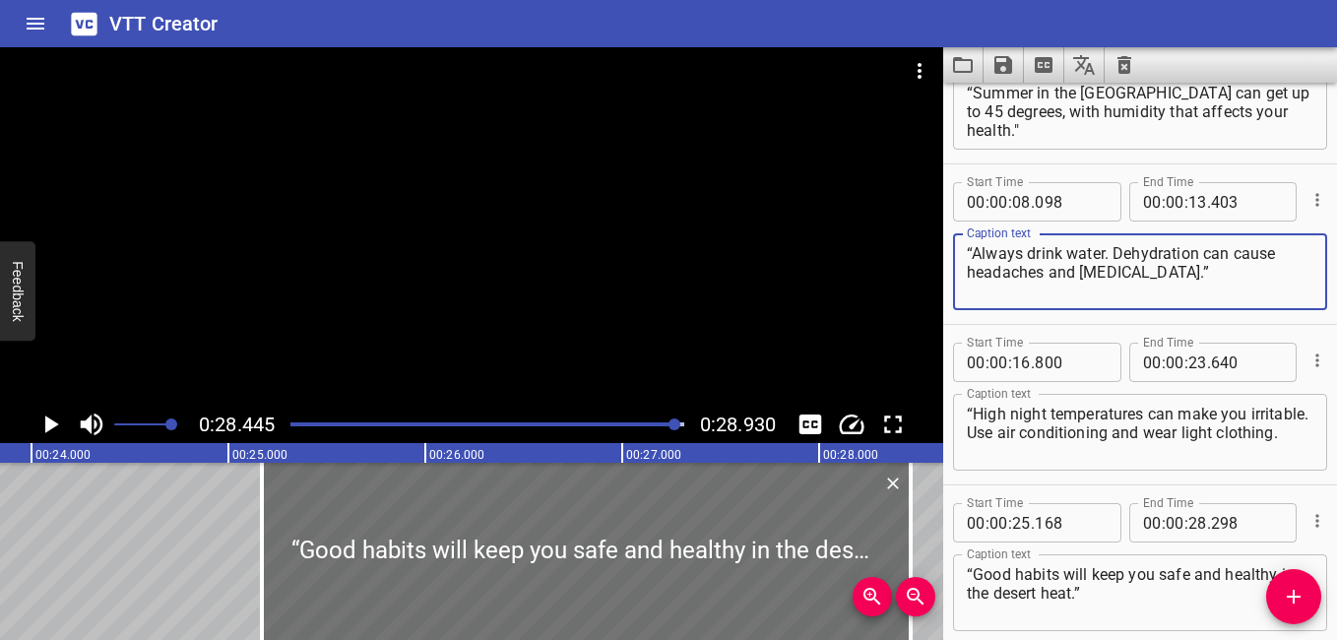
scroll to position [0, 0]
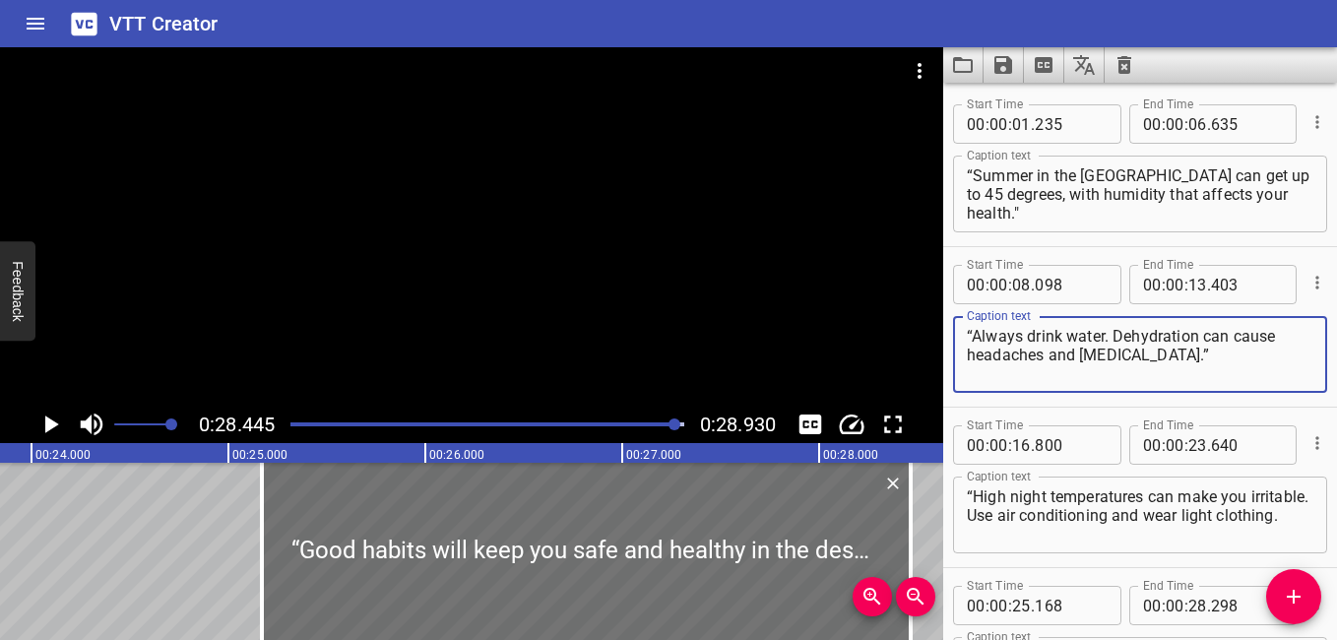
type textarea "“Always drink water. Dehydration can cause headaches and [MEDICAL_DATA].”"
click at [891, 179] on textarea "“Summer in the [GEOGRAPHIC_DATA] can get up to 45 degrees, with humidity that a…" at bounding box center [1140, 194] width 347 height 56
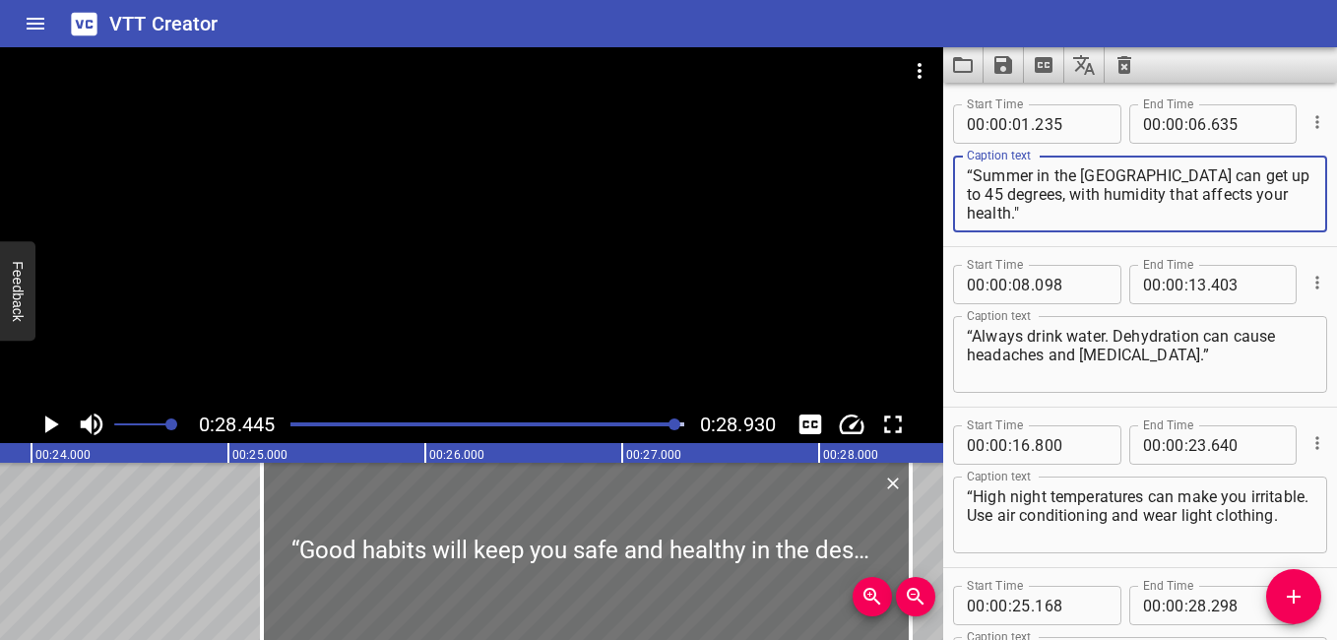
click at [891, 179] on div "“Summer in the [GEOGRAPHIC_DATA] can get up to 45 degrees, with humidity that a…" at bounding box center [1140, 194] width 374 height 77
click at [891, 175] on div "“Summer in the [GEOGRAPHIC_DATA] can get up to 45 degrees, with humidity that a…" at bounding box center [1140, 194] width 374 height 77
click at [891, 176] on div "“Summer in the [GEOGRAPHIC_DATA] can get up to 45 degrees, with humidity that a…" at bounding box center [1140, 194] width 374 height 77
click at [891, 341] on div "“Always drink water. Dehydration can cause headaches and [MEDICAL_DATA].” Capti…" at bounding box center [1140, 354] width 374 height 77
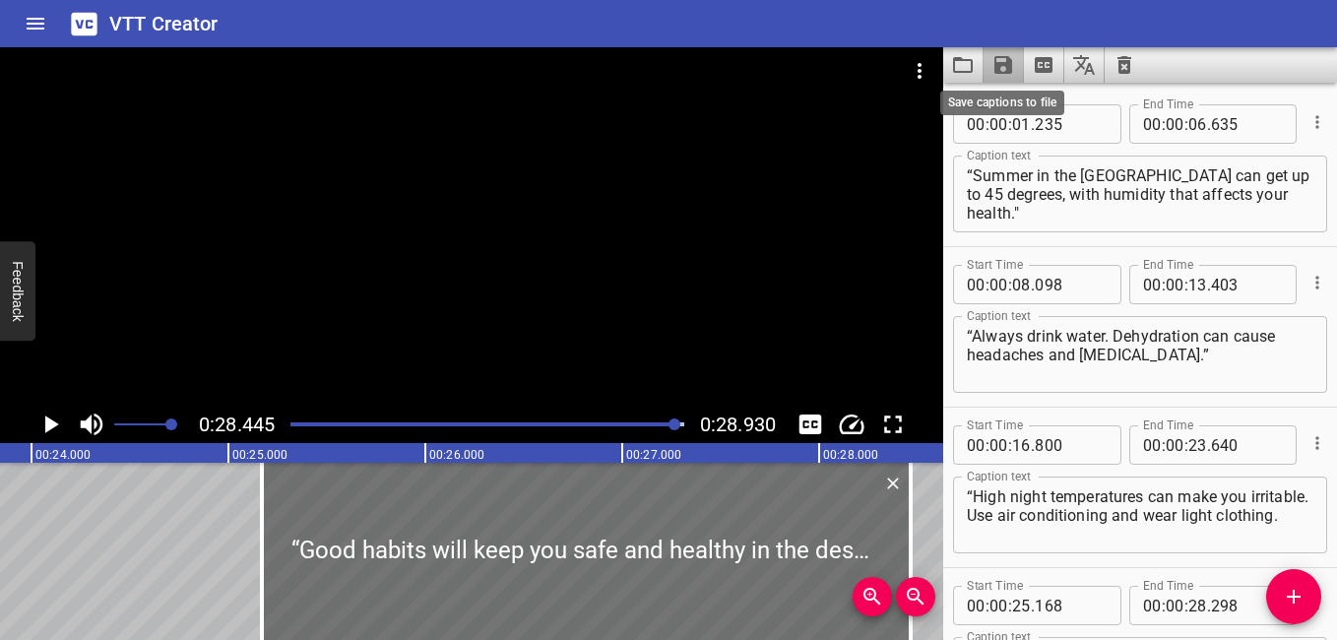
click at [891, 62] on icon "Save captions to file" at bounding box center [1004, 65] width 18 height 18
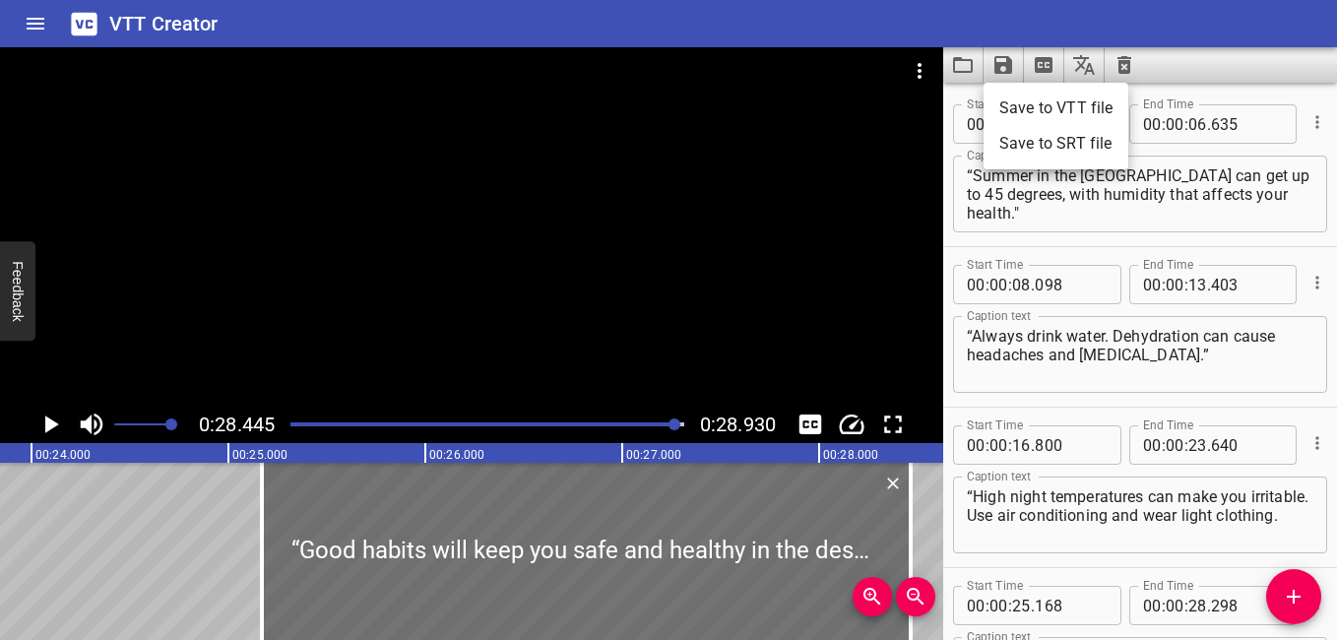
click at [891, 87] on ul "Save to VTT file Save to SRT file" at bounding box center [1056, 126] width 145 height 87
click at [891, 106] on li "Save to VTT file" at bounding box center [1056, 108] width 145 height 35
